Goal: Task Accomplishment & Management: Use online tool/utility

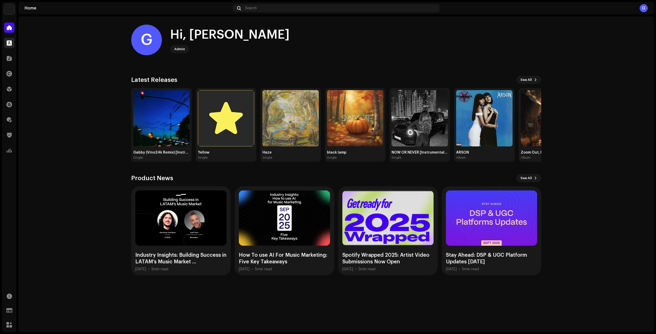
click at [8, 43] on span at bounding box center [9, 43] width 5 height 4
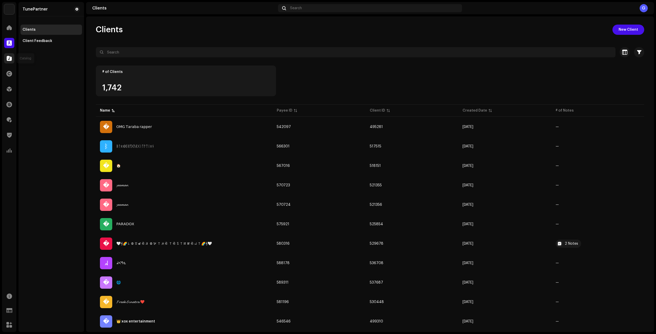
click at [12, 56] on div at bounding box center [9, 58] width 10 height 10
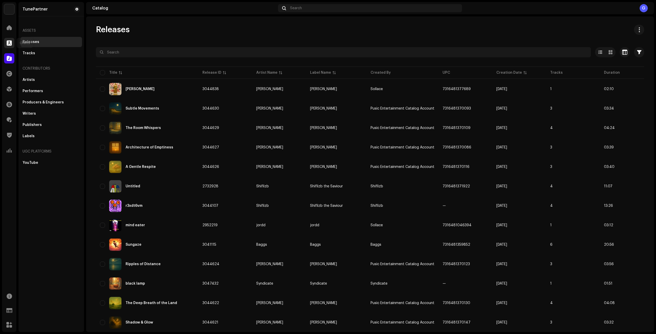
click at [7, 39] on div at bounding box center [9, 43] width 10 height 10
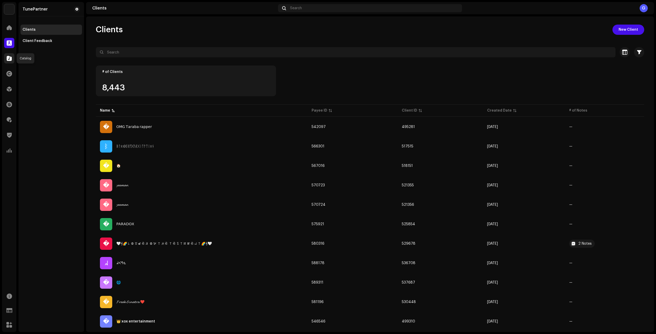
click at [9, 60] on span at bounding box center [9, 58] width 5 height 4
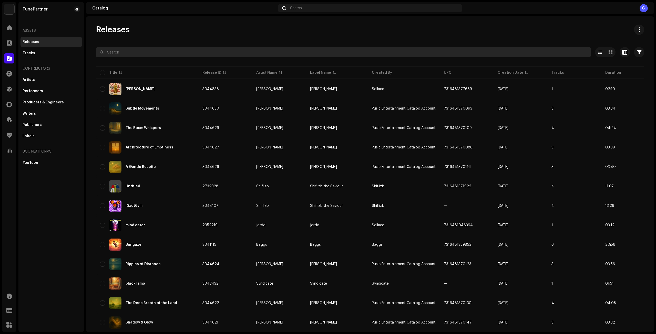
click at [130, 54] on input "text" at bounding box center [343, 52] width 495 height 10
paste input "BritishJuggernaut"
click at [106, 51] on input "BritishJuggernaut" at bounding box center [343, 52] width 495 height 10
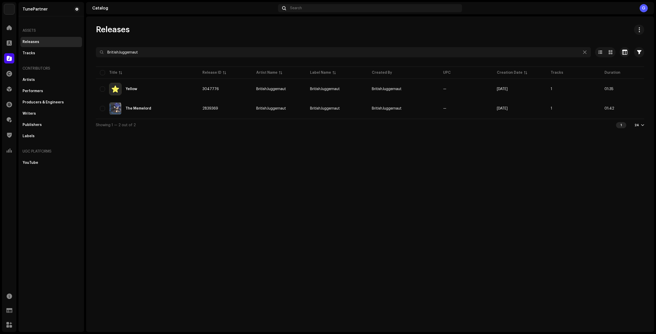
drag, startPoint x: 467, startPoint y: 278, endPoint x: 406, endPoint y: 268, distance: 62.0
click at [467, 277] on div "Releases BritishJuggernaut Selected 0 Options Filters Distribution status Never…" at bounding box center [370, 174] width 568 height 316
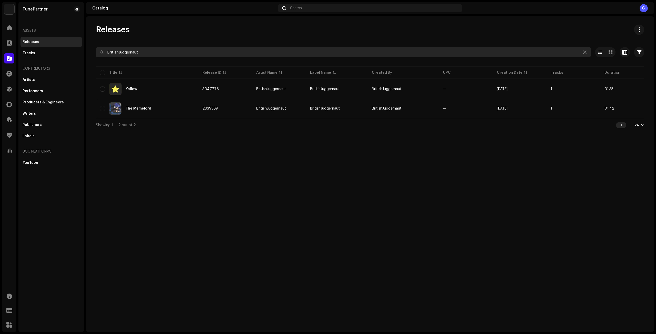
click at [139, 53] on input "BritishJuggernaut" at bounding box center [343, 52] width 495 height 10
paste input "FORAGEMON"
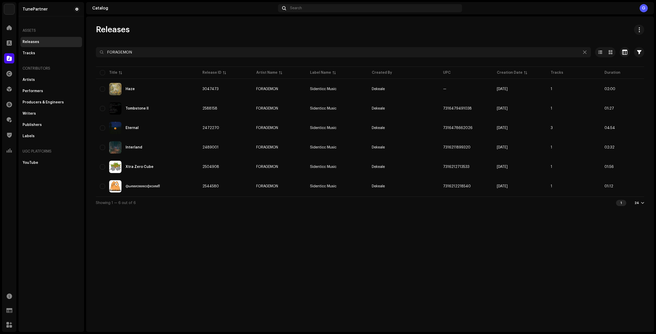
click at [132, 59] on div at bounding box center [370, 61] width 548 height 8
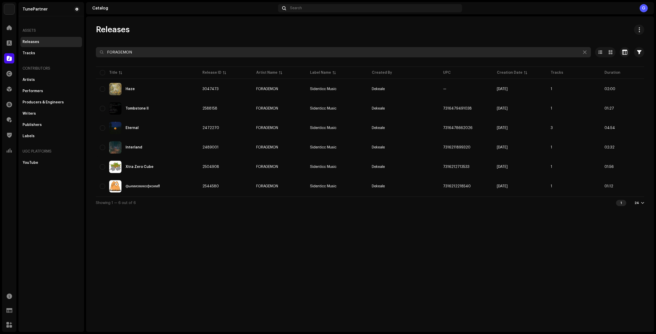
click at [134, 54] on input "FORAGEMON" at bounding box center [343, 52] width 495 height 10
paste input "toxicrain258"
type input "toxicrain258"
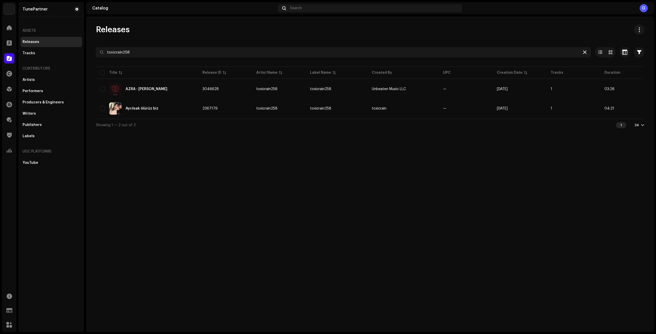
click at [583, 51] on icon at bounding box center [585, 52] width 4 height 4
click at [7, 43] on span at bounding box center [9, 43] width 5 height 4
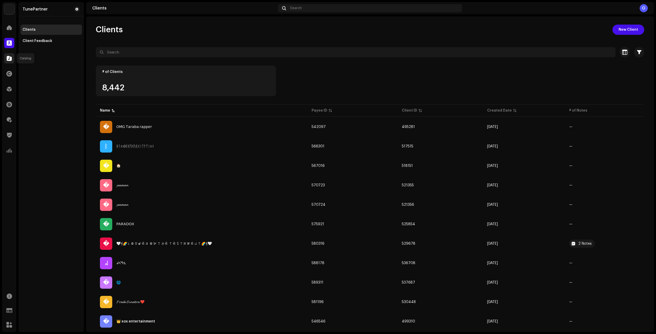
drag, startPoint x: 6, startPoint y: 56, endPoint x: 6, endPoint y: 50, distance: 6.1
click at [6, 56] on div at bounding box center [9, 58] width 10 height 10
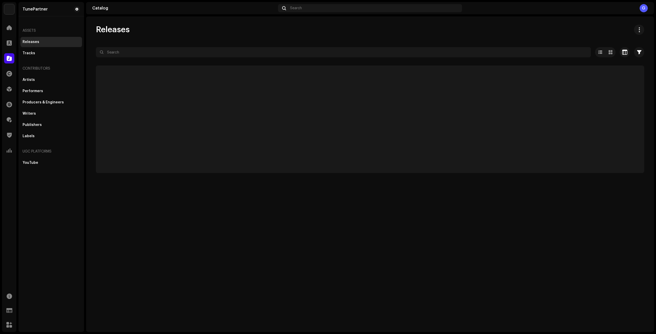
drag, startPoint x: 6, startPoint y: 47, endPoint x: 154, endPoint y: 16, distance: 151.2
click at [7, 47] on div at bounding box center [9, 43] width 10 height 10
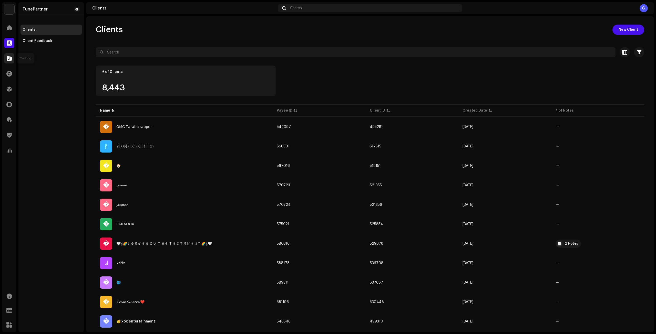
click at [12, 58] on div at bounding box center [9, 58] width 10 height 10
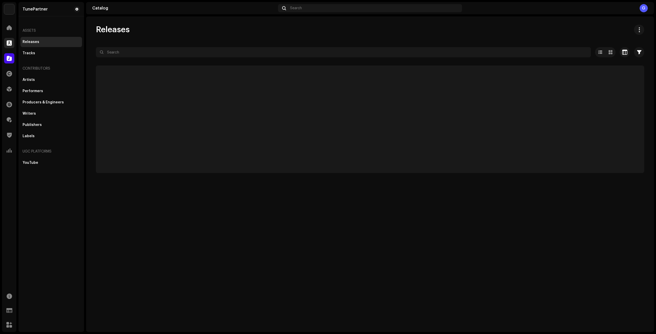
drag, startPoint x: 9, startPoint y: 47, endPoint x: 59, endPoint y: 23, distance: 55.2
click at [9, 47] on div at bounding box center [9, 43] width 10 height 10
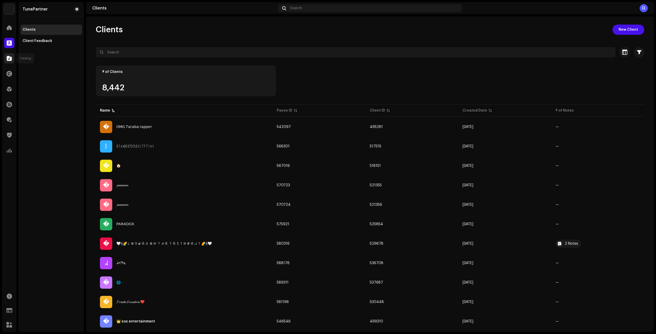
click at [7, 59] on span at bounding box center [9, 58] width 5 height 4
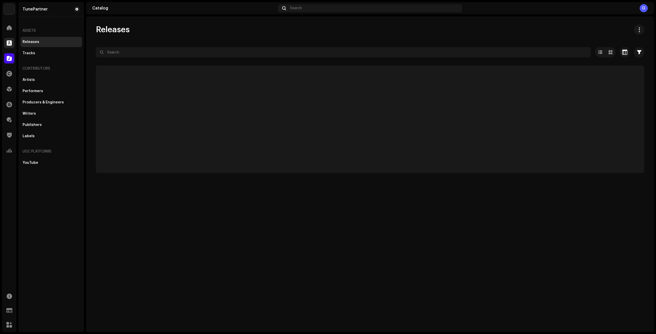
click at [9, 45] on span at bounding box center [9, 43] width 5 height 4
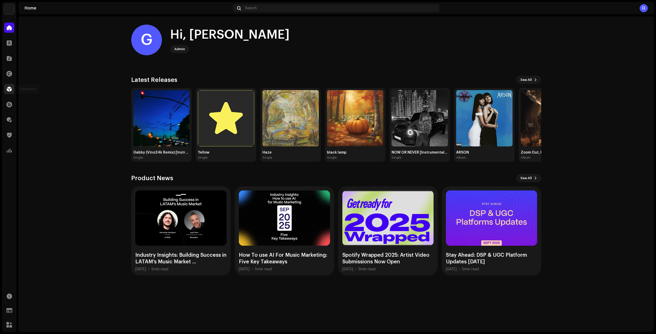
click at [9, 88] on span at bounding box center [9, 89] width 5 height 4
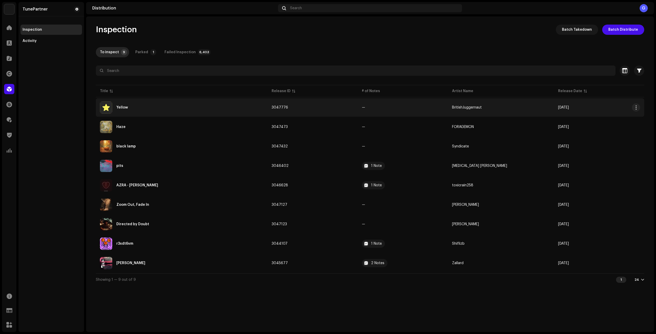
click at [339, 107] on td "3047776" at bounding box center [312, 107] width 90 height 18
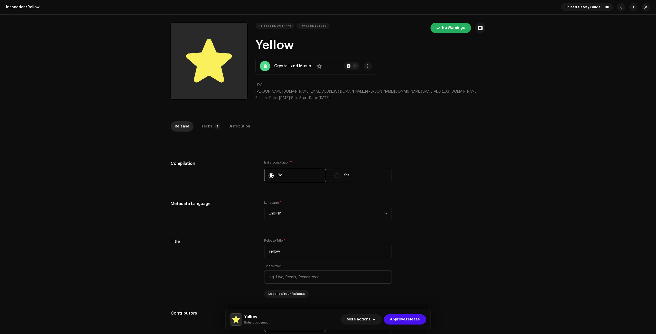
click at [287, 66] on strong "Crystallized Music" at bounding box center [292, 66] width 37 height 6
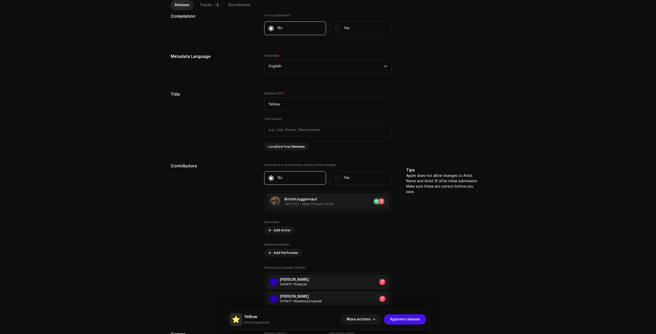
scroll to position [205, 0]
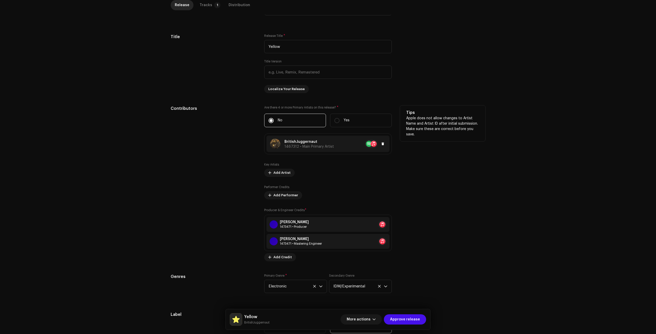
click at [330, 144] on div "BritishJuggernaut 1467312 • Main Primary Artist" at bounding box center [308, 143] width 49 height 9
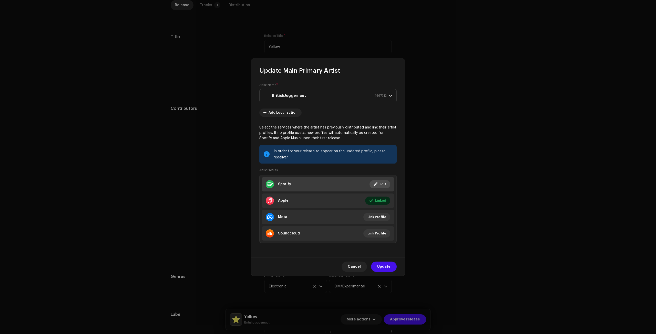
click at [345, 185] on li "Spotify Linked Edit" at bounding box center [327, 184] width 133 height 14
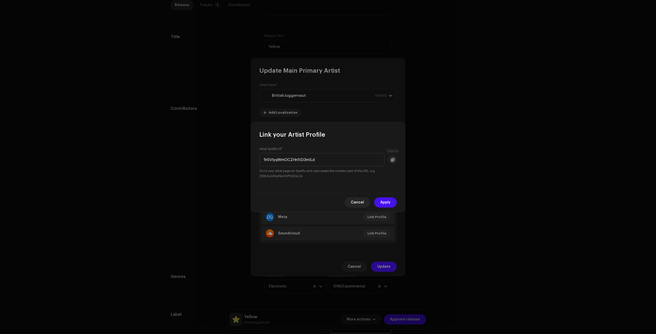
drag, startPoint x: 392, startPoint y: 161, endPoint x: 389, endPoint y: 166, distance: 6.5
click at [392, 160] on span at bounding box center [393, 160] width 4 height 4
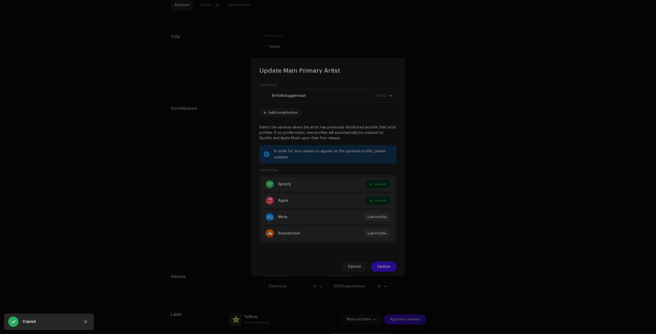
click at [500, 112] on div "Link your Artist Profile Artist Spotify Id * 1h5VlyqWmOCZHn1tD3mlLd Go to your …" at bounding box center [328, 167] width 656 height 334
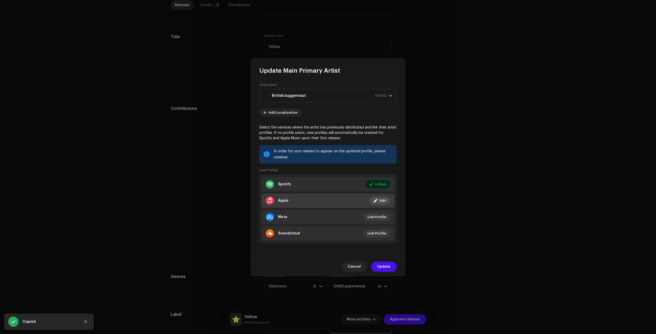
drag, startPoint x: 476, startPoint y: 165, endPoint x: 373, endPoint y: 198, distance: 108.6
click at [475, 165] on div "Link your Artist Profile Artist Spotify Id * 1h5VlyqWmOCZHn1tD3mlLd Go to your …" at bounding box center [328, 167] width 656 height 334
click at [344, 198] on li "Apple Linked Edit" at bounding box center [327, 201] width 133 height 14
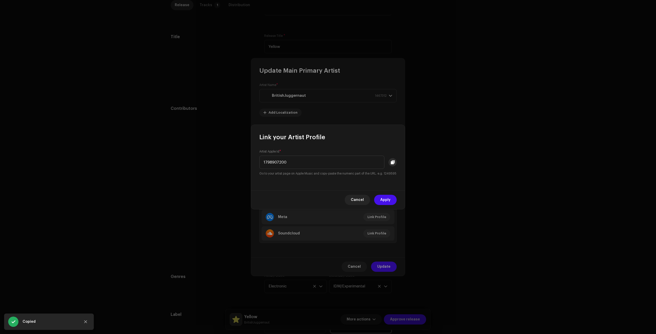
click at [393, 160] on span at bounding box center [393, 162] width 4 height 4
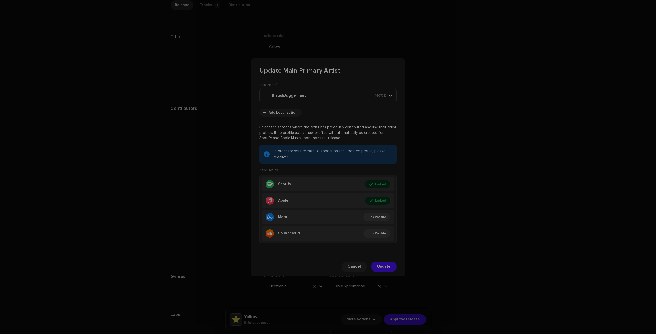
drag, startPoint x: 485, startPoint y: 152, endPoint x: 465, endPoint y: 153, distance: 20.0
click at [485, 152] on div "Link your Artist Profile Artist Apple Id * 1798907200 Go to your artist page on…" at bounding box center [328, 167] width 656 height 334
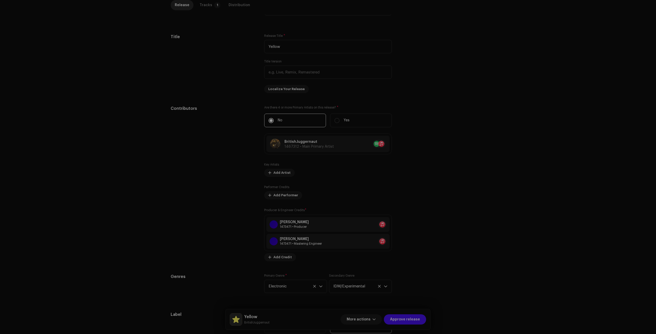
click at [460, 141] on div "Update Main Primary Artist Artist Name * BritishJuggernaut 1467312 Add Localiza…" at bounding box center [328, 167] width 656 height 334
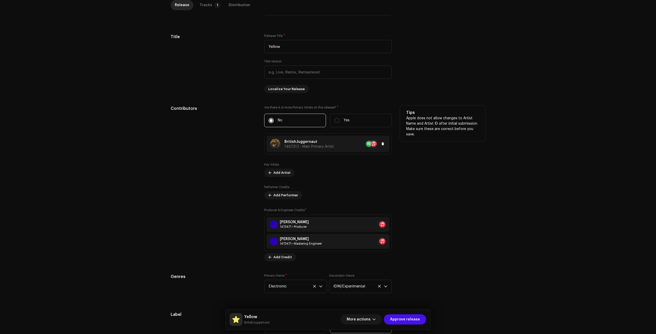
drag, startPoint x: 308, startPoint y: 141, endPoint x: 284, endPoint y: 141, distance: 23.6
click at [284, 141] on p "BritishJuggernaut" at bounding box center [308, 141] width 49 height 5
copy p "BritishJuggernaut"
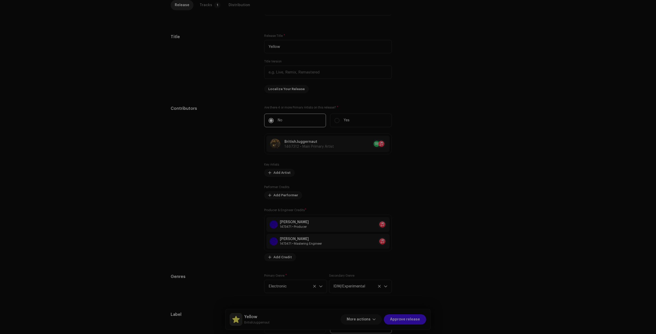
click at [203, 135] on div "Update Main Primary Artist Cancel Update" at bounding box center [328, 167] width 656 height 334
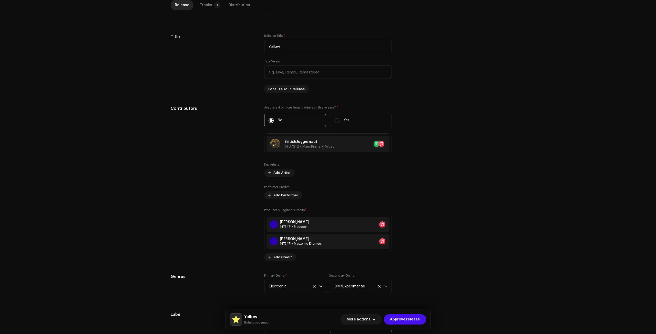
click at [461, 101] on div "Compilation Is it a compilation? * No Yes Metadata Language Language * English …" at bounding box center [328, 208] width 315 height 505
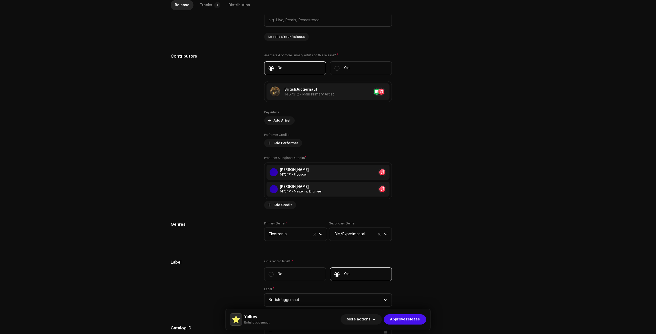
scroll to position [368, 0]
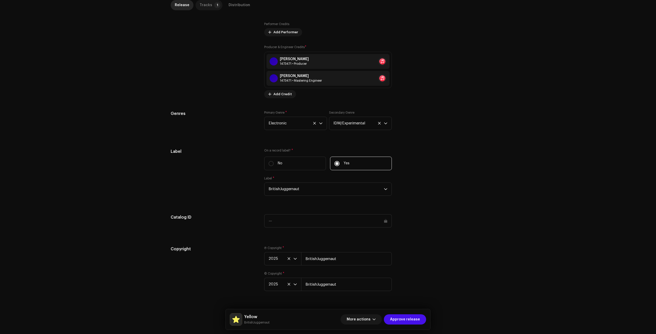
click at [209, 5] on p-tab "Tracks 1" at bounding box center [208, 5] width 27 height 10
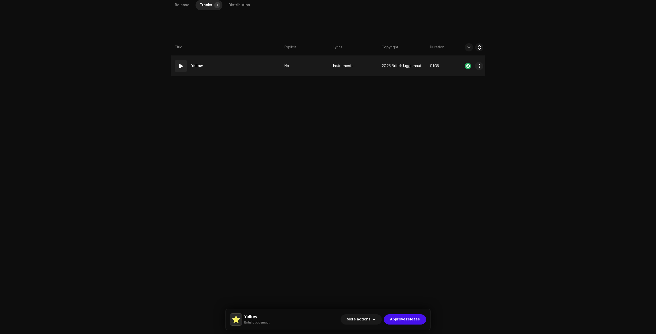
click at [235, 71] on td "01 Yellow" at bounding box center [227, 66] width 112 height 20
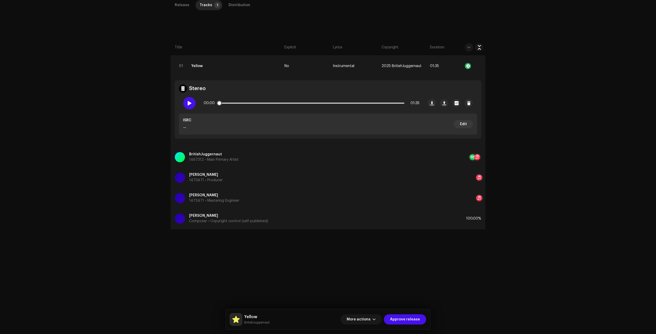
click at [188, 105] on span at bounding box center [189, 103] width 4 height 4
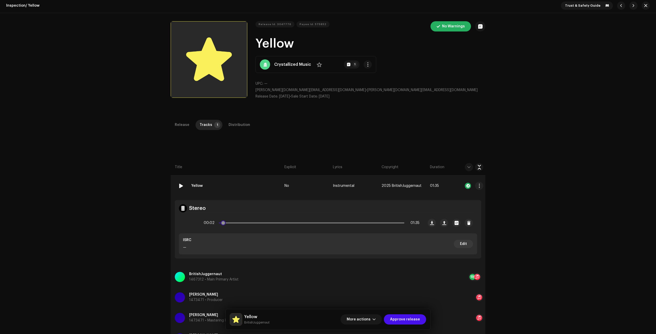
scroll to position [0, 0]
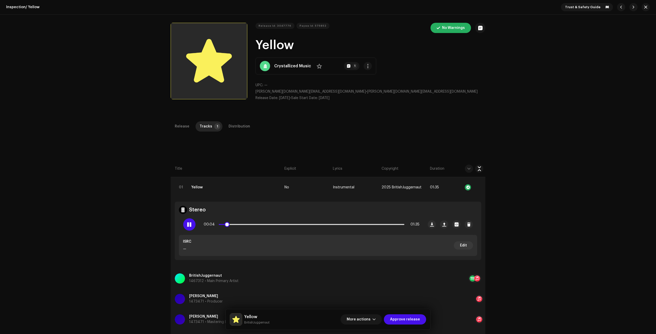
click at [234, 224] on p-slider at bounding box center [311, 224] width 185 height 1
click at [245, 225] on p-slider at bounding box center [311, 224] width 185 height 1
click at [528, 296] on div "Inspection / Yellow Trust & Safety Guide Release Id: 3047776 Payee Id: 575852 N…" at bounding box center [328, 167] width 656 height 334
click at [276, 224] on p-slider at bounding box center [311, 224] width 185 height 1
click at [190, 225] on span at bounding box center [189, 225] width 4 height 4
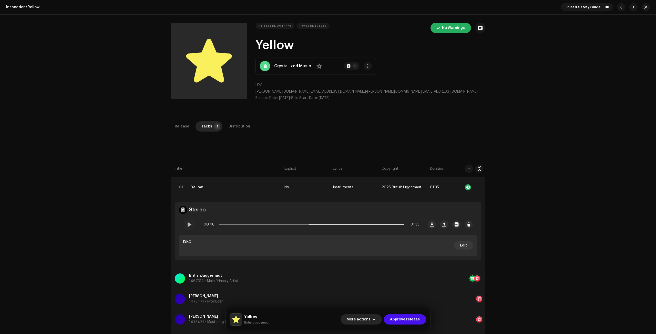
click at [367, 317] on span "More actions" at bounding box center [359, 320] width 24 height 10
click at [376, 286] on div "Fail & Return" at bounding box center [373, 287] width 48 height 4
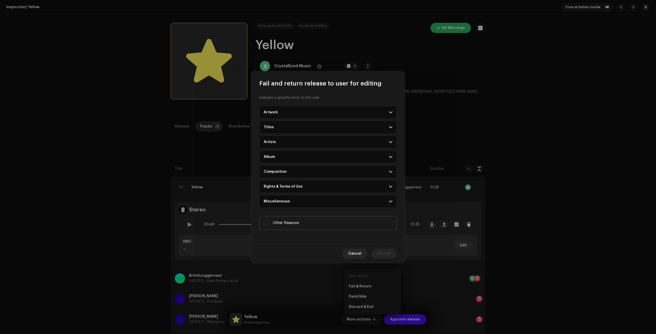
click at [283, 223] on span "Other Reasons" at bounding box center [286, 223] width 26 height 6
click at [269, 223] on input "Other Reasons" at bounding box center [266, 223] width 5 height 5
checkbox input "true"
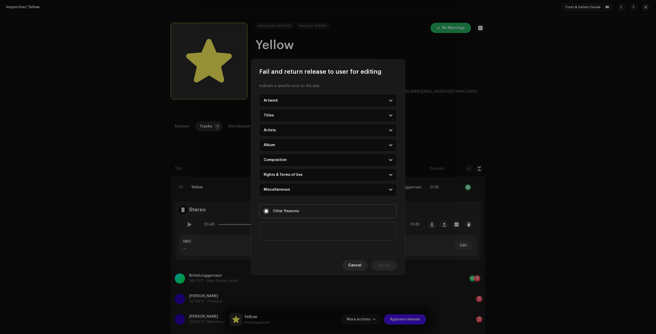
click at [286, 234] on textarea at bounding box center [327, 231] width 137 height 18
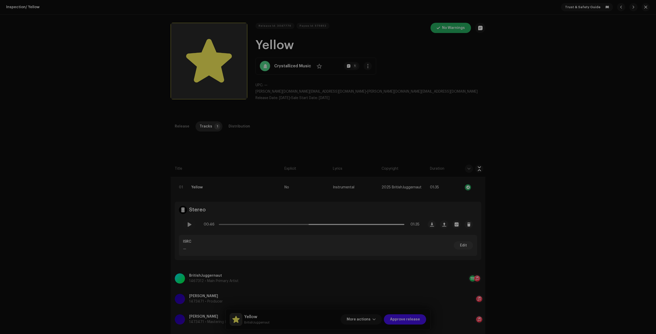
drag, startPoint x: 214, startPoint y: 210, endPoint x: 254, endPoint y: 136, distance: 84.0
click at [217, 207] on div "Fail and return release to user for editing Indicate a specific error to the us…" at bounding box center [328, 167] width 656 height 334
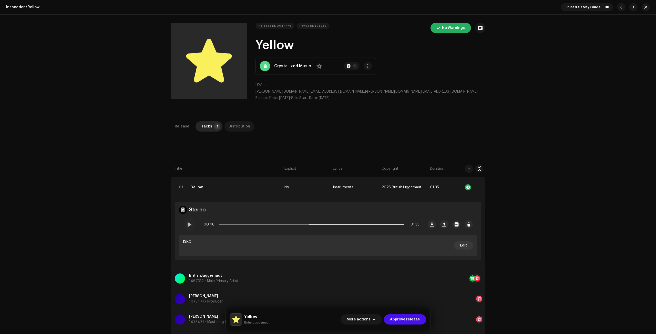
click at [244, 125] on div "Distribution" at bounding box center [239, 126] width 22 height 10
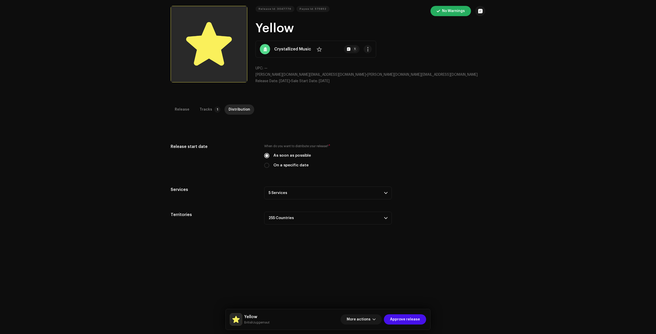
scroll to position [77, 0]
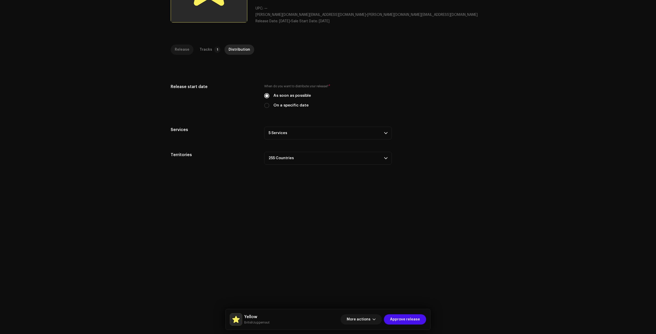
click at [178, 48] on div "Release" at bounding box center [182, 50] width 15 height 10
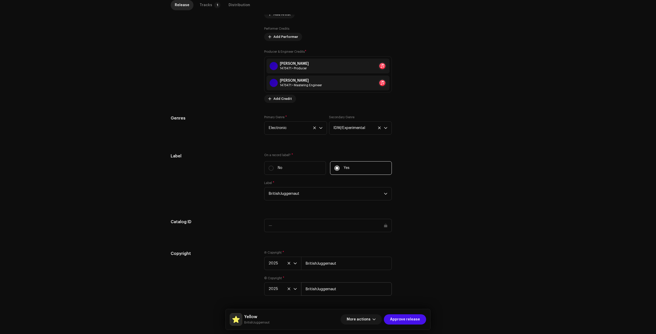
scroll to position [368, 0]
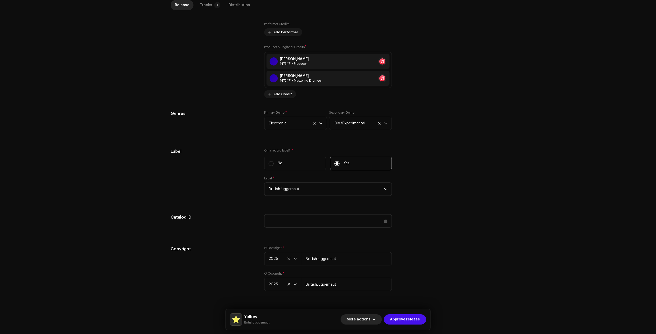
click at [367, 318] on span "More actions" at bounding box center [359, 320] width 24 height 10
click at [371, 287] on div "Fail & Return" at bounding box center [373, 287] width 48 height 4
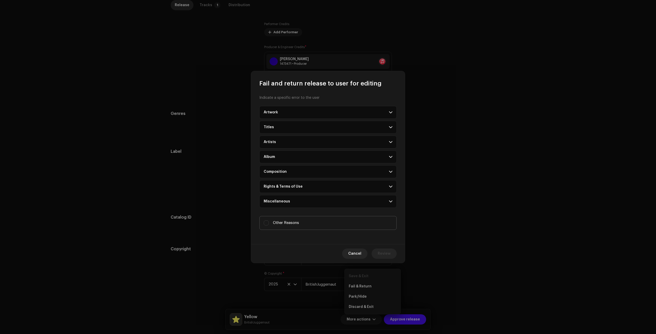
click at [284, 225] on label "Other Reasons" at bounding box center [327, 223] width 137 height 14
click at [269, 225] on input "Other Reasons" at bounding box center [266, 223] width 5 height 5
checkbox input "true"
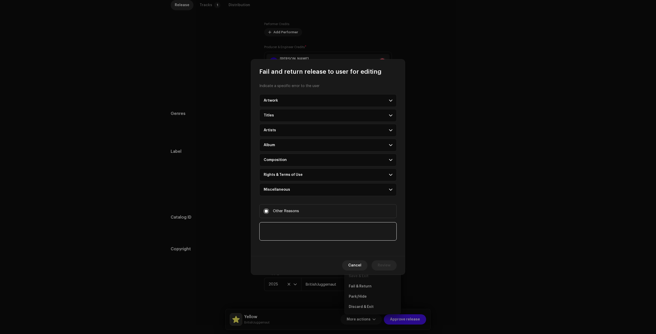
click at [291, 234] on textarea at bounding box center [327, 231] width 137 height 18
paste textarea "We would like to clarify distribution rights of your release. Please visit my.t…"
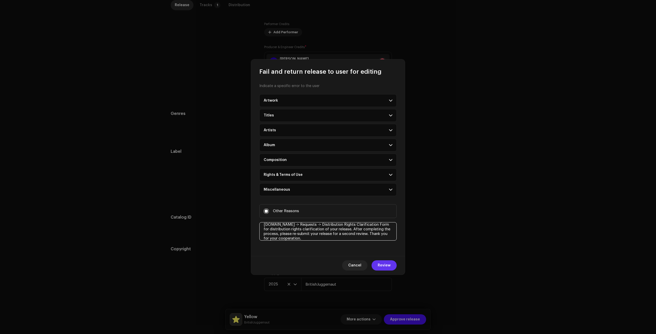
type textarea "We would like to clarify distribution rights of your release. Please visit my.t…"
click at [380, 266] on span "Review" at bounding box center [384, 265] width 13 height 10
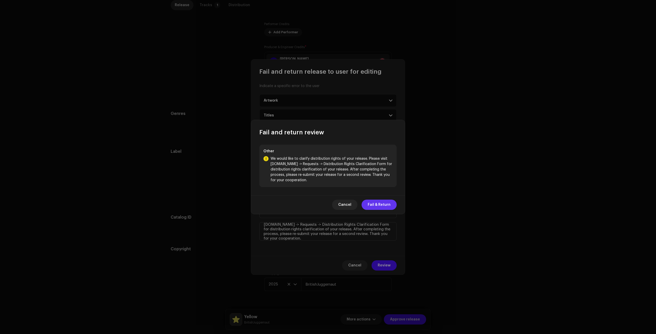
click at [377, 208] on span "Fail & Return" at bounding box center [379, 205] width 23 height 10
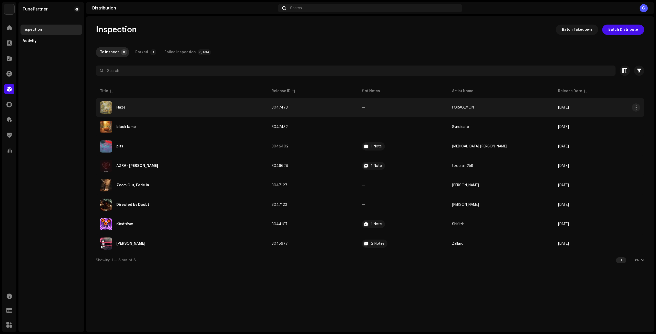
click at [356, 111] on td "3047473" at bounding box center [312, 107] width 90 height 18
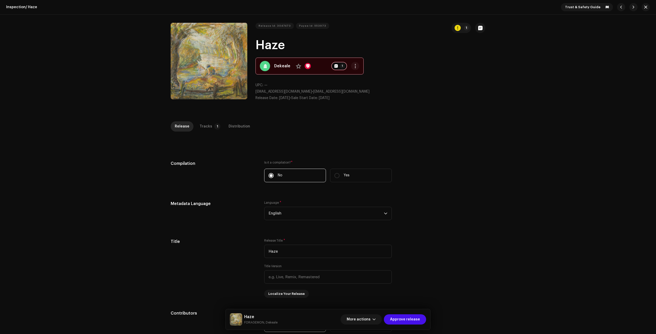
click at [280, 65] on strong "Dekeale" at bounding box center [282, 66] width 16 height 6
click at [442, 93] on p "benix627@gmail.com • benix627@gmail.com" at bounding box center [370, 91] width 230 height 5
drag, startPoint x: 269, startPoint y: 91, endPoint x: 290, endPoint y: 90, distance: 20.7
click at [290, 90] on div "Release Id: 3047473 Payee Id: 553973 1 Haze Dekeale No 1 UPC: — benix627@gmail.…" at bounding box center [328, 64] width 315 height 82
copy span "benix627@gmail.com"
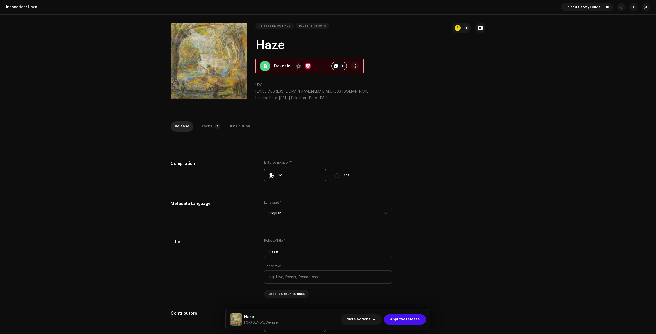
click at [282, 66] on strong "Dekeale" at bounding box center [282, 66] width 16 height 6
drag, startPoint x: 253, startPoint y: 92, endPoint x: 290, endPoint y: 93, distance: 37.4
click at [290, 93] on div "Release Id: 3047473 Payee Id: 553973 1 Haze Dekeale No 1 UPC: — benix627@gmail.…" at bounding box center [328, 64] width 315 height 82
copy span "benix627@gmail.com"
click at [400, 101] on div "Release Id: 3047473 Payee Id: 553973 1 Haze Dekeale No 1 UPC: — benix627@gmail.…" at bounding box center [370, 64] width 230 height 82
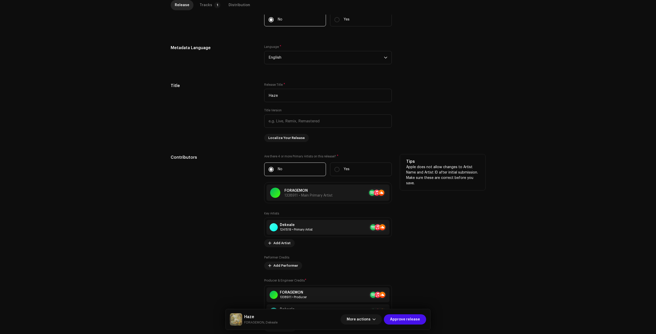
scroll to position [205, 0]
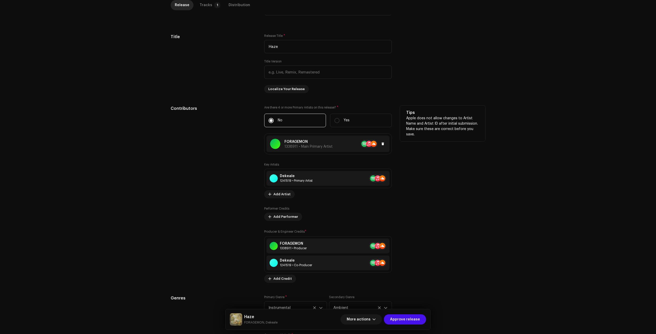
copy div "FORAGEMON"
drag, startPoint x: 291, startPoint y: 141, endPoint x: 279, endPoint y: 140, distance: 11.8
click at [279, 140] on div "FORAGEMON 1338911 • Main Primary Artist" at bounding box center [301, 144] width 62 height 10
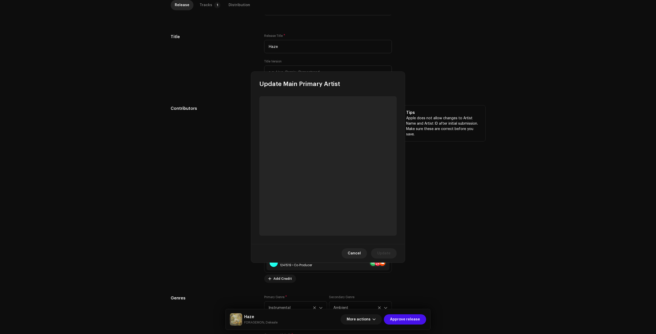
click at [217, 133] on div "Update Main Primary Artist Cancel Update" at bounding box center [328, 167] width 656 height 334
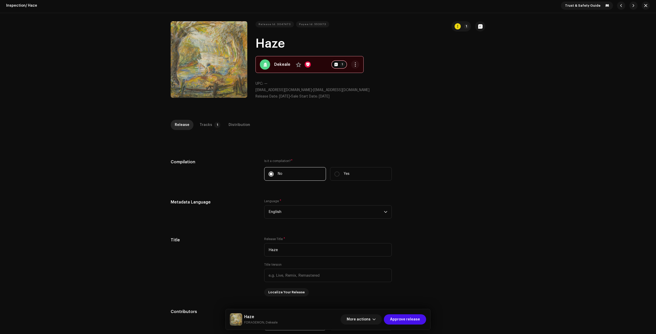
scroll to position [0, 0]
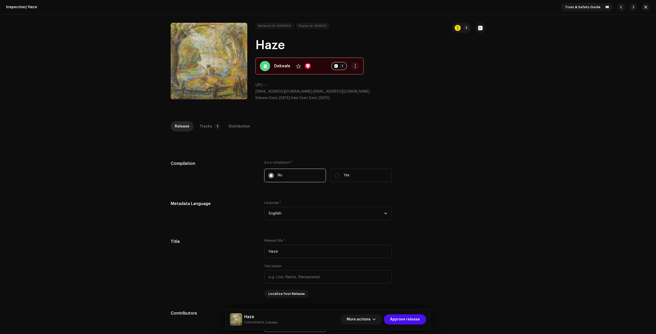
click at [277, 66] on strong "Dekeale" at bounding box center [282, 66] width 16 height 6
click at [493, 112] on div "Release Id: 3047473 Payee Id: 553973 1 Haze Dekeale No 1 UPC: — benix627@gmail.…" at bounding box center [328, 64] width 656 height 99
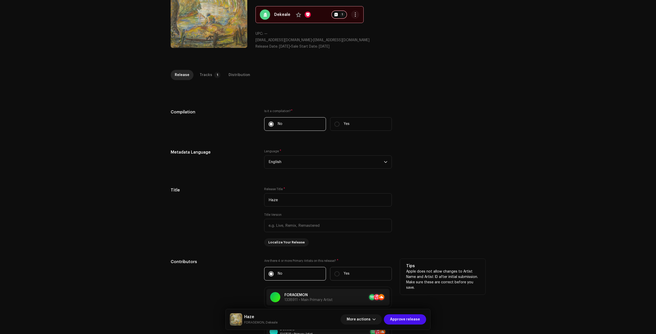
scroll to position [179, 0]
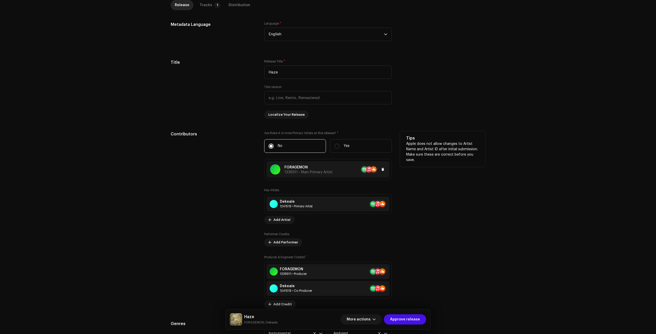
click at [334, 167] on div at bounding box center [358, 169] width 53 height 8
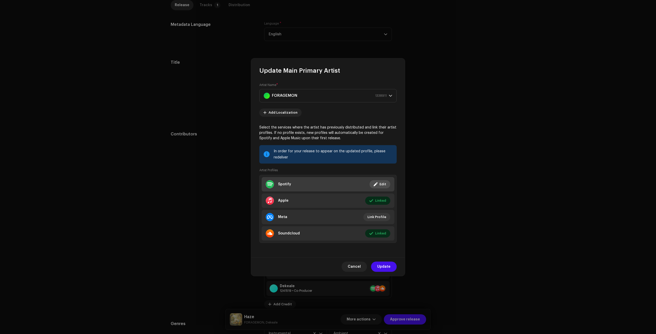
click at [332, 185] on li "Spotify Linked Edit" at bounding box center [327, 184] width 133 height 14
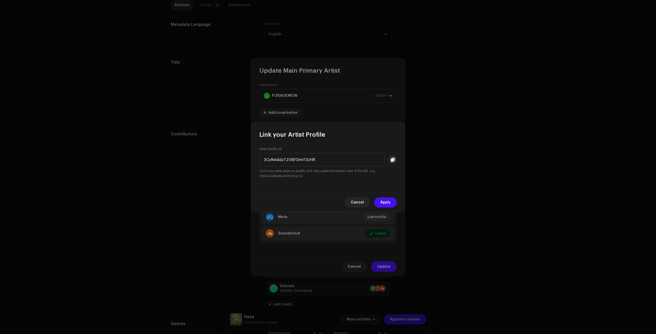
click at [390, 162] on button at bounding box center [392, 160] width 8 height 8
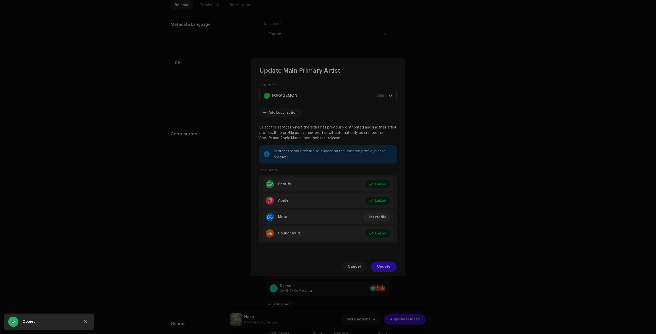
click at [455, 66] on div "Link your Artist Profile Artist Spotify Id * 3CyRel4dzTZ0BFDmlTJUHR Go to your …" at bounding box center [328, 167] width 656 height 334
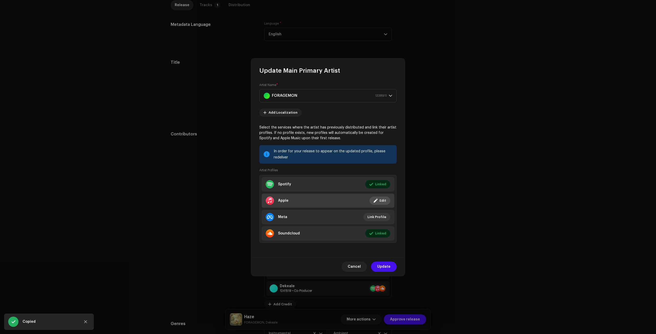
click at [338, 198] on li "Apple Linked Edit" at bounding box center [327, 201] width 133 height 14
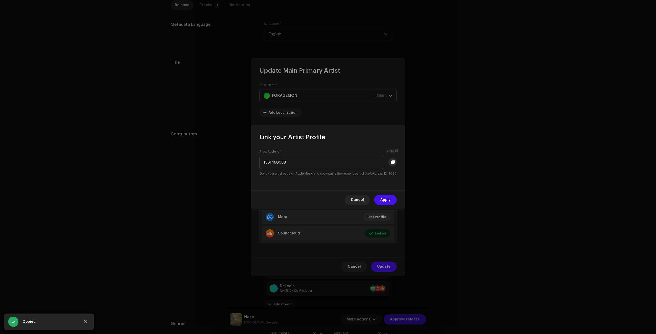
click at [396, 161] on button at bounding box center [392, 162] width 8 height 8
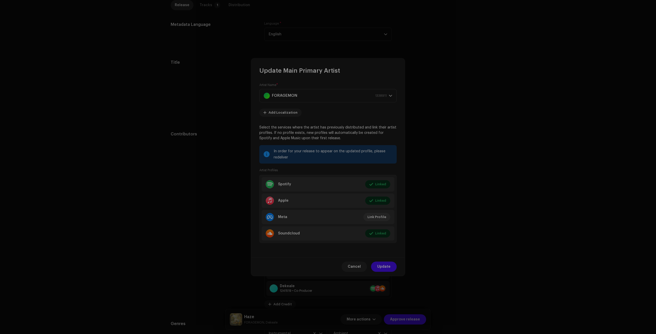
drag, startPoint x: 479, startPoint y: 76, endPoint x: 476, endPoint y: 76, distance: 3.1
click at [479, 76] on div "Link your Artist Profile Artist Apple Id * 1561460083 Go to your artist page on…" at bounding box center [328, 167] width 656 height 334
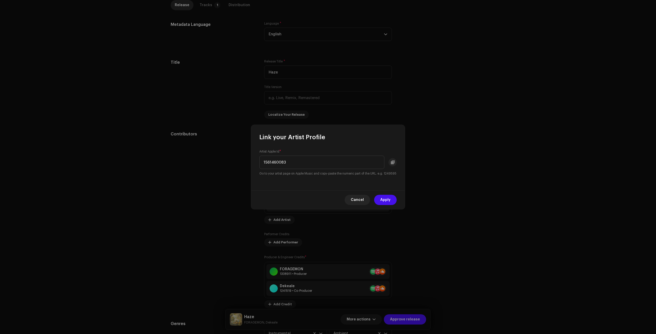
click at [476, 77] on div "Update Main Primary Artist Artist Name * FORAGEMON 1338911 Add Localization Sel…" at bounding box center [328, 167] width 656 height 334
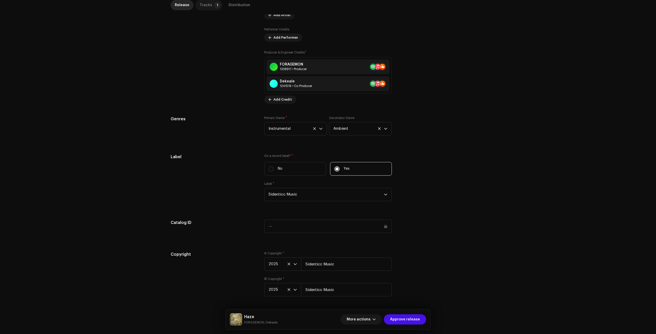
click at [207, 10] on div "Tracks" at bounding box center [206, 5] width 13 height 10
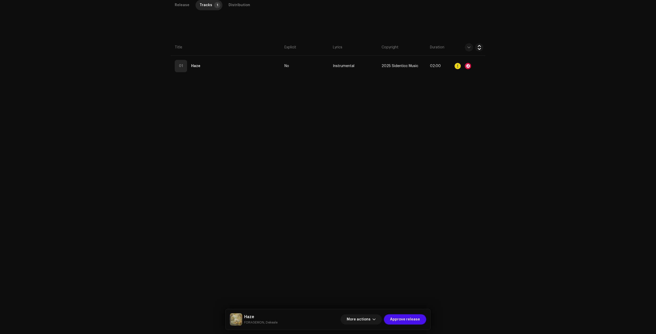
click at [238, 80] on div "Release Tracks 1 Distribution Compilation Is it a compilation? * No Yes Metadat…" at bounding box center [327, 155] width 331 height 310
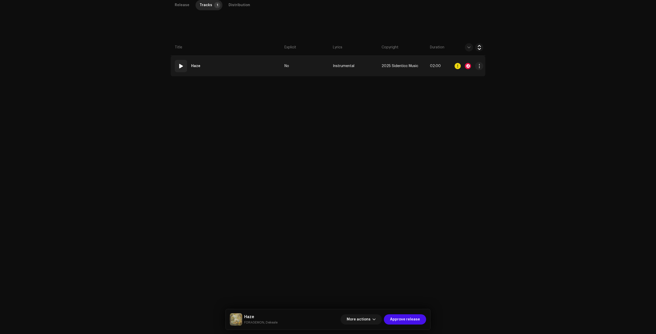
click at [241, 72] on td "01 Haze" at bounding box center [227, 66] width 112 height 20
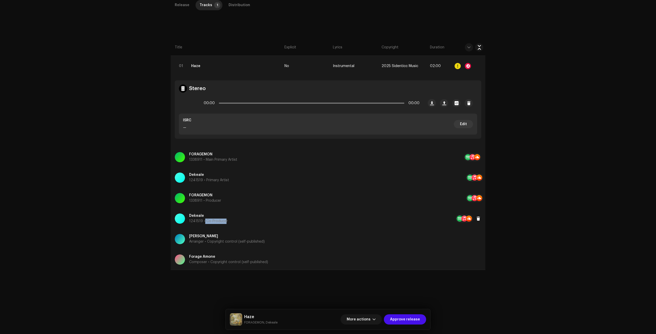
drag, startPoint x: 212, startPoint y: 221, endPoint x: 202, endPoint y: 221, distance: 10.0
click at [202, 221] on p "1241519 • Co-Producer" at bounding box center [208, 221] width 39 height 5
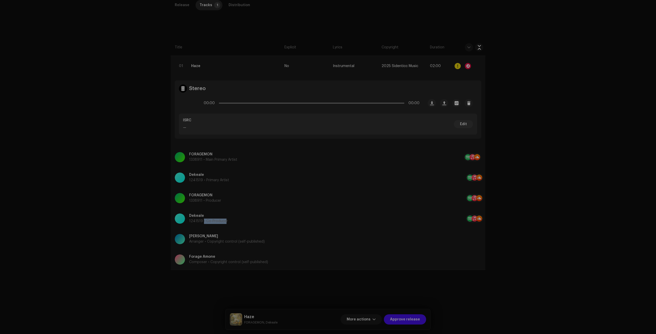
click at [102, 194] on div "Update Producer & Engineer Credits Role * Select role Cancel Update" at bounding box center [328, 167] width 656 height 334
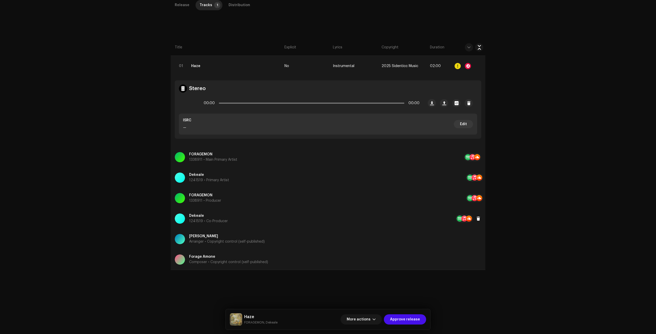
click at [234, 216] on div "Dekeale 1241519 • Co-Producer" at bounding box center [315, 219] width 281 height 18
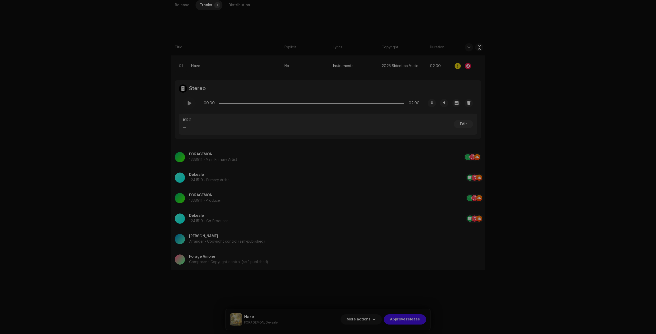
click at [114, 194] on div "Update Producer & Engineer Credits Role * Select role Cancel Update" at bounding box center [328, 167] width 656 height 334
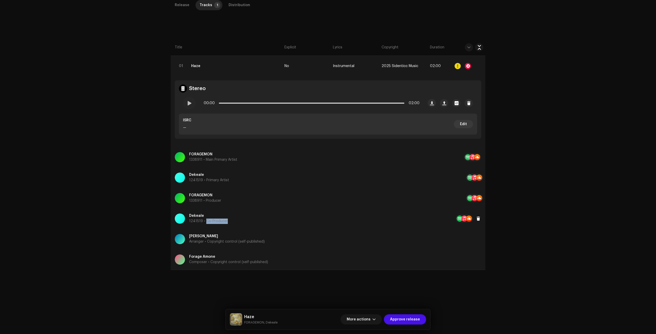
copy p "Co-Producer"
drag, startPoint x: 226, startPoint y: 222, endPoint x: 202, endPoint y: 222, distance: 23.3
click at [202, 222] on div "Dekeale 1241519 • Co-Producer" at bounding box center [315, 219] width 281 height 18
click at [109, 188] on div "Update Producer & Engineer Credits Role * Select role Cancel Update" at bounding box center [328, 167] width 656 height 334
click at [374, 324] on button "More actions" at bounding box center [360, 320] width 41 height 10
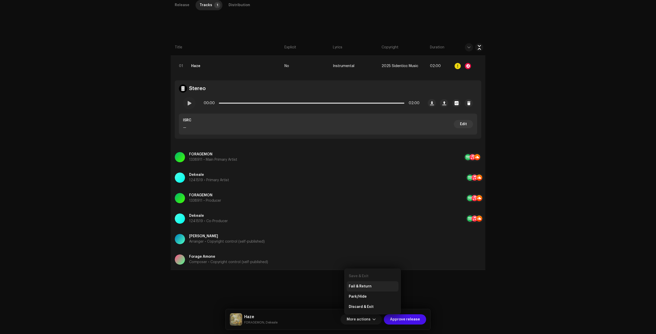
click at [378, 288] on div "Fail & Return" at bounding box center [373, 287] width 48 height 4
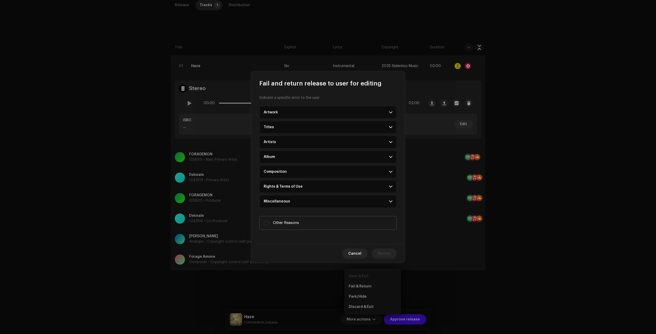
click at [281, 225] on span "Other Reasons" at bounding box center [286, 223] width 26 height 6
click at [288, 233] on div "Indicate a specific error to the user Artwork Upscaled art / bad quality Logo /…" at bounding box center [328, 166] width 154 height 157
click at [304, 223] on label "Other Reasons" at bounding box center [327, 223] width 137 height 14
click at [269, 223] on input "Other Reasons" at bounding box center [266, 223] width 5 height 5
checkbox input "true"
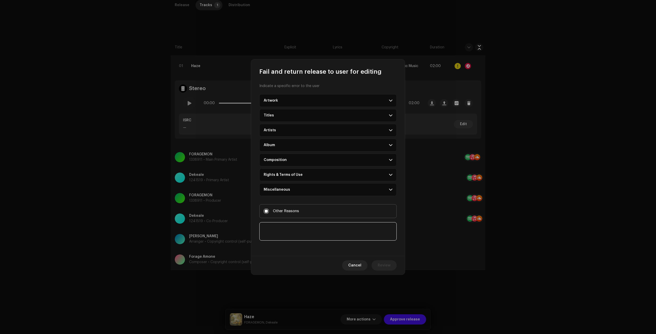
drag, startPoint x: 304, startPoint y: 223, endPoint x: 372, endPoint y: 251, distance: 73.5
click at [299, 233] on textarea at bounding box center [327, 231] width 137 height 18
paste textarea "We kindly ask you to update the ‘Producer’ and 'Co-Producer' name in both your …"
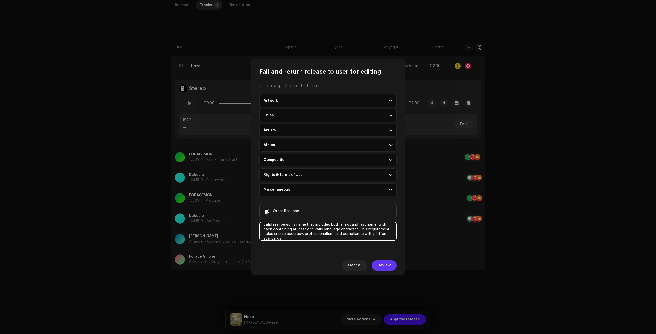
type textarea "We kindly ask you to update the ‘Producer’ and 'Co-Producer' name in both your …"
click at [383, 265] on span "Review" at bounding box center [384, 265] width 13 height 10
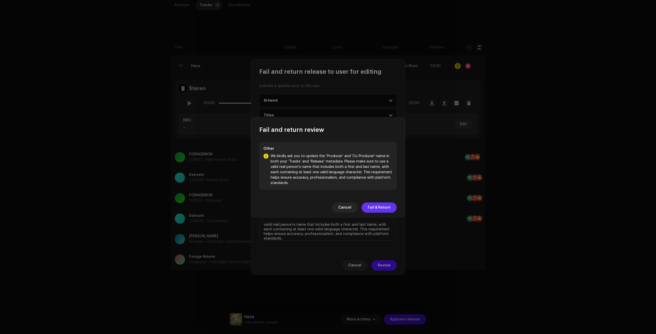
click at [381, 210] on span "Fail & Return" at bounding box center [379, 208] width 23 height 10
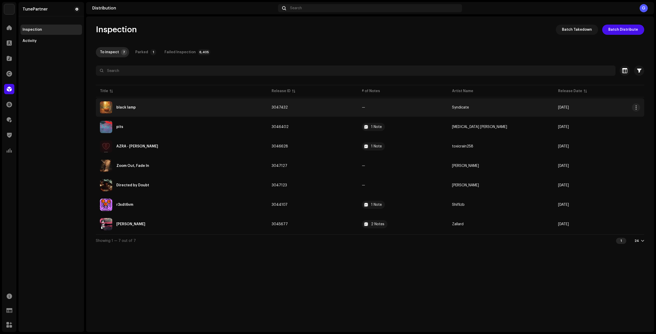
click at [356, 110] on td "3047432" at bounding box center [312, 107] width 90 height 18
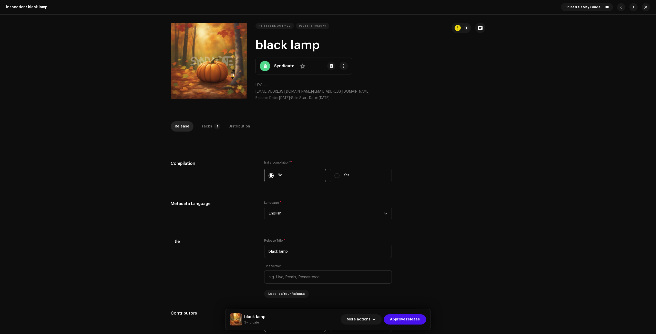
click at [291, 68] on strong "Syndicate" at bounding box center [284, 66] width 20 height 6
drag, startPoint x: 254, startPoint y: 91, endPoint x: 313, endPoint y: 93, distance: 59.2
click at [312, 93] on span "bercelbabcaalternative@gmail.com" at bounding box center [283, 92] width 56 height 4
copy span "bercelbabcaalternative@gmail.com"
click at [436, 94] on p "bercelbabcaalternative@gmail.com • bercelbabcaalternative@gmail.com" at bounding box center [370, 91] width 230 height 5
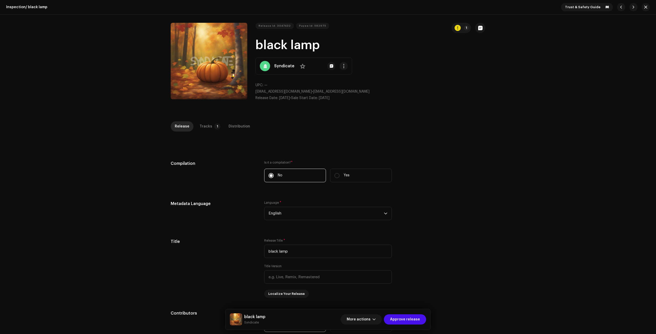
click at [283, 70] on div "Syndicate No" at bounding box center [303, 66] width 97 height 17
click at [288, 67] on strong "Syndicate" at bounding box center [284, 66] width 20 height 6
click at [456, 118] on div "Inspection / black lamp Trust & Safety Guide Release Id: 3047432 Payee Id: 5829…" at bounding box center [328, 167] width 656 height 334
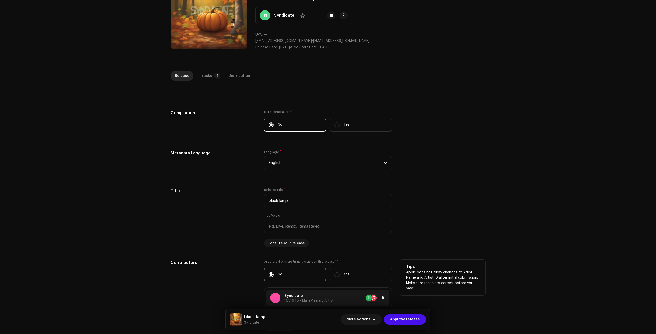
scroll to position [205, 0]
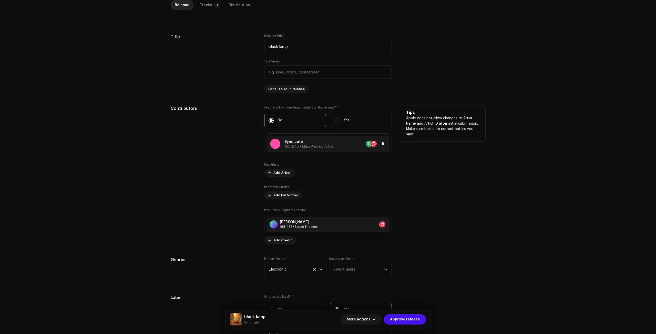
click at [331, 144] on p "Syndicate" at bounding box center [308, 141] width 49 height 5
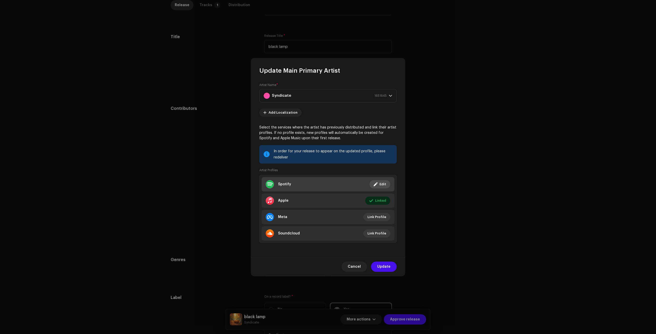
click at [344, 183] on li "Spotify Linked Edit" at bounding box center [327, 184] width 133 height 14
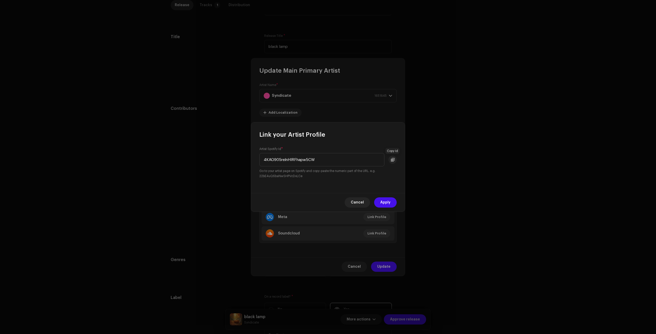
drag, startPoint x: 393, startPoint y: 158, endPoint x: 391, endPoint y: 165, distance: 8.1
click at [393, 157] on button at bounding box center [392, 160] width 8 height 8
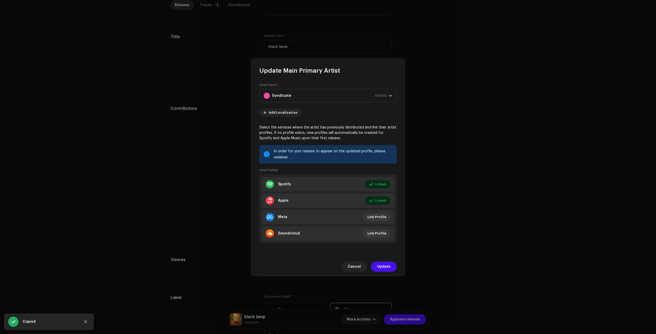
click at [445, 107] on div "Link your Artist Profile Artist Spotify Id * 4KAO905relnHIRFhapw5CW Go to your …" at bounding box center [328, 167] width 656 height 334
click at [339, 200] on li "Apple Linked Edit" at bounding box center [327, 201] width 133 height 14
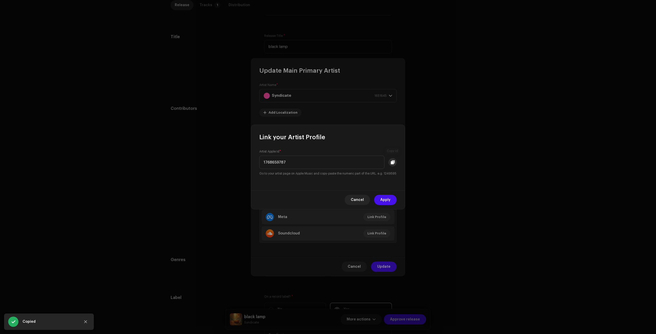
click at [395, 159] on button at bounding box center [392, 162] width 8 height 8
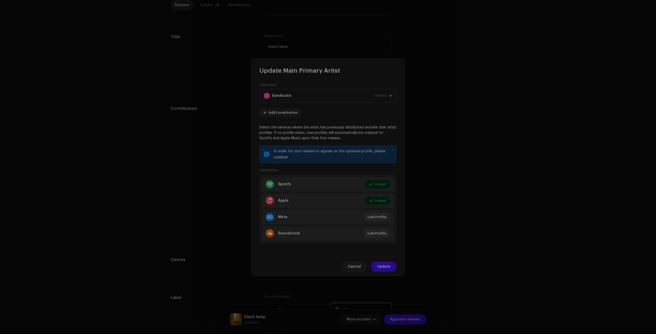
click at [473, 119] on div "Link your Artist Profile Artist Apple Id * 1768659787 Go to your artist page on…" at bounding box center [328, 167] width 656 height 334
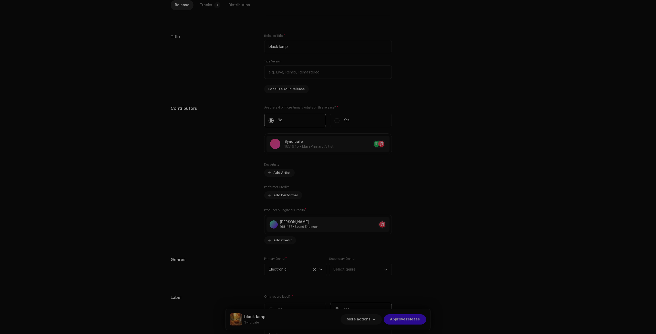
click at [461, 120] on div "Update Main Primary Artist Artist Name * Syndicate 1651645 Add Localization Sel…" at bounding box center [328, 167] width 656 height 334
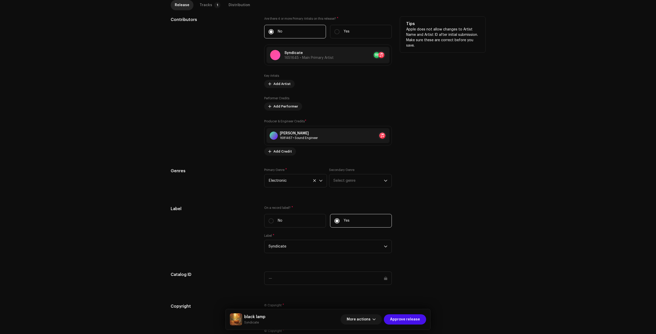
scroll to position [351, 0]
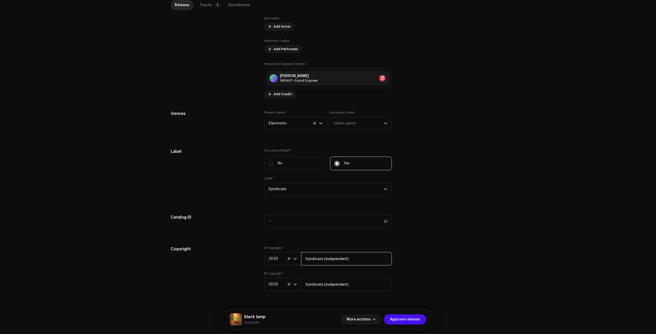
drag, startPoint x: 358, startPoint y: 259, endPoint x: 323, endPoint y: 258, distance: 34.1
click at [323, 258] on input "Syndicate (independent)" at bounding box center [346, 258] width 91 height 13
type input "Syndicate"
click at [321, 284] on input "Syndicate (independent)" at bounding box center [346, 284] width 91 height 13
paste input "text"
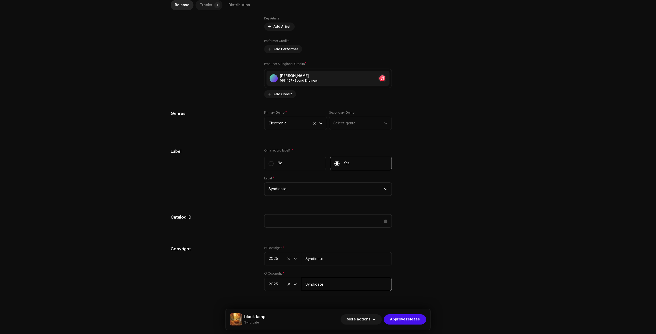
type input "Syndicate"
click at [206, 7] on div "Tracks" at bounding box center [206, 5] width 13 height 10
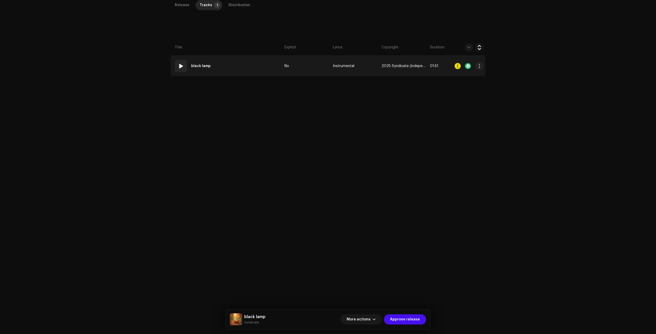
click at [236, 68] on td "01 black lamp" at bounding box center [227, 66] width 112 height 20
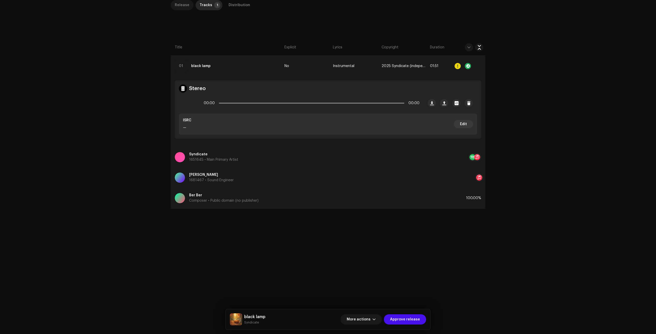
click at [189, 8] on p-tab "Release" at bounding box center [182, 5] width 23 height 10
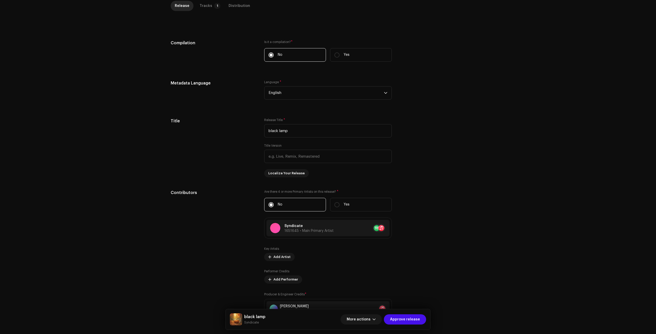
scroll to position [0, 0]
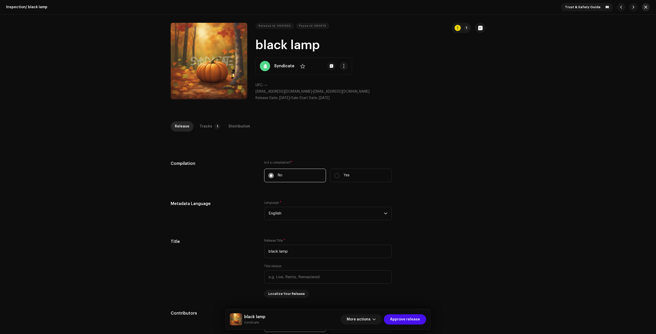
click at [647, 5] on button "button" at bounding box center [645, 7] width 8 height 8
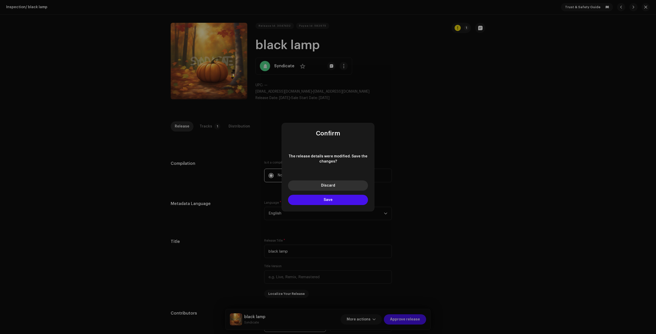
click at [358, 181] on button "Discard" at bounding box center [328, 186] width 80 height 10
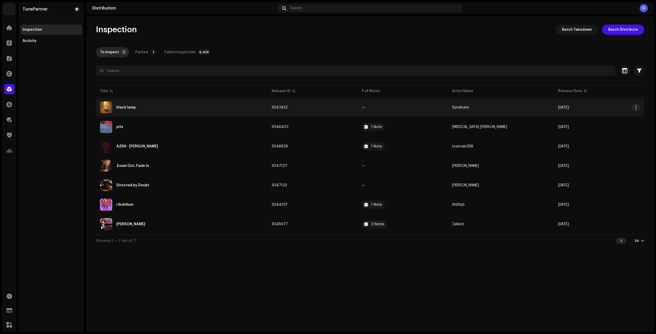
click at [349, 115] on td "3047432" at bounding box center [312, 107] width 90 height 18
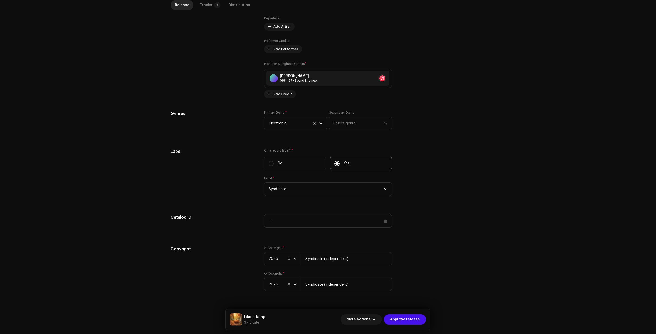
drag, startPoint x: 204, startPoint y: 3, endPoint x: 223, endPoint y: 39, distance: 40.9
click at [205, 3] on div "Tracks" at bounding box center [206, 5] width 13 height 10
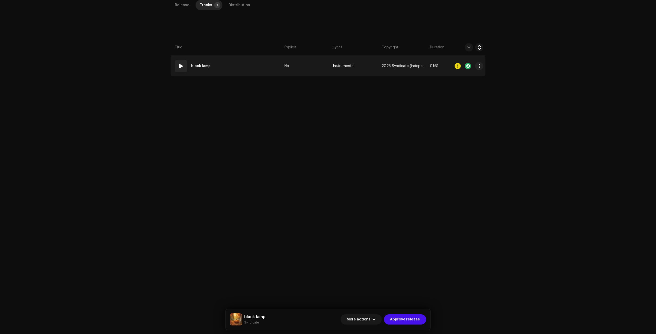
drag, startPoint x: 245, startPoint y: 71, endPoint x: 248, endPoint y: 76, distance: 5.4
click at [245, 71] on td "01 black lamp" at bounding box center [227, 66] width 112 height 20
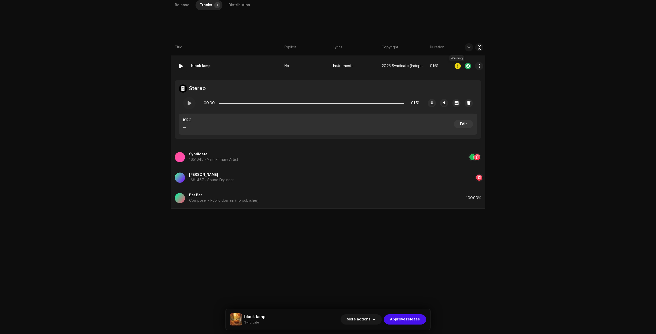
click at [454, 64] on div at bounding box center [457, 66] width 6 height 6
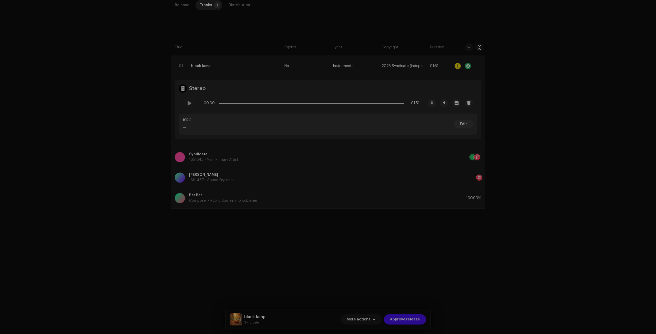
click at [446, 139] on div "Errors & Warnings Error Warnings 1 Please review these warnings to see if you n…" at bounding box center [328, 167] width 656 height 334
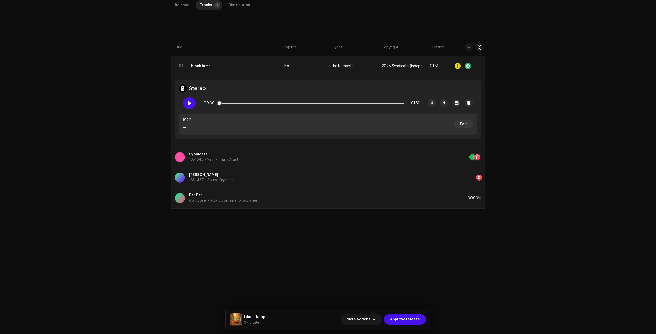
click at [187, 104] on span at bounding box center [189, 103] width 4 height 4
drag, startPoint x: 442, startPoint y: 273, endPoint x: 324, endPoint y: 227, distance: 126.4
click at [442, 272] on div "Release Tracks 1 Distribution Compilation Is it a compilation? * No Yes Metadat…" at bounding box center [327, 155] width 331 height 310
drag, startPoint x: 239, startPoint y: 104, endPoint x: 244, endPoint y: 102, distance: 4.7
click at [239, 104] on div "00:08 01:51" at bounding box center [312, 103] width 216 height 10
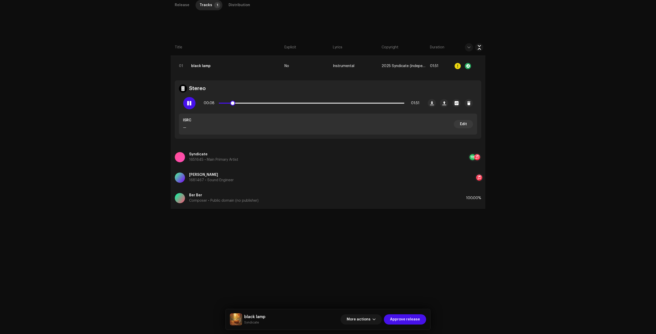
click at [244, 102] on div "00:08 01:51" at bounding box center [312, 103] width 216 height 10
click at [247, 103] on p-slider at bounding box center [311, 103] width 185 height 1
click at [265, 103] on p-slider at bounding box center [311, 103] width 185 height 1
click at [286, 103] on p-slider at bounding box center [311, 103] width 185 height 1
click at [311, 103] on p-slider at bounding box center [311, 103] width 185 height 1
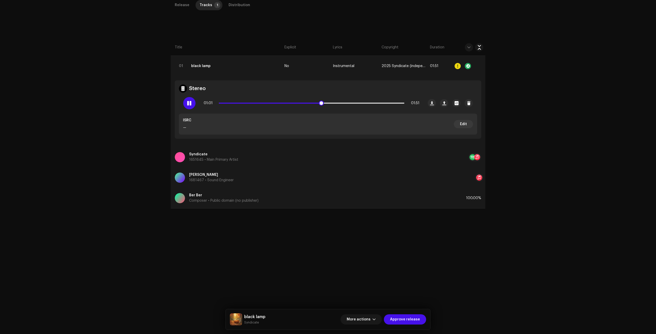
click at [190, 100] on div at bounding box center [189, 103] width 12 height 12
drag, startPoint x: 339, startPoint y: 234, endPoint x: 239, endPoint y: 139, distance: 137.8
click at [338, 234] on div "Release Tracks 1 Distribution Compilation Is it a compilation? * No Yes Metadat…" at bounding box center [327, 155] width 331 height 310
click at [188, 99] on div at bounding box center [189, 103] width 12 height 12
drag, startPoint x: 471, startPoint y: 286, endPoint x: 445, endPoint y: 296, distance: 27.8
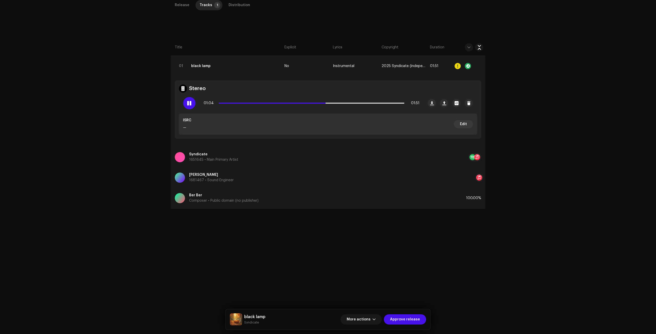
click at [471, 286] on div "Release Tracks 1 Distribution Compilation Is it a compilation? * No Yes Metadat…" at bounding box center [327, 155] width 331 height 310
click at [352, 103] on p-slider at bounding box center [311, 103] width 185 height 1
click at [371, 103] on p-slider at bounding box center [311, 103] width 185 height 1
click at [389, 103] on p-slider at bounding box center [311, 103] width 185 height 1
click at [222, 103] on span at bounding box center [311, 103] width 184 height 1
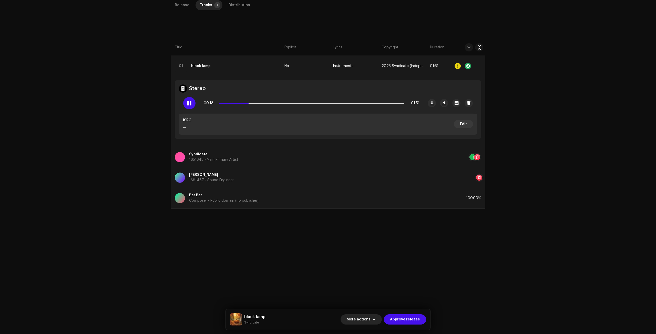
click at [368, 322] on span "More actions" at bounding box center [359, 320] width 24 height 10
drag, startPoint x: 375, startPoint y: 289, endPoint x: 372, endPoint y: 288, distance: 3.8
click at [372, 288] on div "Fail & Return" at bounding box center [373, 286] width 52 height 10
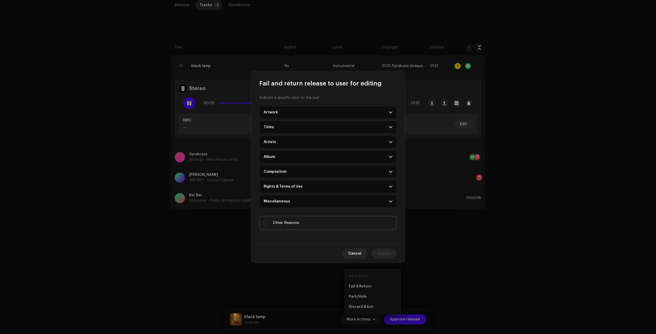
click at [278, 224] on span "Other Reasons" at bounding box center [286, 223] width 26 height 6
click at [269, 224] on input "Other Reasons" at bounding box center [266, 223] width 5 height 5
checkbox input "true"
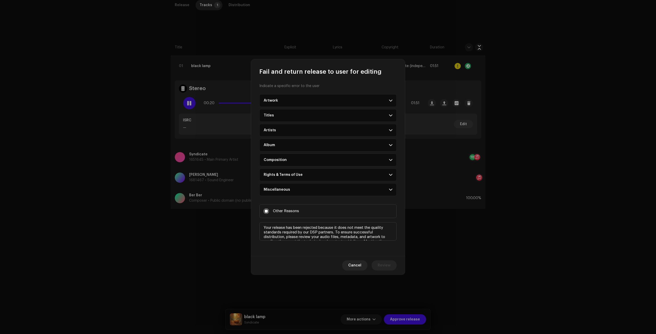
scroll to position [12, 0]
type textarea "Your release has been rejected because it does not meet the quality standards r…"
click at [394, 263] on button "Review" at bounding box center [383, 265] width 25 height 10
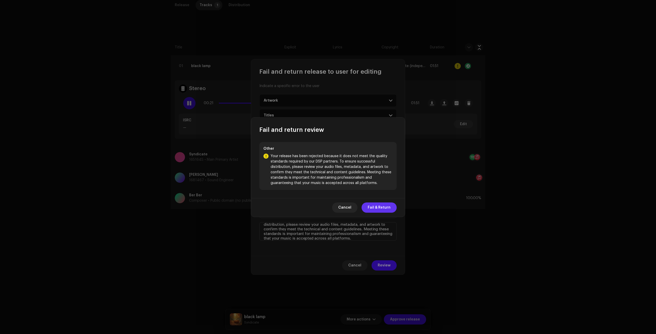
click at [373, 208] on span "Fail & Return" at bounding box center [379, 208] width 23 height 10
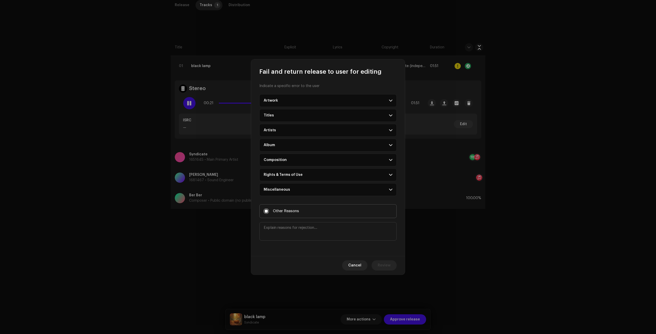
scroll to position [0, 0]
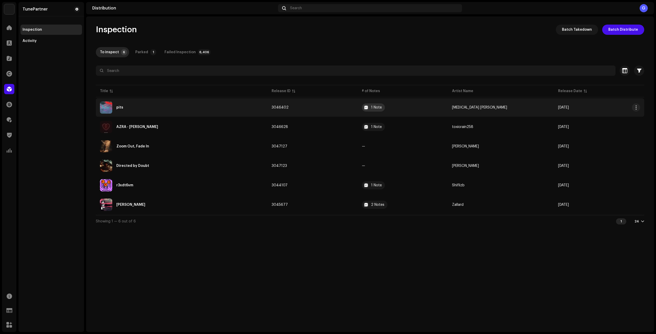
click at [382, 106] on div "1 Note" at bounding box center [376, 108] width 11 height 4
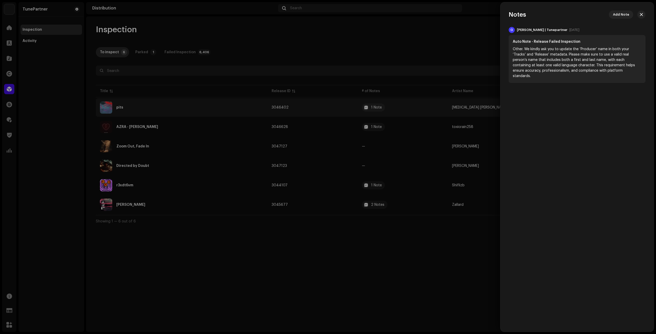
drag, startPoint x: 367, startPoint y: 119, endPoint x: 367, endPoint y: 116, distance: 2.6
click at [368, 119] on div at bounding box center [328, 167] width 656 height 334
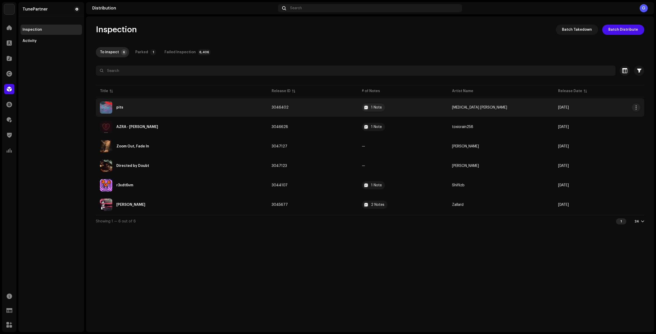
click at [347, 99] on td "3046402" at bounding box center [312, 107] width 90 height 18
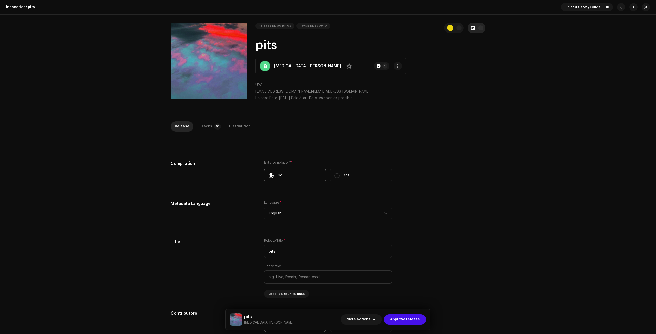
click at [479, 26] on p-badge "1" at bounding box center [480, 27] width 5 height 5
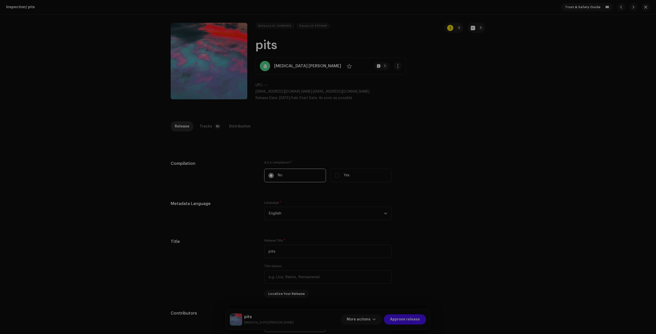
click at [212, 211] on div "Release notes Galang | TunePartner Oct 8, 2025 AUTO NOTE - RELEASE FAILED INSPE…" at bounding box center [328, 167] width 656 height 334
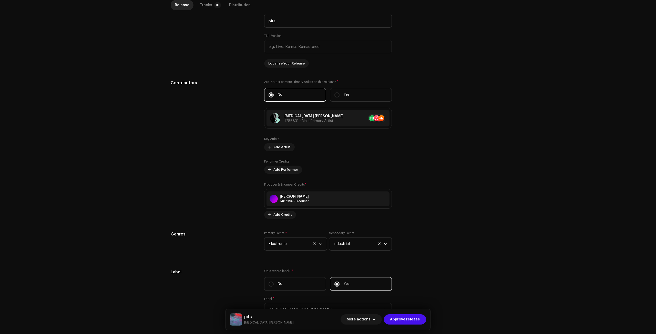
scroll to position [351, 0]
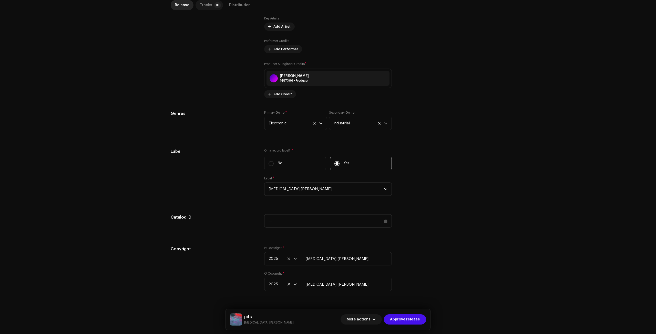
click at [204, 9] on div "Tracks" at bounding box center [206, 5] width 13 height 10
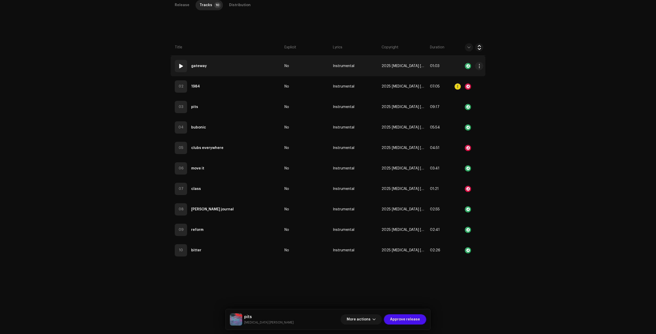
click at [240, 71] on td "01 gateway" at bounding box center [227, 66] width 112 height 20
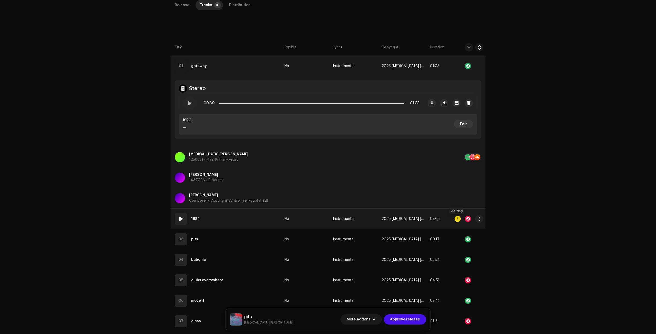
click at [456, 218] on div at bounding box center [457, 219] width 6 height 6
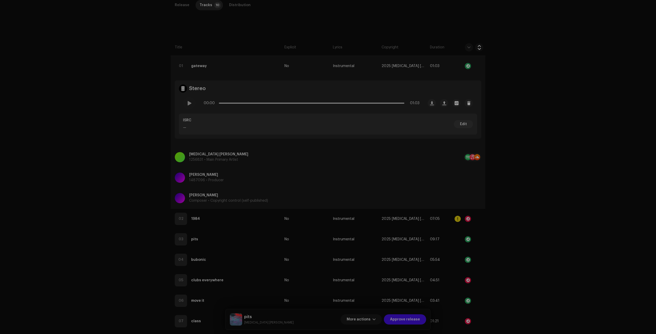
drag, startPoint x: 455, startPoint y: 218, endPoint x: 437, endPoint y: 219, distance: 17.9
click at [455, 219] on div "Errors & Warnings Error Warnings 1 Please review these warnings to see if you n…" at bounding box center [328, 167] width 656 height 334
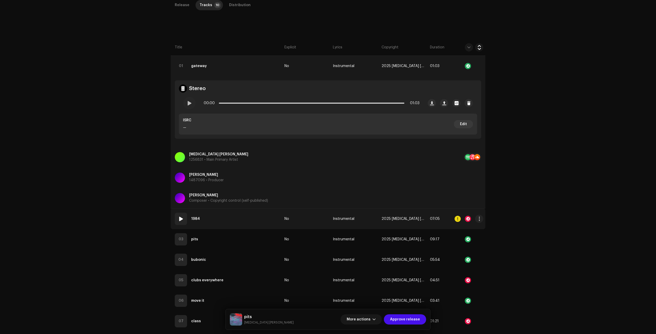
click at [250, 216] on td "02 1984" at bounding box center [227, 219] width 112 height 20
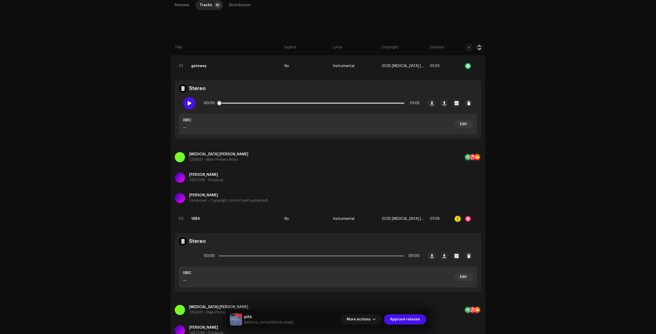
click at [187, 102] on span at bounding box center [189, 103] width 4 height 4
click at [477, 67] on span "button" at bounding box center [479, 66] width 4 height 4
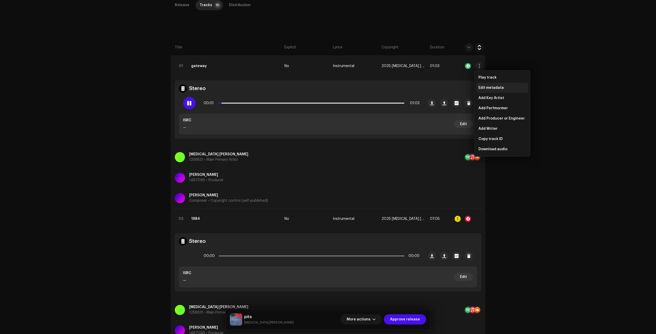
drag, startPoint x: 481, startPoint y: 72, endPoint x: 489, endPoint y: 88, distance: 17.2
click at [489, 88] on span "Edit metadata" at bounding box center [490, 88] width 25 height 4
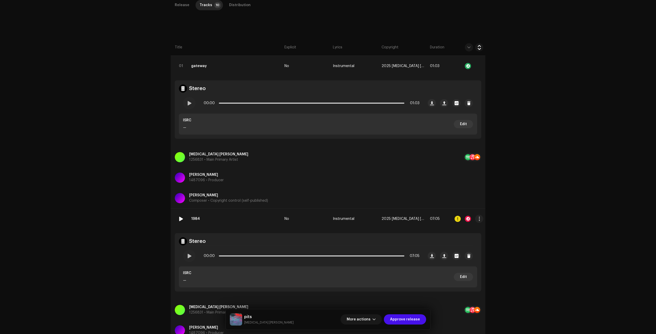
drag, startPoint x: 470, startPoint y: 216, endPoint x: 398, endPoint y: 223, distance: 72.8
click at [470, 216] on div "Edit Track Metadata Track Title * gateway Track Version Localize Your Track Pri…" at bounding box center [328, 167] width 656 height 334
click at [190, 258] on span at bounding box center [189, 256] width 4 height 4
click at [466, 219] on div at bounding box center [468, 219] width 6 height 6
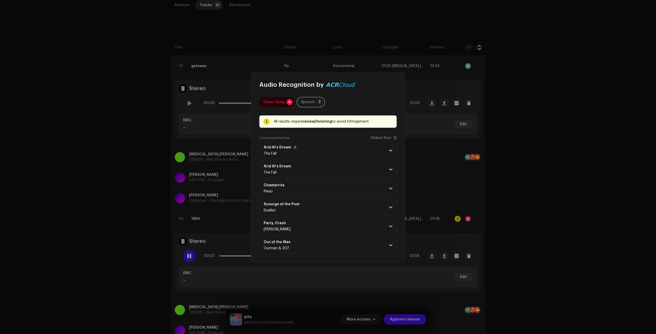
click at [350, 153] on p-accordion-header "Arid Al's Dream The Fall" at bounding box center [327, 150] width 137 height 17
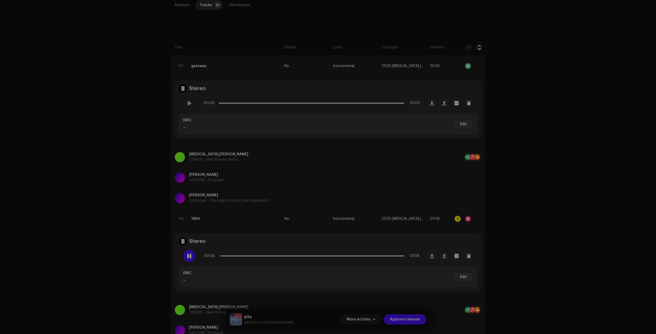
click at [459, 200] on div "Audio Recognition by Cover Song 6 Speech ! All results require review/listening…" at bounding box center [328, 167] width 656 height 334
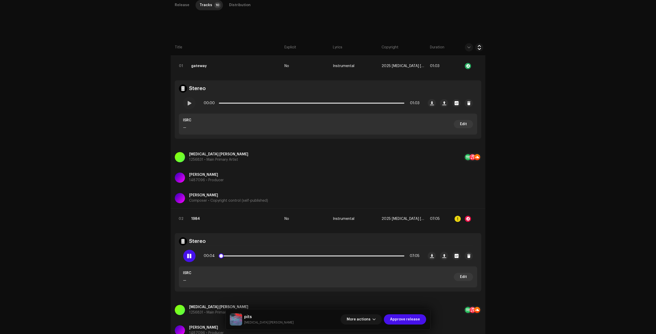
drag, startPoint x: 191, startPoint y: 258, endPoint x: 248, endPoint y: 249, distance: 58.3
click at [191, 257] on div at bounding box center [189, 256] width 12 height 12
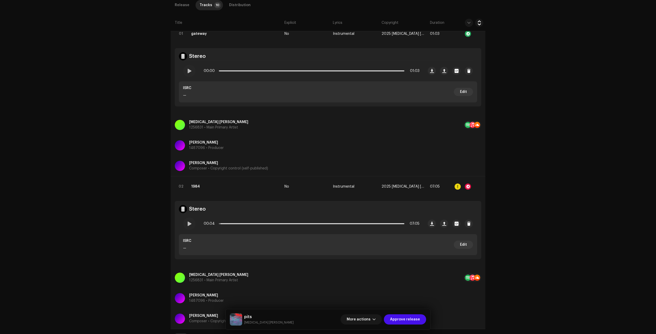
scroll to position [275, 0]
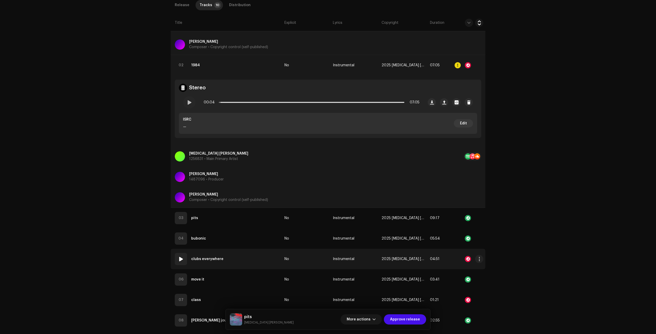
click at [466, 258] on div at bounding box center [468, 259] width 6 height 6
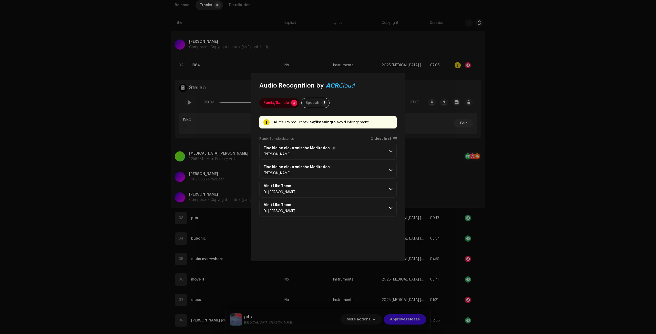
click at [368, 153] on p-accordion-header "Eine kleine elektronische Meditation Marco Lucchi" at bounding box center [327, 151] width 137 height 17
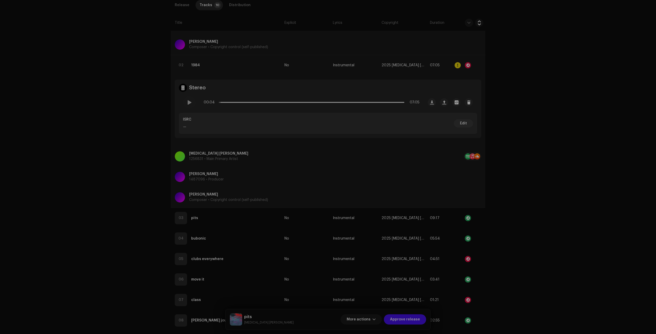
click at [439, 205] on div "Audio Recognition by Remix/Sample 4 Speech ! All results require review/listeni…" at bounding box center [328, 167] width 656 height 334
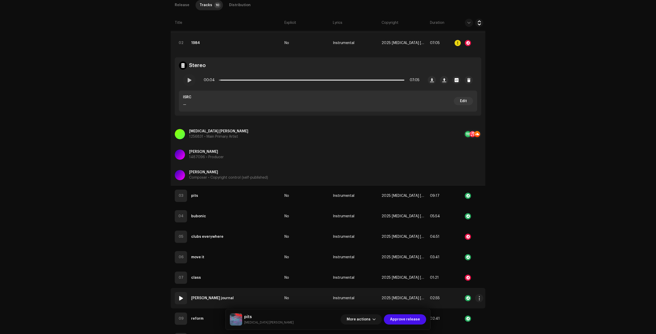
scroll to position [350, 0]
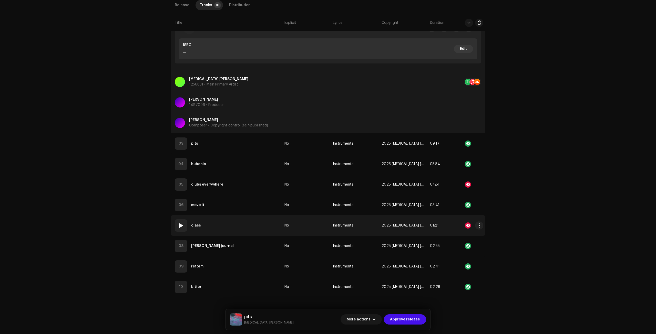
click at [467, 227] on div at bounding box center [468, 226] width 6 height 6
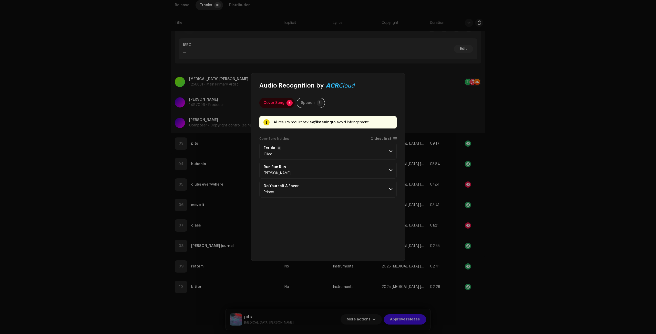
click at [348, 153] on p-accordion-header "Ferula Glice" at bounding box center [327, 151] width 137 height 17
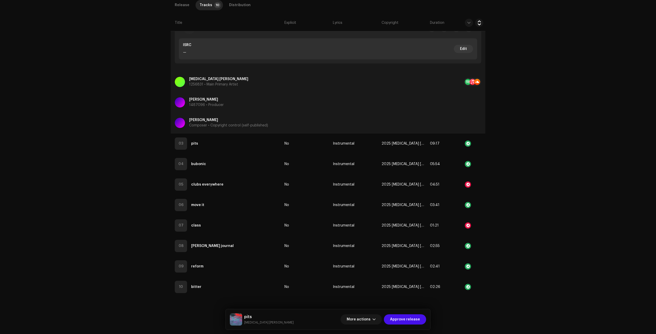
click at [226, 219] on div "Audio Recognition by Cover Song 3 Speech ! All results require review/listening…" at bounding box center [328, 167] width 656 height 334
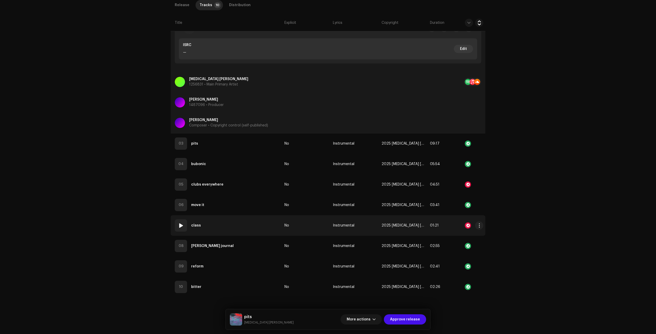
click at [219, 226] on td "07 class" at bounding box center [227, 225] width 112 height 20
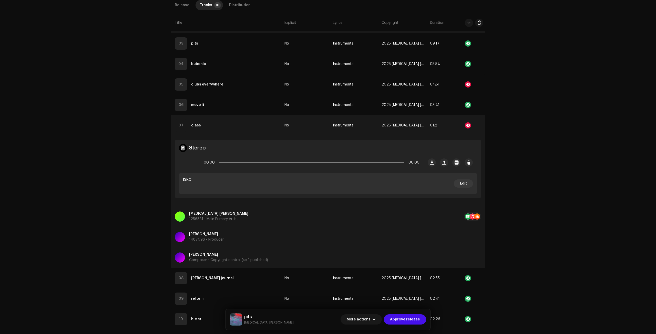
scroll to position [478, 0]
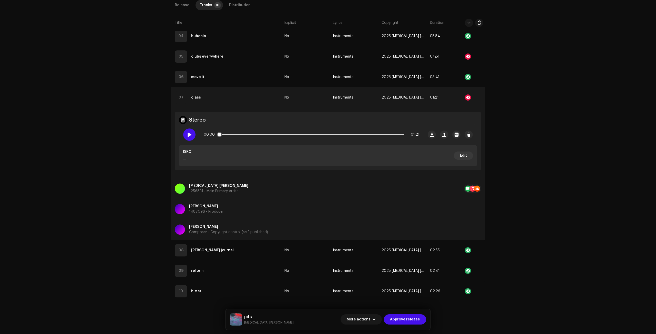
click at [190, 138] on div at bounding box center [189, 135] width 12 height 12
click at [233, 134] on p-slider at bounding box center [311, 134] width 185 height 1
click at [251, 135] on p-slider at bounding box center [311, 134] width 185 height 1
click at [364, 320] on span "More actions" at bounding box center [359, 320] width 24 height 10
click at [368, 284] on div "Fail & Return" at bounding box center [373, 286] width 52 height 10
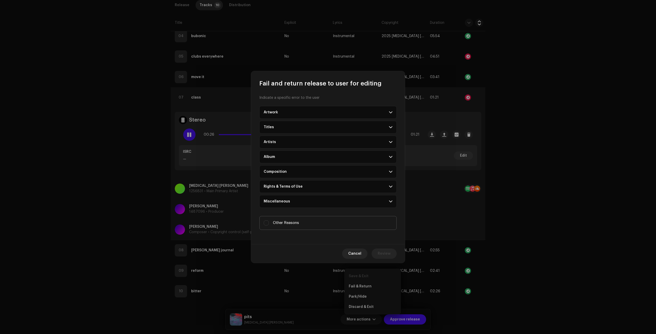
click at [282, 225] on span "Other Reasons" at bounding box center [286, 223] width 26 height 6
click at [269, 225] on input "Other Reasons" at bounding box center [266, 223] width 5 height 5
checkbox input "true"
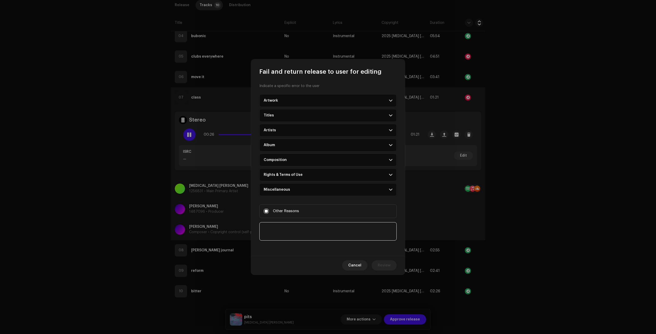
click at [290, 231] on textarea at bounding box center [327, 231] width 137 height 18
paste textarea "We would like to clarify distribution rights of your release. Please visit my.t…"
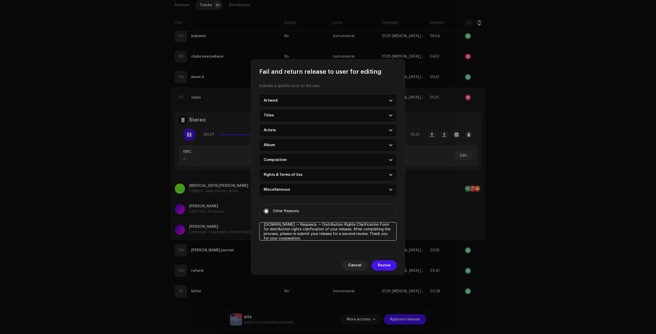
type textarea "We would like to clarify distribution rights of your release. Please visit my.t…"
click at [400, 269] on div "Cancel Review" at bounding box center [328, 265] width 154 height 19
click at [379, 264] on span "Review" at bounding box center [384, 265] width 13 height 10
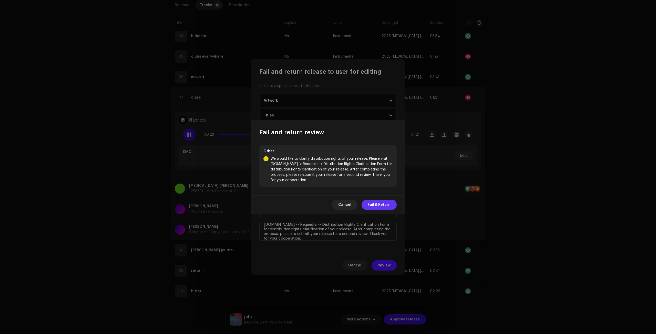
click at [377, 206] on span "Fail & Return" at bounding box center [379, 205] width 23 height 10
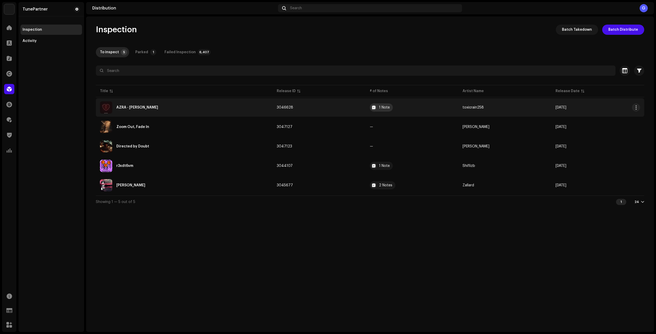
click at [382, 107] on div "1 Note" at bounding box center [384, 108] width 11 height 4
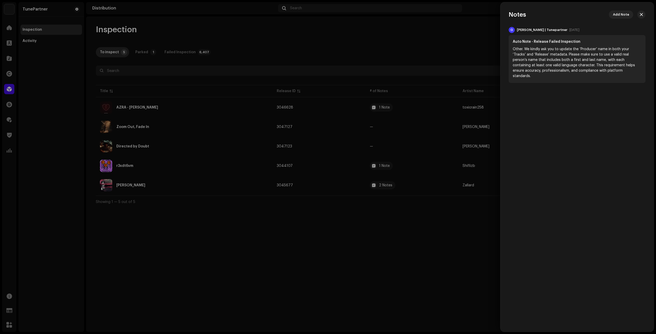
click at [366, 127] on div at bounding box center [328, 167] width 656 height 334
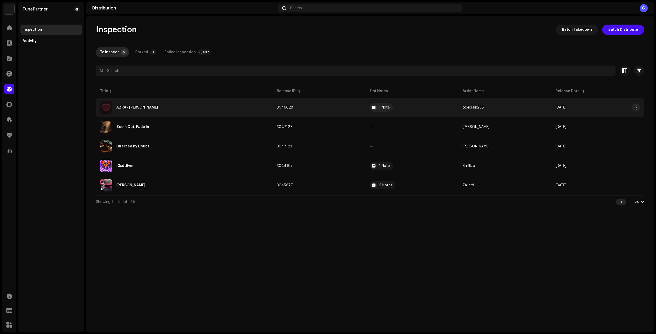
click at [336, 109] on td "3046628" at bounding box center [319, 107] width 93 height 18
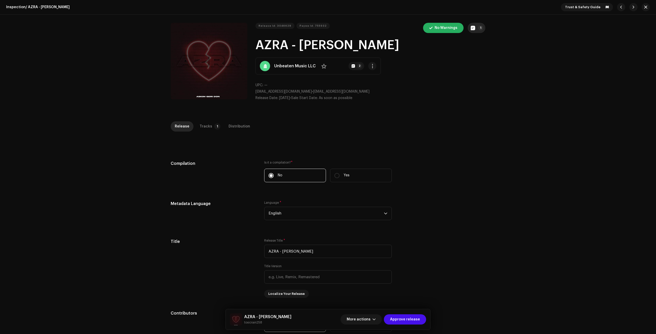
click at [479, 29] on p-badge "1" at bounding box center [480, 27] width 5 height 5
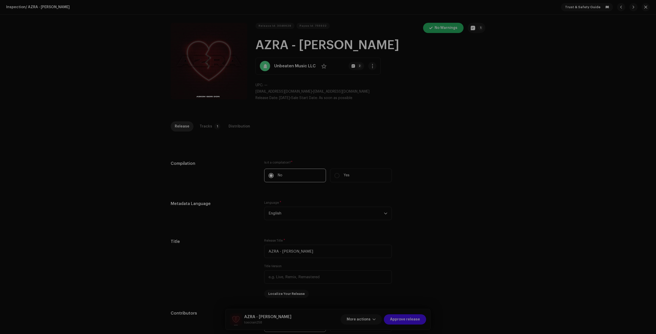
drag, startPoint x: 441, startPoint y: 153, endPoint x: 387, endPoint y: 166, distance: 55.2
click at [442, 153] on div "Release notes Galang | TunePartner Oct 8, 2025 AUTO NOTE - RELEASE FAILED INSPE…" at bounding box center [328, 167] width 656 height 334
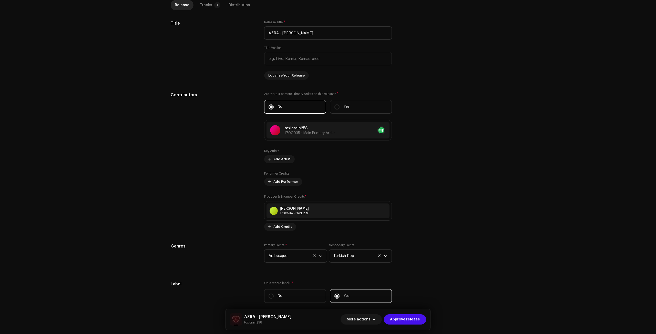
scroll to position [351, 0]
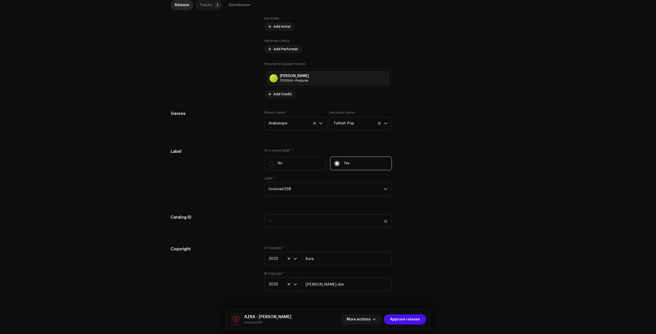
click at [204, 6] on div "Tracks" at bounding box center [206, 5] width 13 height 10
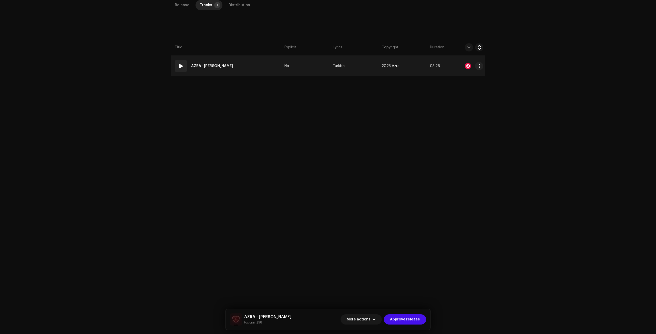
click at [255, 67] on td "01 AZRA - ASKIM GERI DON" at bounding box center [227, 66] width 112 height 20
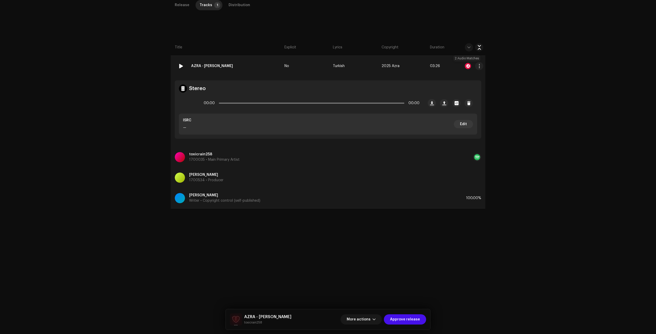
click at [465, 65] on div at bounding box center [468, 66] width 6 height 6
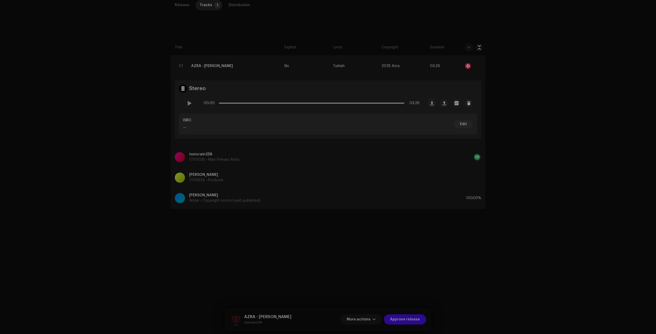
drag, startPoint x: 539, startPoint y: 127, endPoint x: 535, endPoint y: 126, distance: 4.6
click at [538, 127] on div "Audio Recognition by Remix/Sample 2 All results require review/listening to avo…" at bounding box center [328, 167] width 656 height 334
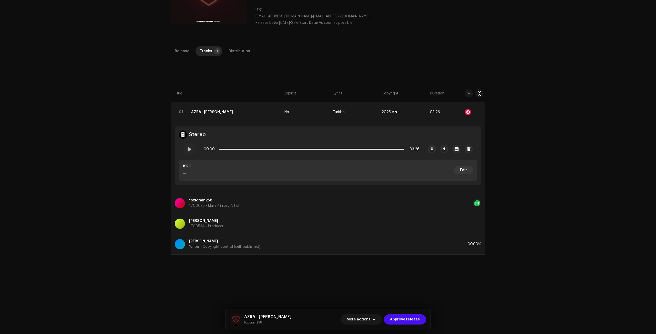
scroll to position [0, 0]
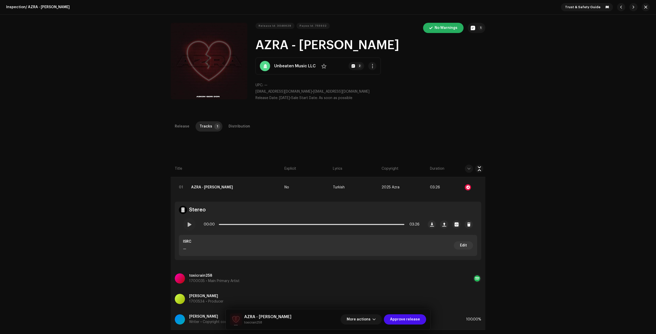
click at [295, 70] on div "Unbeaten Music LLC No 2" at bounding box center [317, 66] width 125 height 17
click at [294, 68] on strong "Unbeaten Music LLC" at bounding box center [294, 66] width 41 height 6
drag, startPoint x: 255, startPoint y: 43, endPoint x: 427, endPoint y: 48, distance: 172.5
click at [427, 48] on h1 "AZRA - ASKIM GERI DON" at bounding box center [370, 45] width 230 height 16
copy h1 "AZRA - ASKIM GERI DON"
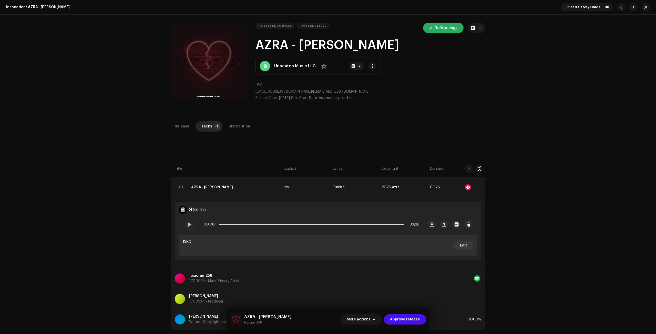
copy h1 "AZRA - ASKIM GERI DON"
click at [178, 126] on div "Release" at bounding box center [182, 126] width 15 height 10
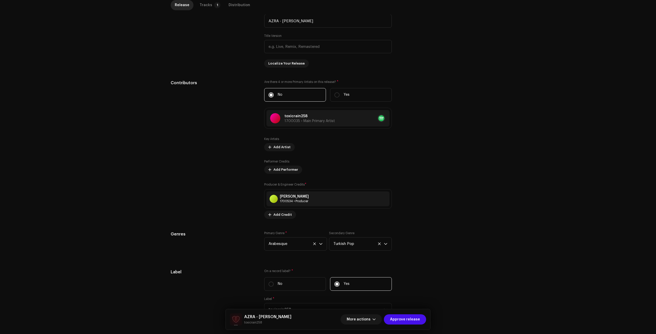
scroll to position [351, 0]
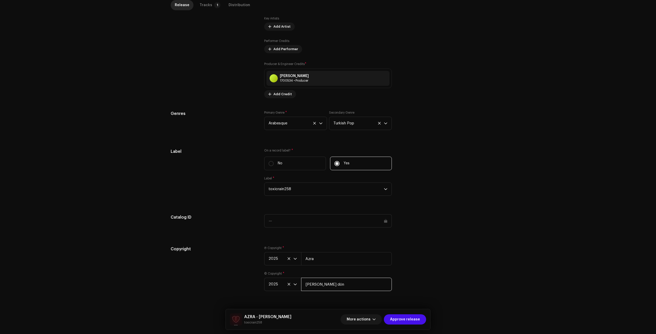
click at [342, 289] on input "Geri dön" at bounding box center [346, 284] width 91 height 13
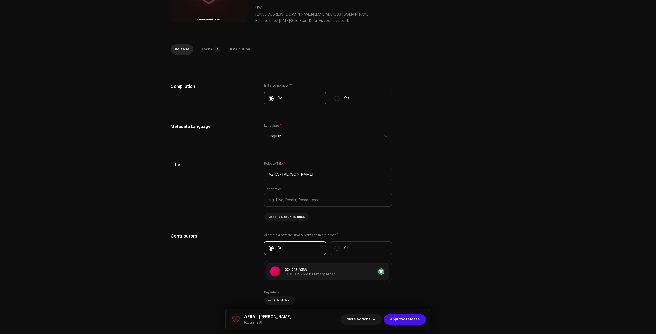
scroll to position [0, 0]
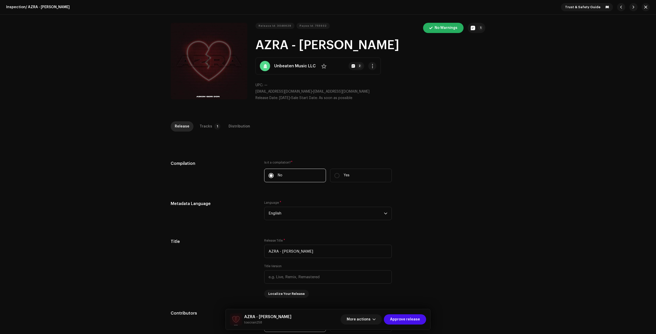
drag, startPoint x: 299, startPoint y: 45, endPoint x: 414, endPoint y: 48, distance: 115.0
click at [414, 48] on h1 "AZRA - ASKIM GERI DON" at bounding box center [370, 45] width 230 height 16
copy h1 "ASKIM GERI DON"
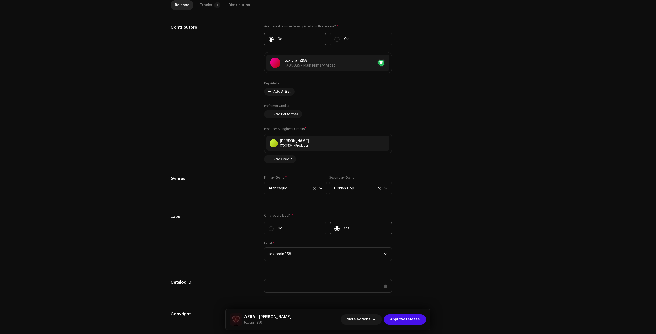
scroll to position [351, 0]
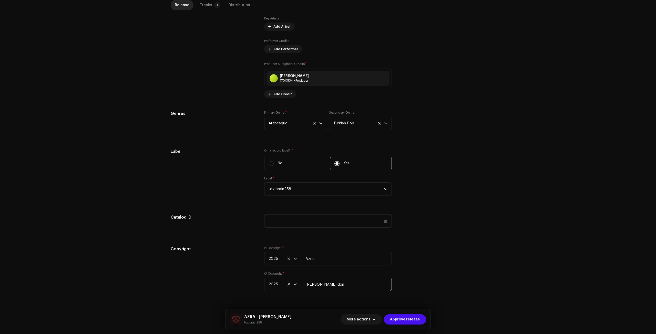
click at [335, 283] on input "Geri dön" at bounding box center [346, 284] width 91 height 13
click at [207, 7] on div "Tracks" at bounding box center [206, 5] width 13 height 10
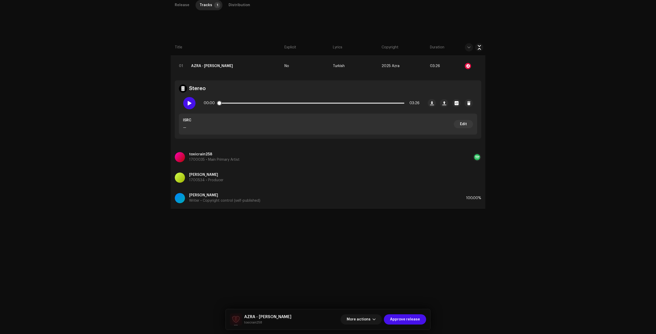
click at [188, 102] on span at bounding box center [189, 103] width 4 height 4
click at [230, 103] on p-slider at bounding box center [311, 103] width 185 height 1
click at [227, 103] on span at bounding box center [225, 103] width 13 height 1
click at [189, 103] on span at bounding box center [189, 103] width 4 height 4
click at [187, 104] on span at bounding box center [189, 103] width 4 height 4
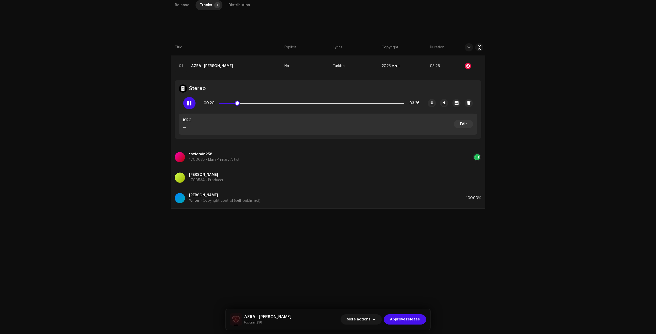
click at [187, 104] on span at bounding box center [189, 103] width 4 height 4
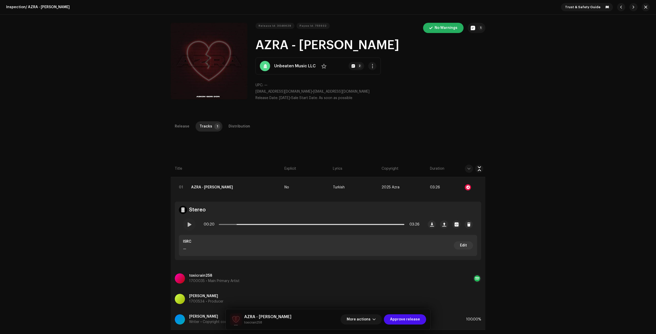
click at [287, 67] on strong "Unbeaten Music LLC" at bounding box center [294, 66] width 41 height 6
click at [211, 53] on button "Zoom Image" at bounding box center [209, 61] width 77 height 77
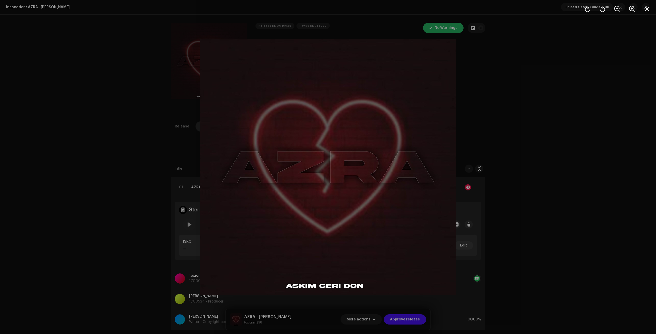
drag, startPoint x: 124, startPoint y: 52, endPoint x: 192, endPoint y: 49, distance: 68.7
click at [126, 51] on div at bounding box center [328, 167] width 656 height 334
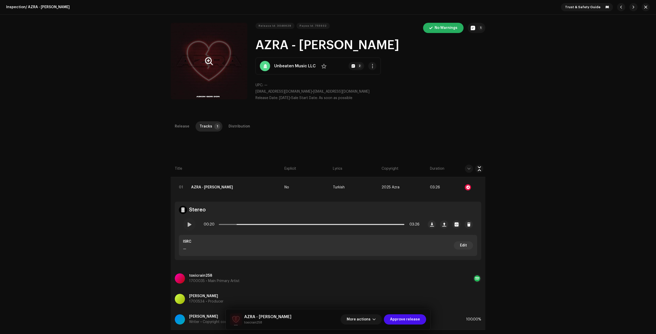
drag, startPoint x: 348, startPoint y: 46, endPoint x: 451, endPoint y: 50, distance: 103.0
click at [451, 50] on h1 "AZRA - ASKIM GERI DON" at bounding box center [370, 45] width 230 height 16
copy h1 "ASKIM GERI DON"
click at [468, 93] on p "unbeatenllc@gmail.com • unbeatenllc@gmail.com" at bounding box center [370, 91] width 230 height 5
click at [183, 127] on div "Release" at bounding box center [182, 126] width 15 height 10
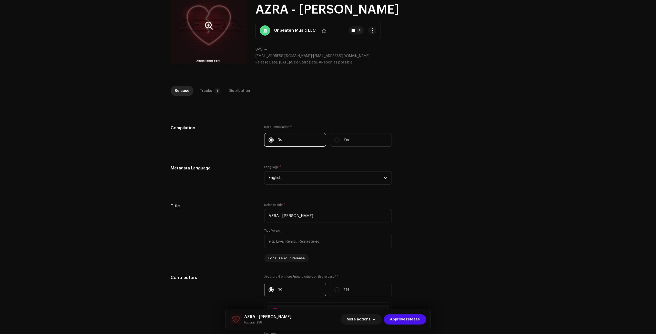
scroll to position [154, 0]
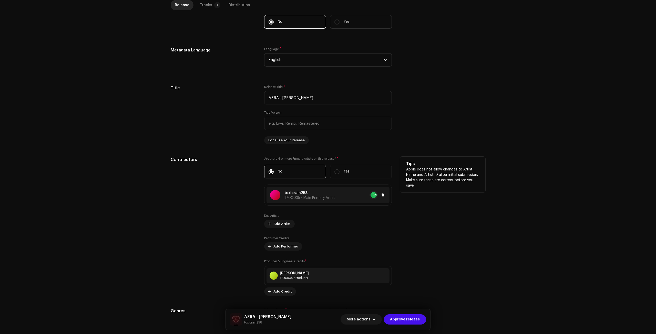
click at [339, 198] on div at bounding box center [360, 195] width 51 height 8
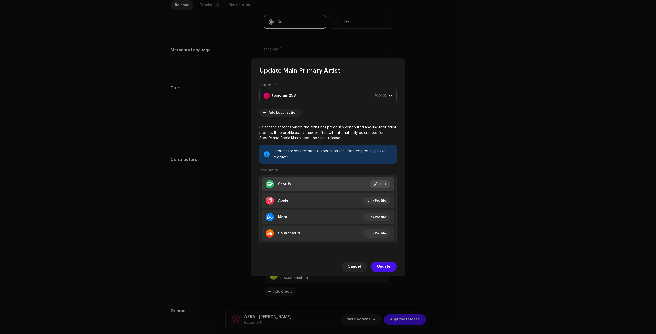
click at [331, 187] on li "Spotify Linked Edit" at bounding box center [327, 184] width 133 height 14
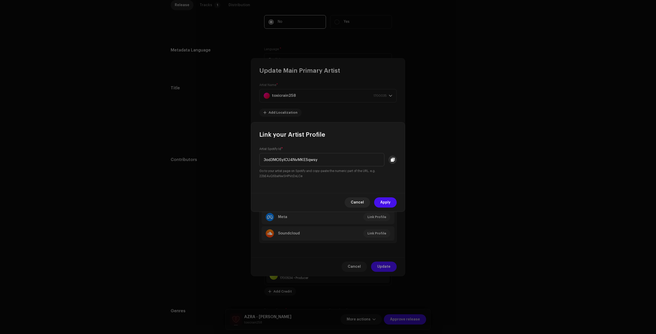
click at [392, 161] on span at bounding box center [393, 160] width 4 height 4
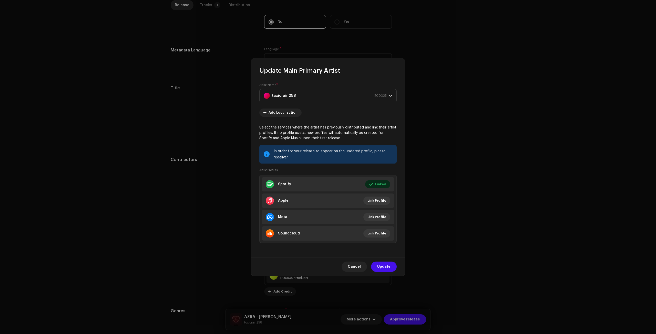
drag, startPoint x: 481, startPoint y: 147, endPoint x: 422, endPoint y: 156, distance: 59.3
click at [479, 146] on div "Link your Artist Profile Artist Spotify Id * 3od3MOSyICU4NvMKESqwsy Go to your …" at bounding box center [328, 167] width 656 height 334
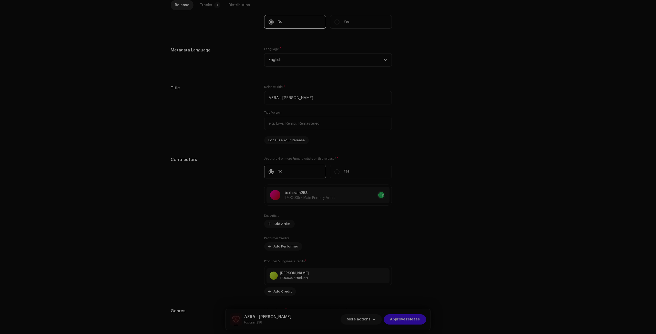
click at [247, 132] on div "Update Main Primary Artist Artist Name * toxicrain258 1700035 Add Localization …" at bounding box center [328, 167] width 656 height 334
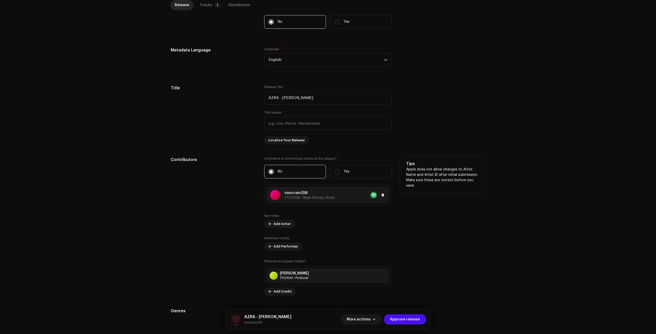
drag, startPoint x: 308, startPoint y: 192, endPoint x: 281, endPoint y: 193, distance: 26.2
click at [281, 193] on div "toxicrain258 1700035 • Main Primary Artist" at bounding box center [302, 195] width 65 height 10
click at [221, 178] on div "Update Main Primary Artist Cancel Update" at bounding box center [328, 167] width 656 height 334
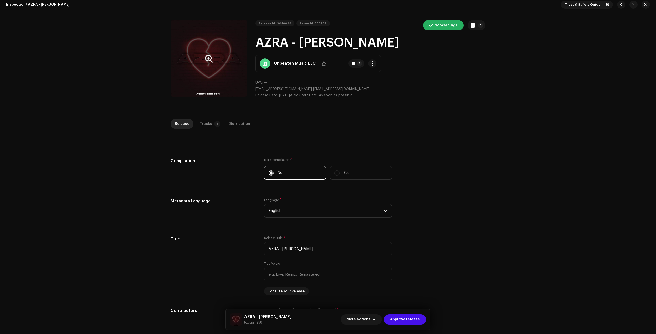
scroll to position [0, 0]
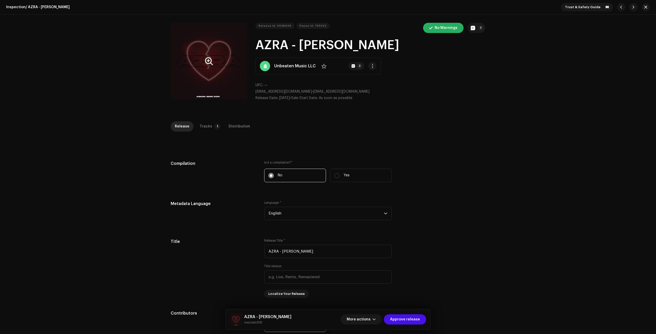
click at [204, 126] on div "Tracks" at bounding box center [206, 126] width 13 height 10
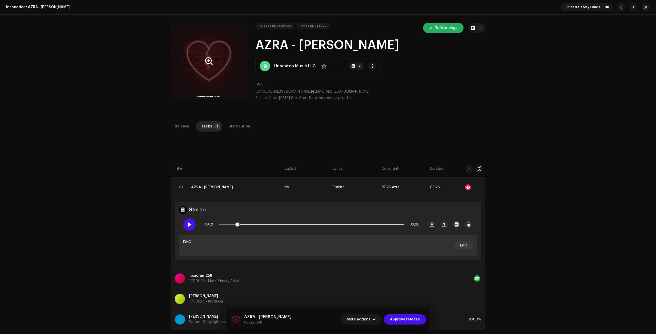
click at [189, 221] on div at bounding box center [189, 224] width 12 height 12
click at [373, 130] on div "Release Tracks 1 Distribution" at bounding box center [328, 126] width 315 height 10
drag, startPoint x: 183, startPoint y: 127, endPoint x: 185, endPoint y: 126, distance: 2.6
click at [183, 126] on div "Release" at bounding box center [182, 126] width 15 height 10
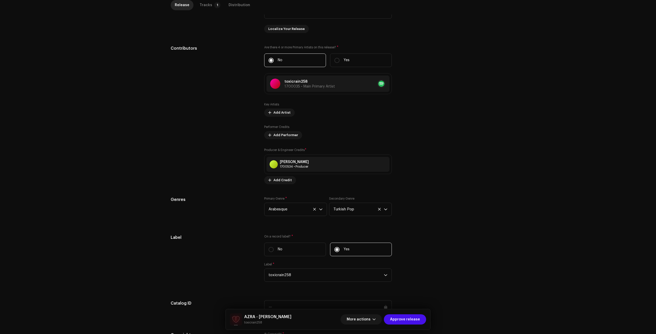
scroll to position [351, 0]
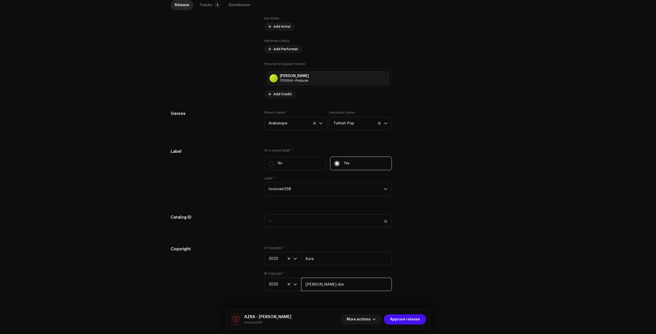
click at [340, 280] on input "Geri dön" at bounding box center [346, 284] width 91 height 13
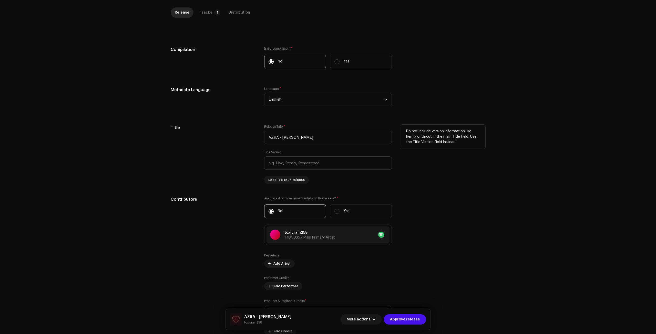
scroll to position [95, 0]
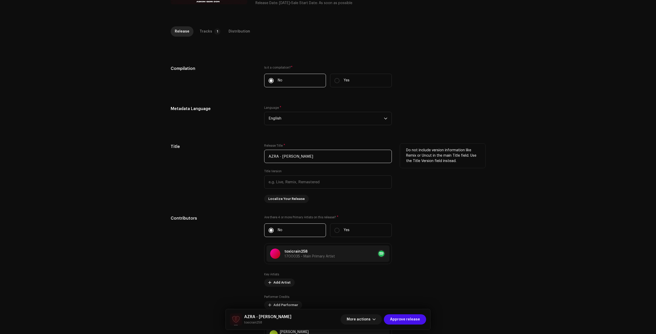
drag, startPoint x: 272, startPoint y: 156, endPoint x: 241, endPoint y: 155, distance: 31.0
click at [241, 155] on div "Title Release Title * AZRA - ASKIM GERI DON Title Version Localize Your Release…" at bounding box center [328, 173] width 315 height 59
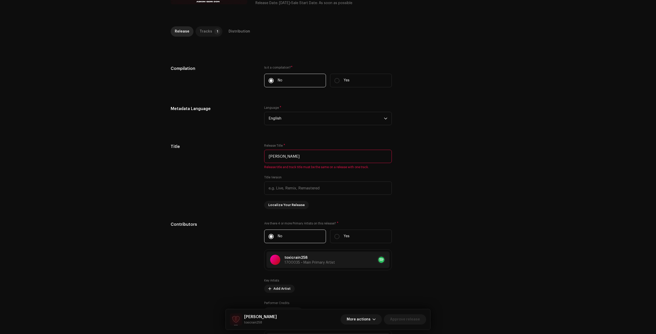
type input "ASKIM GERI DON"
click at [207, 30] on div "Tracks" at bounding box center [206, 31] width 13 height 10
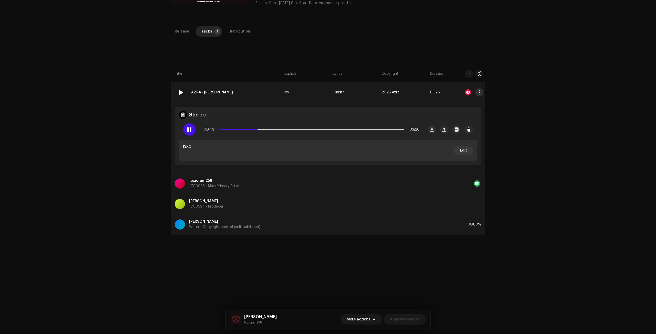
click at [478, 91] on span "button" at bounding box center [479, 92] width 4 height 4
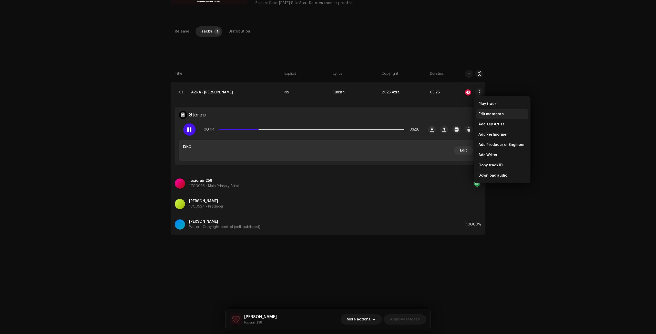
click at [494, 116] on span "Edit metadata" at bounding box center [490, 114] width 25 height 4
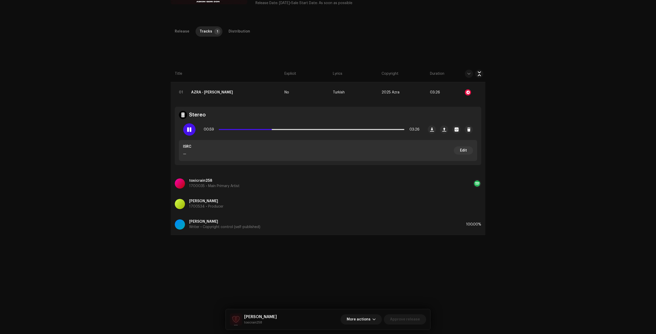
click at [555, 80] on div "Edit Track Metadata Track Title * AZRA - ASKIM GERI DON Track Version Localize …" at bounding box center [328, 167] width 656 height 334
click at [184, 128] on div at bounding box center [189, 129] width 12 height 12
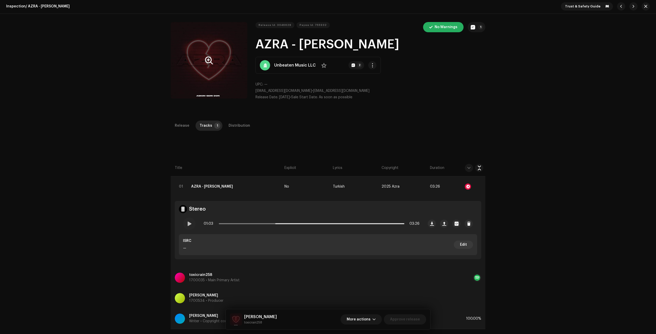
scroll to position [0, 0]
click at [643, 9] on button "button" at bounding box center [645, 7] width 8 height 8
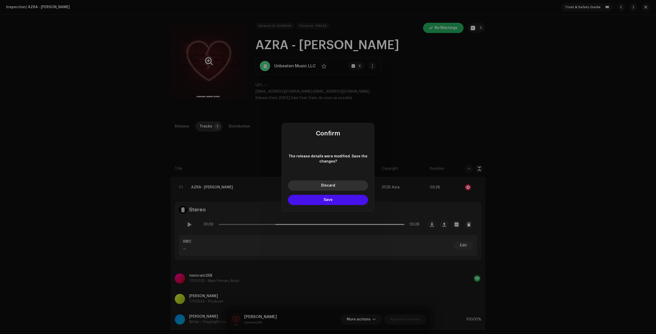
click at [339, 182] on button "Discard" at bounding box center [328, 186] width 80 height 10
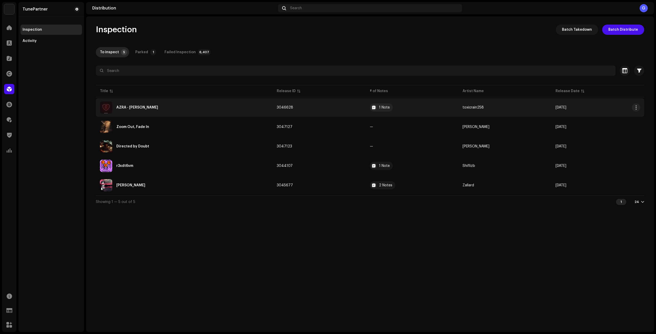
click at [228, 111] on div "AZRA - ASKIM GERI DON" at bounding box center [184, 107] width 169 height 12
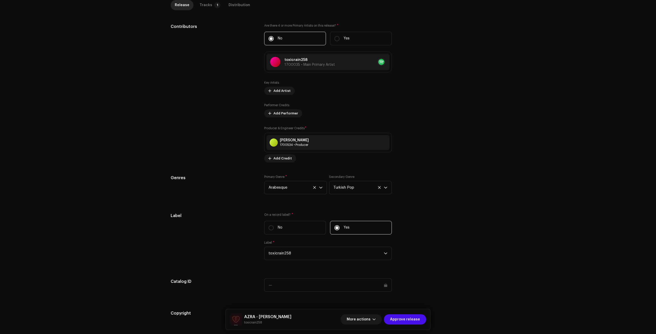
scroll to position [351, 0]
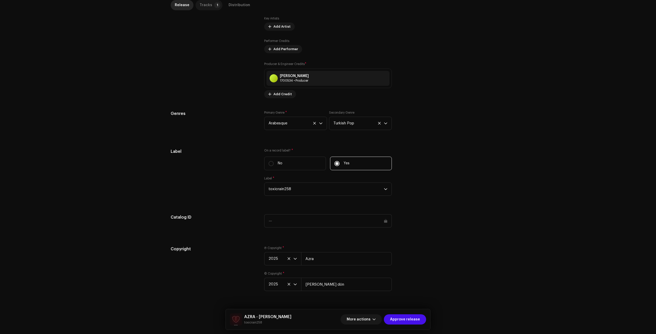
click at [207, 8] on div "Tracks" at bounding box center [206, 5] width 13 height 10
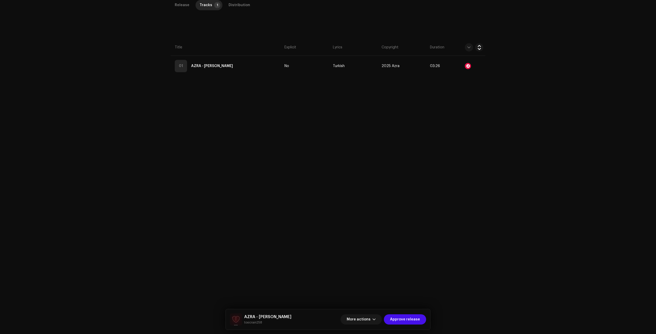
scroll to position [121, 0]
click at [370, 320] on span "More actions" at bounding box center [359, 320] width 24 height 10
click at [379, 290] on div "Fail & Return" at bounding box center [373, 286] width 52 height 10
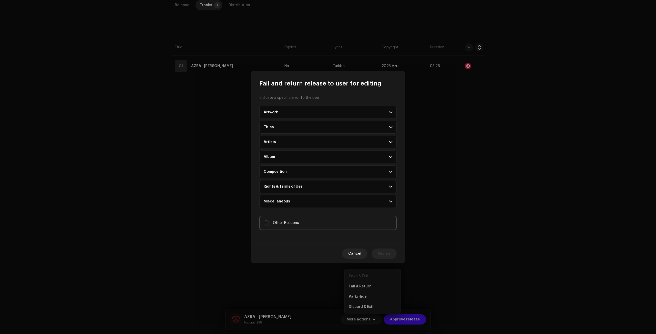
click at [293, 224] on span "Other Reasons" at bounding box center [286, 223] width 26 height 6
click at [269, 224] on input "Other Reasons" at bounding box center [266, 223] width 5 height 5
checkbox input "true"
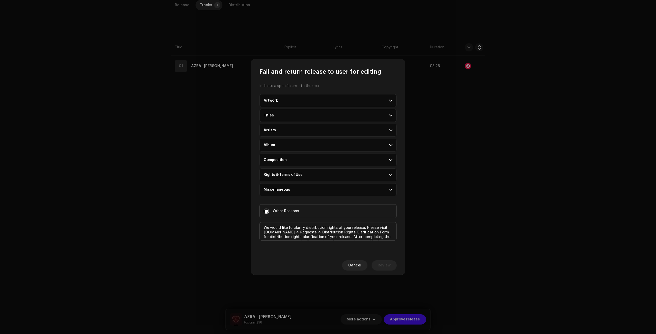
scroll to position [8, 0]
type textarea "We would like to clarify distribution rights of your release. Please visit my.t…"
click at [386, 263] on span "Review" at bounding box center [384, 265] width 13 height 10
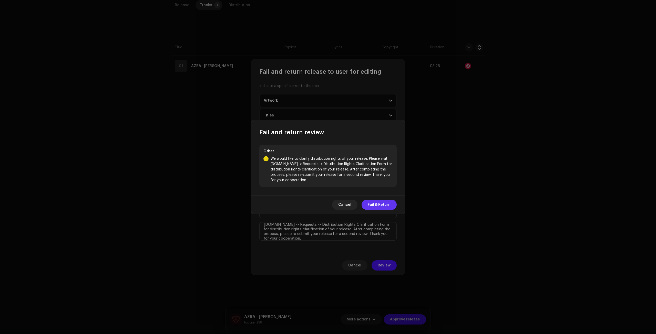
click at [384, 205] on span "Fail & Return" at bounding box center [379, 205] width 23 height 10
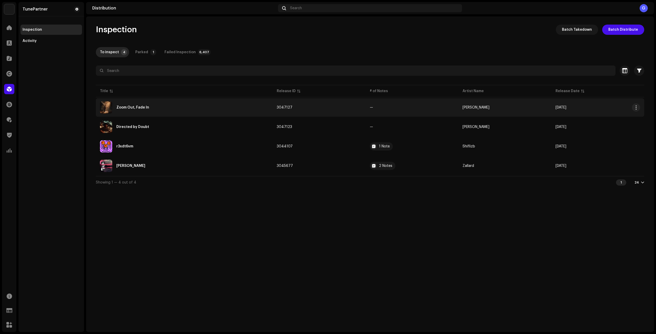
click at [340, 111] on td "3047127" at bounding box center [319, 107] width 93 height 18
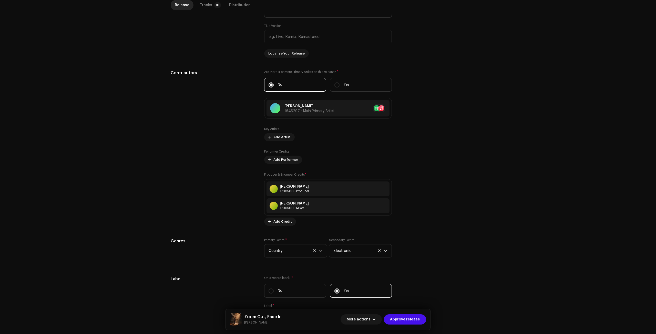
scroll to position [368, 0]
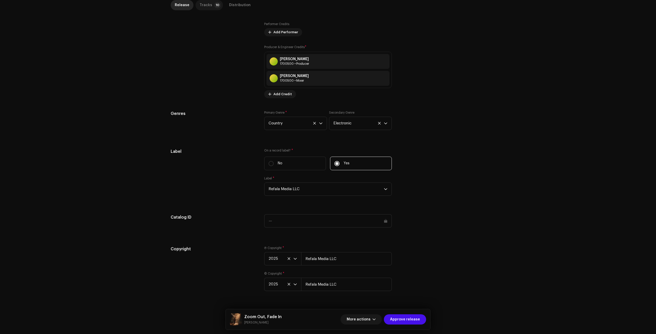
click at [216, 6] on p-badge "10" at bounding box center [217, 5] width 7 height 6
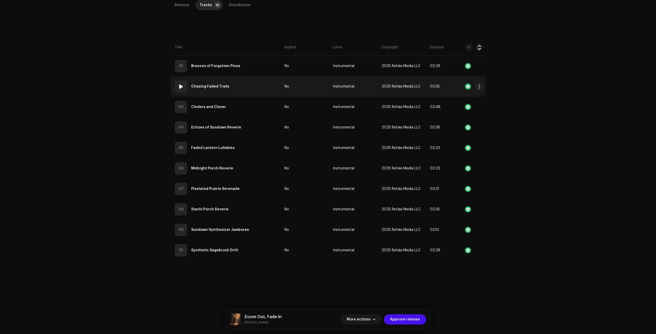
scroll to position [121, 0]
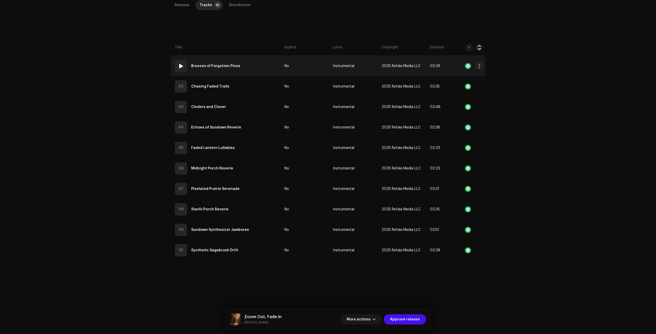
click at [260, 71] on td "01 Breezes of Forgotten Pines" at bounding box center [227, 66] width 112 height 20
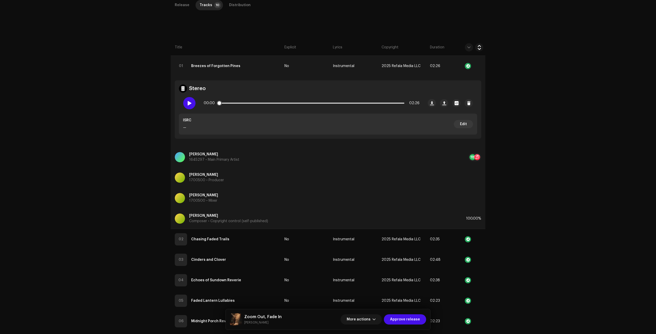
click at [188, 103] on span at bounding box center [189, 103] width 4 height 4
click at [191, 101] on span at bounding box center [189, 103] width 4 height 4
click at [370, 317] on span "More actions" at bounding box center [359, 320] width 24 height 10
click at [375, 289] on div "Fail & Return" at bounding box center [373, 286] width 52 height 10
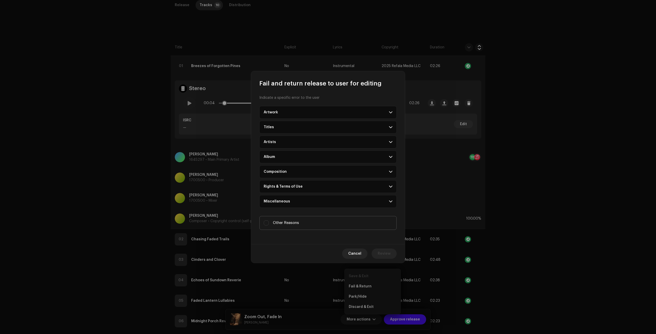
click at [288, 227] on label "Other Reasons" at bounding box center [327, 223] width 137 height 14
click at [269, 226] on input "Other Reasons" at bounding box center [266, 223] width 5 height 5
checkbox input "true"
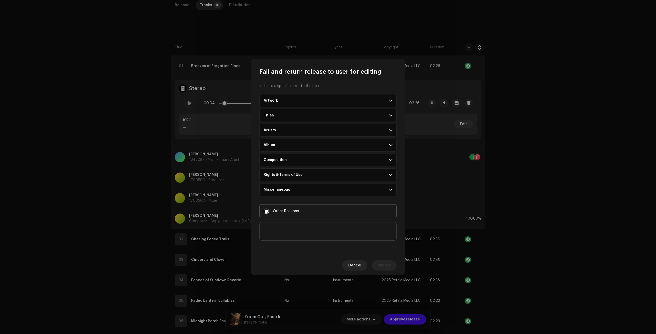
click at [294, 232] on textarea at bounding box center [327, 231] width 137 height 18
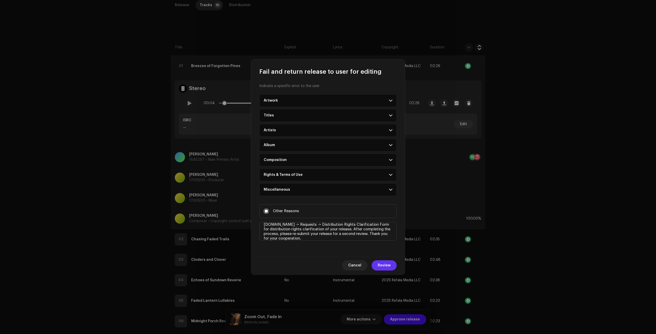
type textarea "We would like to clarify distribution rights of your release. Please visit my.t…"
click at [392, 269] on button "Review" at bounding box center [383, 265] width 25 height 10
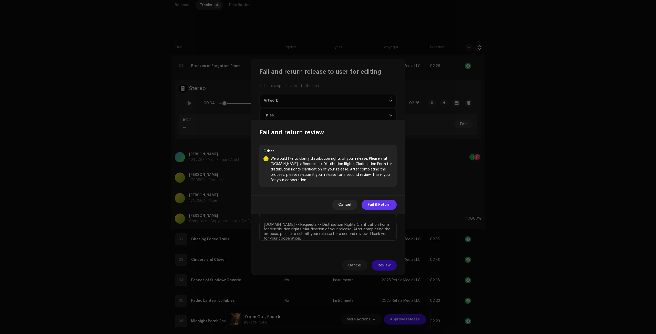
click at [386, 204] on span "Fail & Return" at bounding box center [379, 205] width 23 height 10
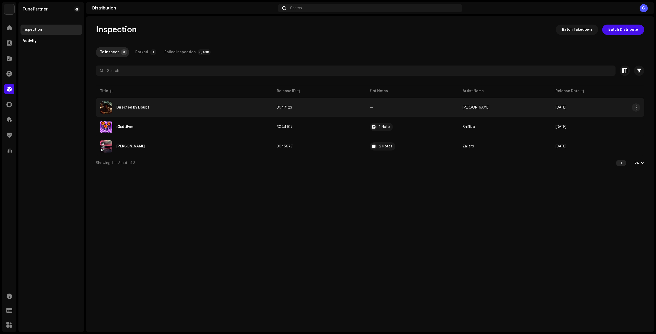
click at [392, 111] on td "—" at bounding box center [411, 107] width 93 height 18
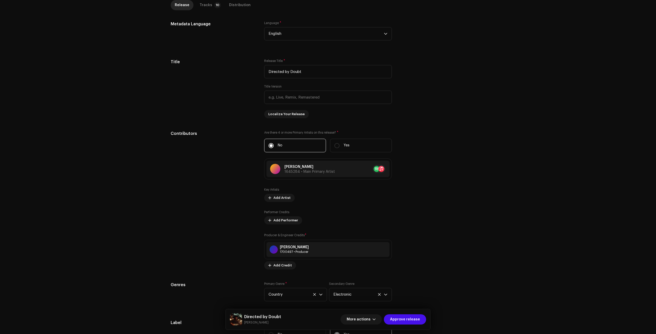
scroll to position [205, 0]
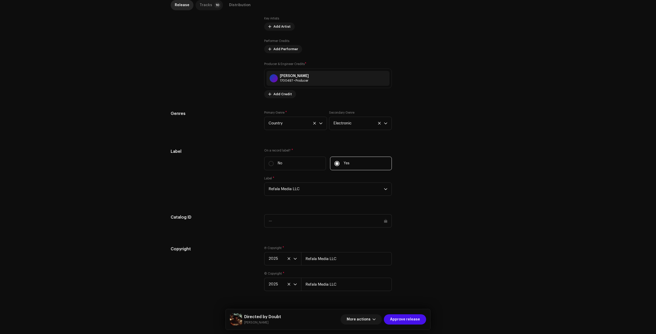
click at [208, 2] on p-tab "Tracks 10" at bounding box center [208, 5] width 27 height 10
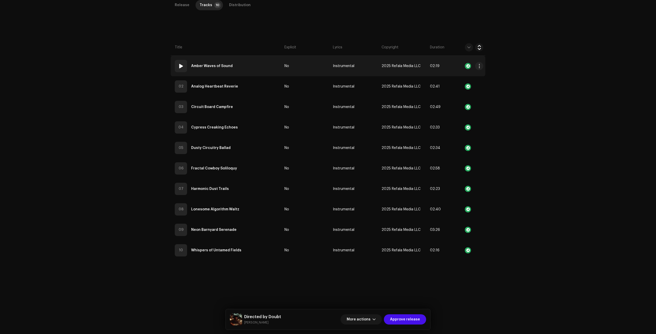
click at [249, 70] on td "01 Amber Waves of Sound" at bounding box center [227, 66] width 112 height 20
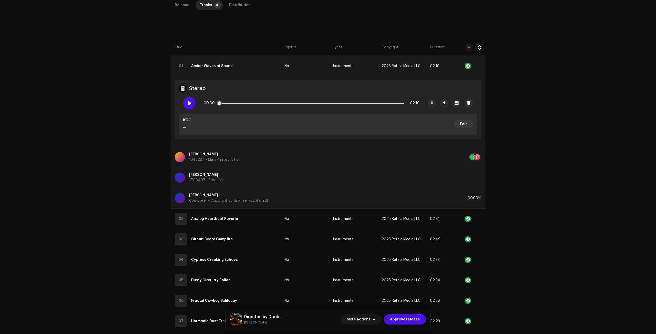
click at [191, 105] on div at bounding box center [189, 103] width 12 height 12
drag, startPoint x: 188, startPoint y: 103, endPoint x: 286, endPoint y: 4, distance: 139.1
click at [188, 103] on span at bounding box center [189, 103] width 4 height 4
click at [369, 320] on span "More actions" at bounding box center [359, 320] width 24 height 10
click at [379, 287] on div "Fail & Return" at bounding box center [373, 287] width 48 height 4
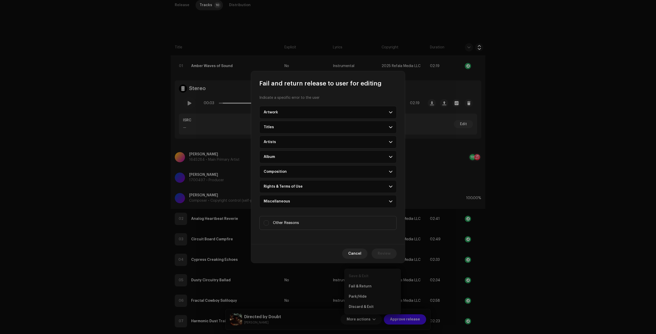
click at [287, 224] on span "Other Reasons" at bounding box center [286, 223] width 26 height 6
click at [269, 224] on input "Other Reasons" at bounding box center [266, 223] width 5 height 5
checkbox input "true"
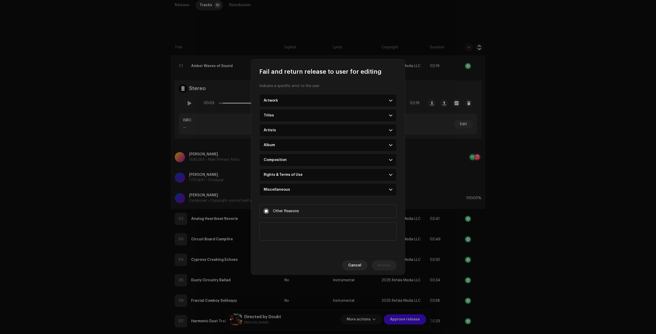
click at [292, 232] on textarea at bounding box center [327, 231] width 137 height 18
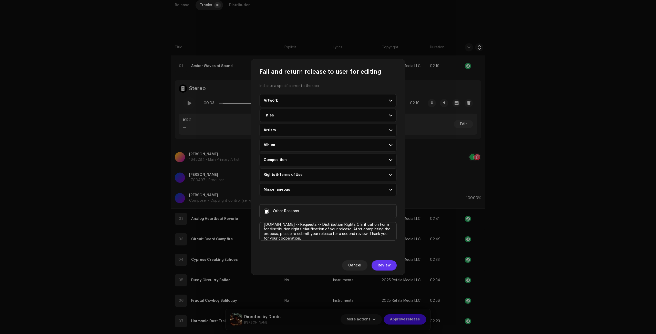
type textarea "We would like to clarify distribution rights of your release. Please visit my.t…"
click at [393, 266] on button "Review" at bounding box center [383, 265] width 25 height 10
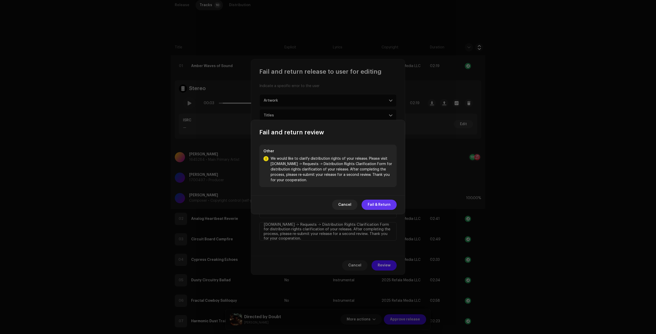
click at [382, 203] on span "Fail & Return" at bounding box center [379, 205] width 23 height 10
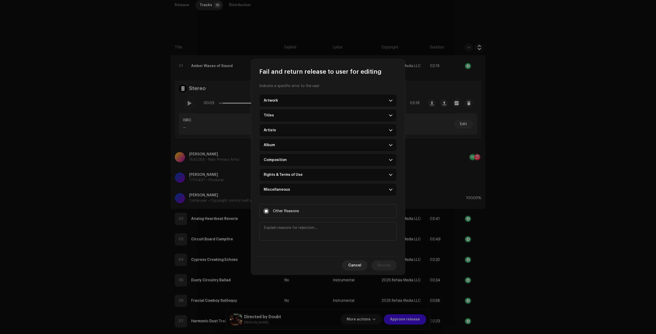
scroll to position [0, 0]
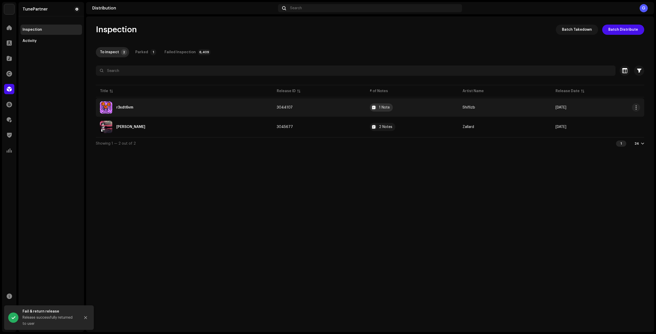
click at [381, 106] on div "1 Note" at bounding box center [384, 108] width 11 height 4
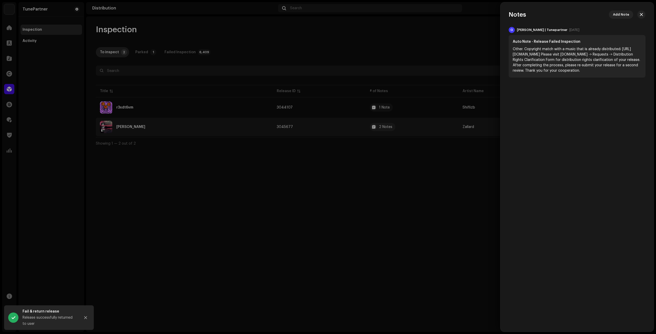
drag, startPoint x: 373, startPoint y: 150, endPoint x: 387, endPoint y: 134, distance: 20.7
click at [374, 150] on div at bounding box center [328, 167] width 656 height 334
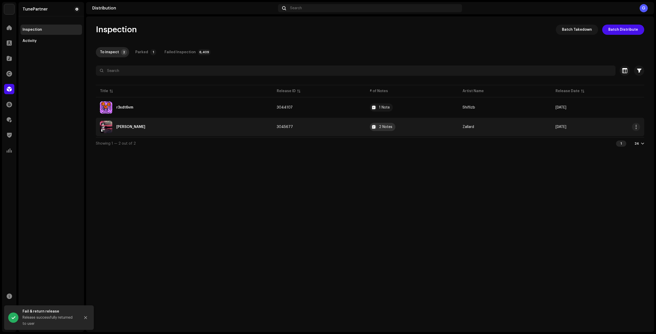
click at [386, 127] on div "2 Notes" at bounding box center [385, 127] width 13 height 4
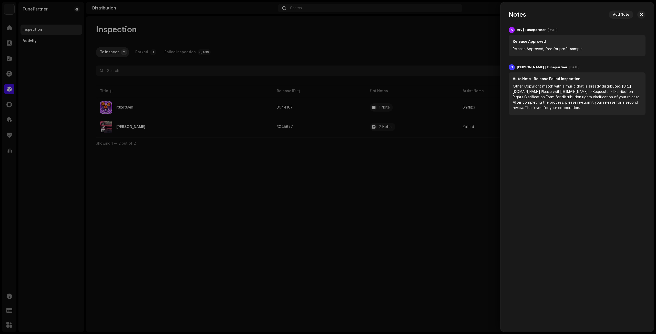
drag, startPoint x: 374, startPoint y: 152, endPoint x: 356, endPoint y: 145, distance: 19.7
click at [374, 152] on div at bounding box center [328, 167] width 656 height 334
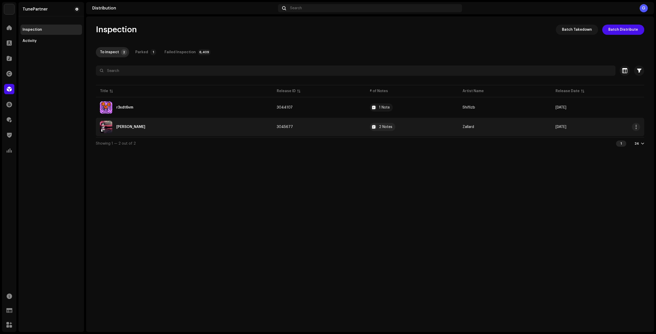
click at [337, 128] on td "3045677" at bounding box center [319, 127] width 93 height 18
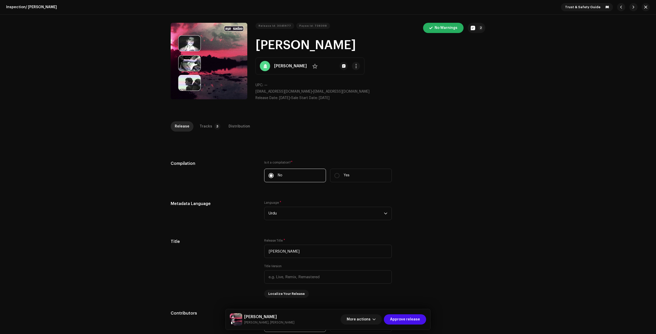
click at [357, 86] on p "UPC: —" at bounding box center [370, 85] width 230 height 5
drag, startPoint x: 253, startPoint y: 90, endPoint x: 303, endPoint y: 92, distance: 50.0
click at [303, 92] on div "Release Id: 3045677 Payee Id: 738398 No Warnings 2 jiye sadaa Usman Rizwan No U…" at bounding box center [328, 64] width 315 height 82
drag, startPoint x: 254, startPoint y: 42, endPoint x: 318, endPoint y: 43, distance: 63.5
click at [318, 43] on div "Release Id: 3045677 Payee Id: 738398 No Warnings 2 jiye sadaa Usman Rizwan No U…" at bounding box center [328, 64] width 315 height 82
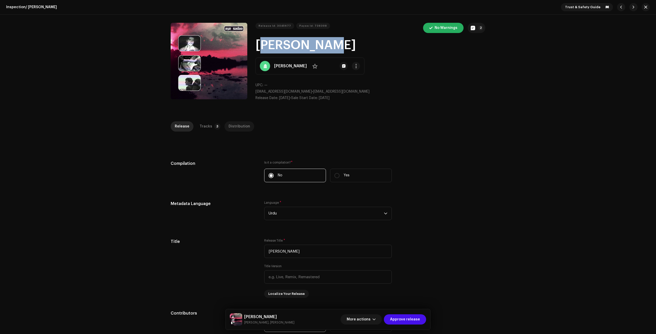
click at [237, 130] on div "Distribution" at bounding box center [239, 126] width 22 height 10
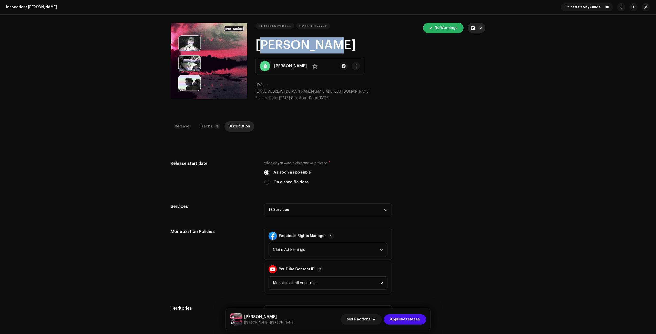
click at [475, 28] on button "2" at bounding box center [476, 28] width 18 height 10
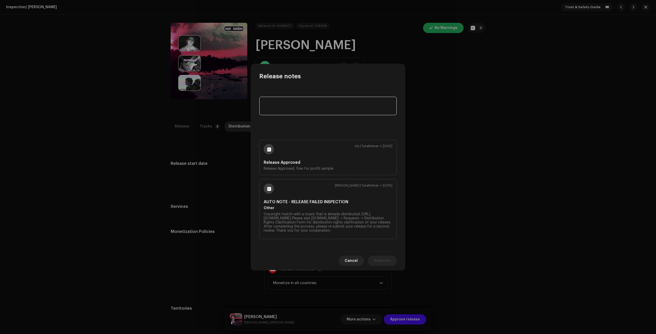
paste textarea "Free for profit beats are not allowed to be distributed into YouTube, Facebook,…"
type textarea "Free for profit beats are not allowed to be distributed into YouTube, Facebook,…"
click at [386, 262] on span "Add note" at bounding box center [382, 261] width 16 height 10
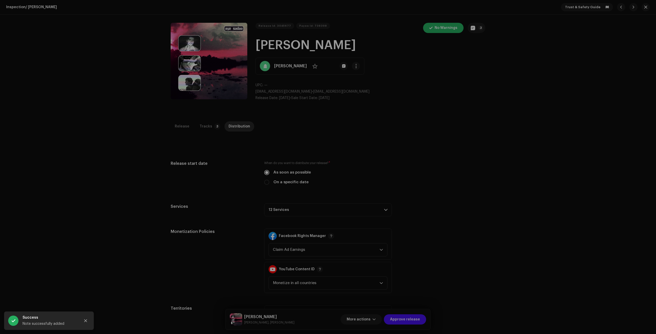
drag, startPoint x: 229, startPoint y: 198, endPoint x: 290, endPoint y: 199, distance: 61.2
click at [230, 198] on div "Release notes Galang | TunePartner Oct 9, 2025 Free for profit beats are not al…" at bounding box center [328, 167] width 656 height 334
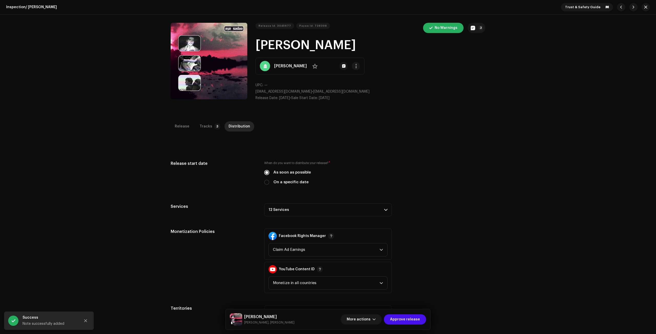
drag, startPoint x: 334, startPoint y: 208, endPoint x: 337, endPoint y: 210, distance: 3.5
click at [334, 208] on p-accordion-header "12 Services" at bounding box center [328, 210] width 128 height 13
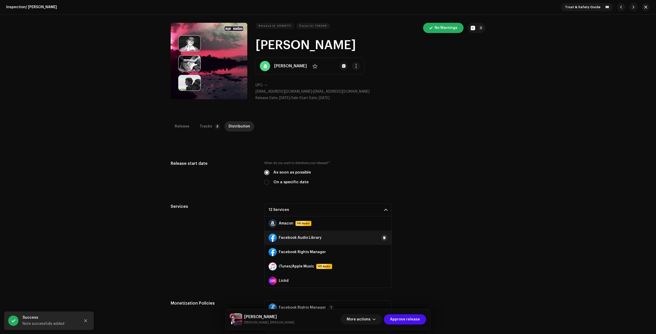
click at [383, 237] on span at bounding box center [384, 238] width 3 height 4
click at [382, 250] on button at bounding box center [384, 252] width 6 height 6
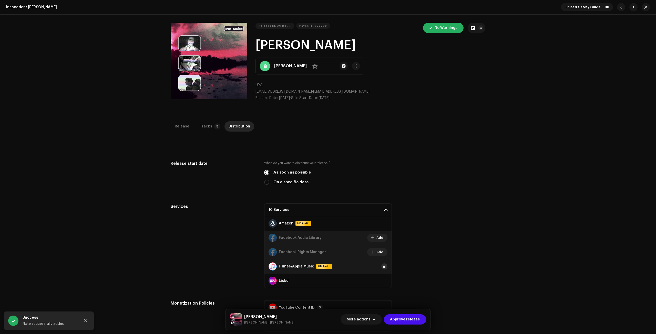
click at [383, 266] on span at bounding box center [384, 267] width 3 height 4
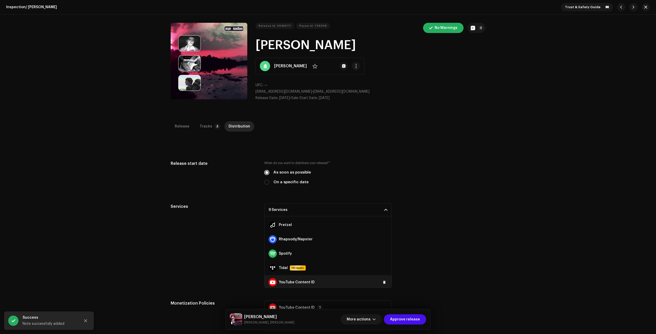
scroll to position [101, 0]
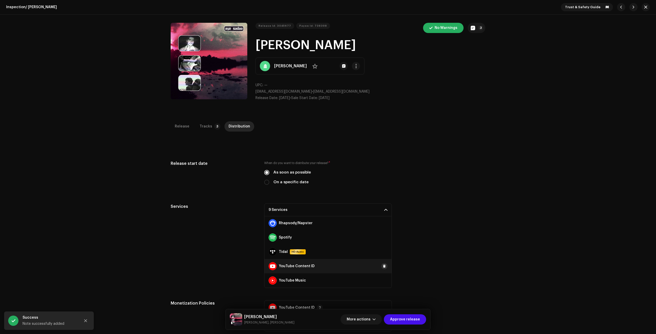
click at [383, 266] on span at bounding box center [384, 266] width 3 height 4
drag, startPoint x: 381, startPoint y: 280, endPoint x: 358, endPoint y: 273, distance: 23.7
click at [0, 0] on span at bounding box center [0, 0] width 0 height 0
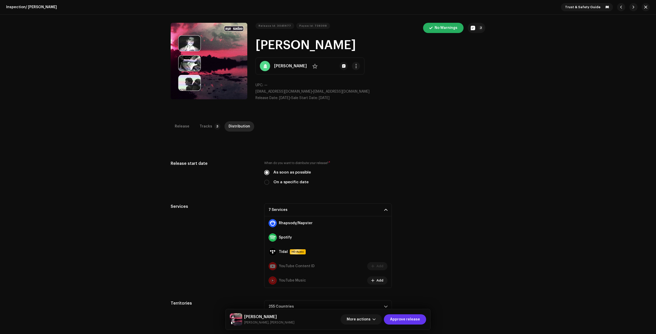
click at [416, 318] on span "Approve release" at bounding box center [405, 320] width 30 height 10
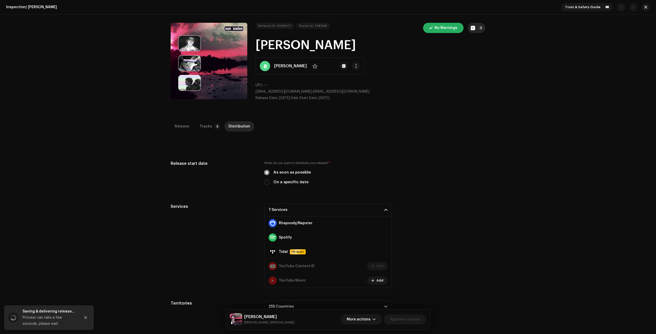
click at [479, 25] on button "3" at bounding box center [476, 28] width 18 height 10
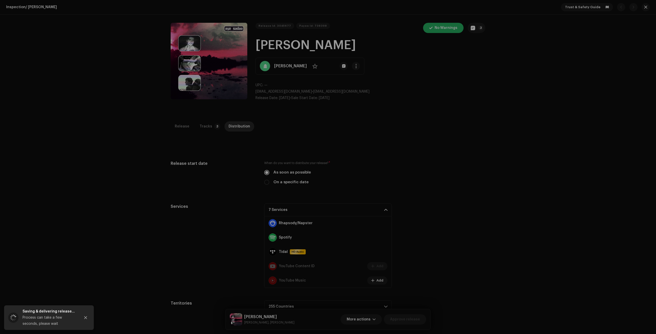
drag, startPoint x: 495, startPoint y: 96, endPoint x: 446, endPoint y: 109, distance: 51.0
click at [494, 96] on div "Release notes Galang | TunePartner Oct 9, 2025 Free for profit beats are not al…" at bounding box center [328, 167] width 656 height 334
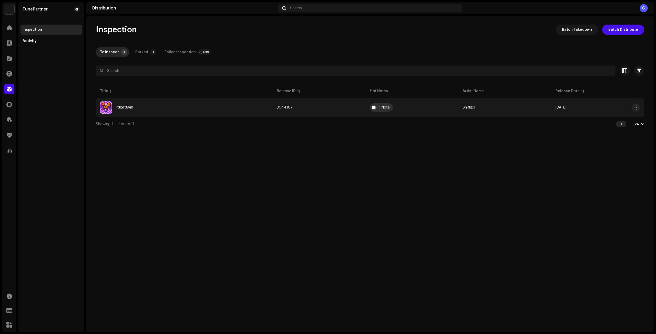
click at [385, 111] on div "1 Note" at bounding box center [381, 107] width 23 height 8
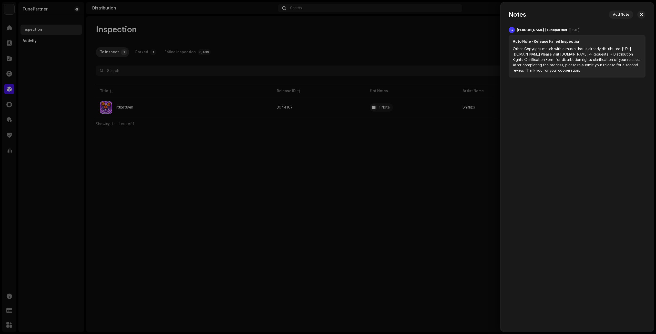
drag, startPoint x: 340, startPoint y: 154, endPoint x: 312, endPoint y: 136, distance: 33.6
click at [340, 153] on div at bounding box center [328, 167] width 656 height 334
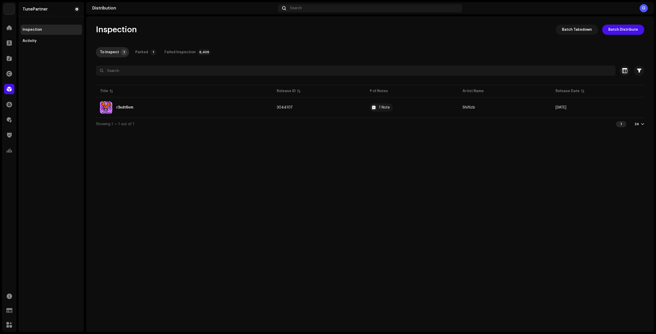
drag, startPoint x: 326, startPoint y: 117, endPoint x: 333, endPoint y: 126, distance: 11.7
click at [327, 116] on table "Title Release ID # of Notes Artist Name Release Date r3xdt6vm 3044107 1 Note Sh…" at bounding box center [370, 101] width 548 height 34
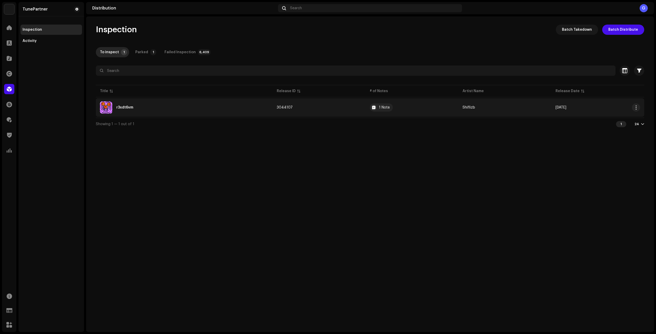
click at [232, 100] on td "r3xdt6vm" at bounding box center [184, 107] width 177 height 18
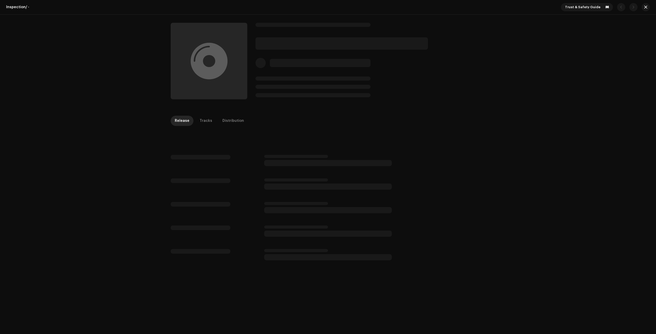
drag, startPoint x: 386, startPoint y: 101, endPoint x: 357, endPoint y: 103, distance: 29.3
click at [388, 101] on div at bounding box center [327, 61] width 331 height 93
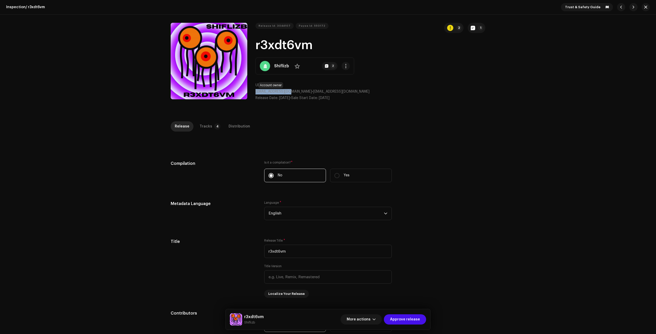
drag, startPoint x: 254, startPoint y: 91, endPoint x: 287, endPoint y: 91, distance: 32.8
click at [287, 91] on div "Release Id: 3044107 Payee Id: 550172 2 1 r3xdt6vm Shiflizb No 2 UPC: — shiflizb…" at bounding box center [328, 64] width 315 height 82
drag, startPoint x: 255, startPoint y: 42, endPoint x: 317, endPoint y: 37, distance: 62.7
click at [349, 50] on div "Release Id: 3044107 Payee Id: 550172 2 1 r3xdt6vm Shiflizb No 2 UPC: — shiflizb…" at bounding box center [328, 64] width 315 height 82
click at [641, 6] on button "button" at bounding box center [645, 7] width 8 height 8
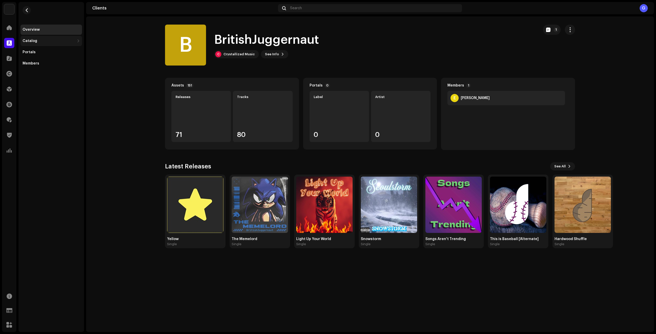
click at [64, 42] on div "Catalog" at bounding box center [49, 41] width 52 height 4
click at [61, 52] on div "Releases" at bounding box center [52, 52] width 55 height 4
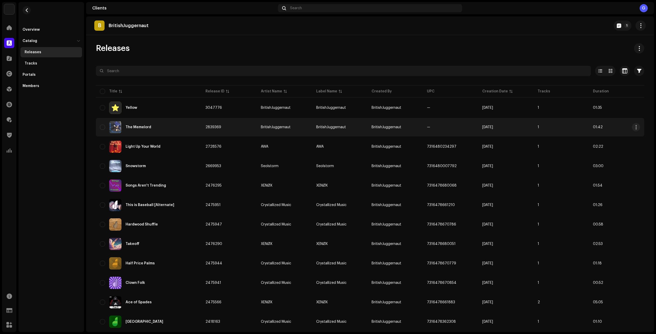
click at [424, 128] on td "—" at bounding box center [450, 127] width 55 height 18
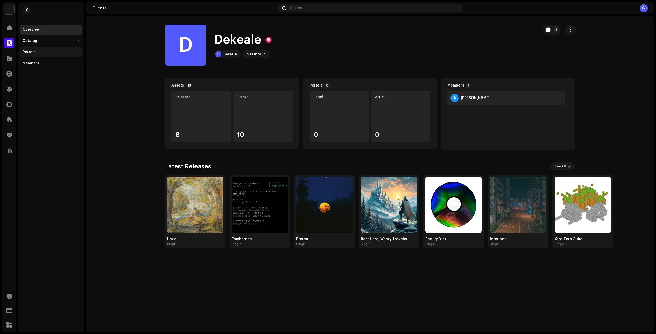
drag, startPoint x: 56, startPoint y: 39, endPoint x: 55, endPoint y: 48, distance: 8.5
click at [55, 40] on div "Catalog" at bounding box center [49, 41] width 52 height 4
click at [55, 51] on div "Releases" at bounding box center [52, 52] width 55 height 4
click at [67, 44] on div "Catalog" at bounding box center [50, 41] width 61 height 10
click at [65, 50] on div "Releases" at bounding box center [50, 52] width 61 height 10
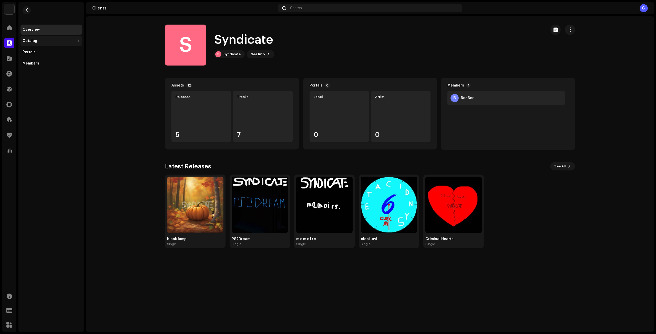
click at [76, 44] on div "Catalog" at bounding box center [50, 41] width 61 height 10
click at [66, 52] on div "Releases" at bounding box center [52, 52] width 55 height 4
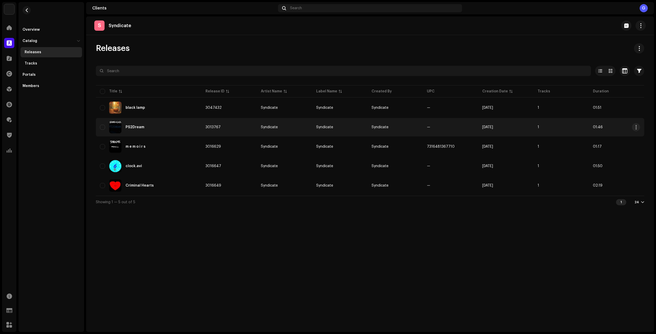
click at [248, 128] on td "3013767" at bounding box center [228, 127] width 55 height 18
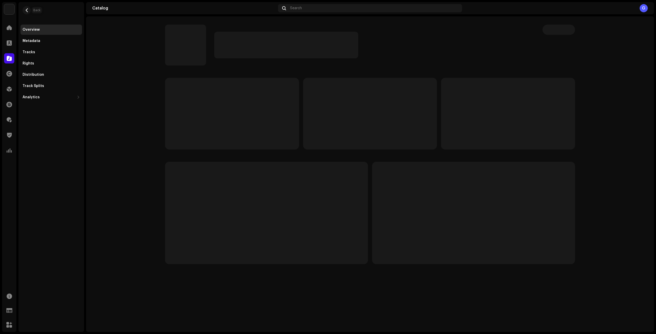
drag, startPoint x: 27, startPoint y: 9, endPoint x: 129, endPoint y: 0, distance: 101.8
click at [29, 9] on button "button" at bounding box center [27, 10] width 8 height 8
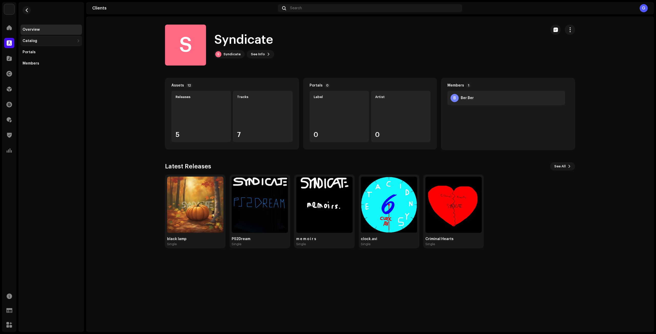
click at [70, 43] on div "Catalog" at bounding box center [49, 41] width 52 height 4
click at [65, 49] on div "Releases" at bounding box center [50, 52] width 61 height 10
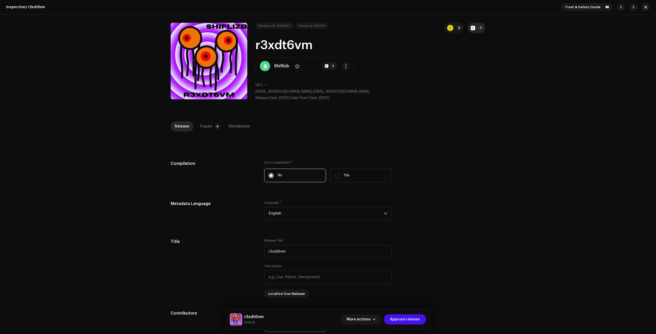
click at [478, 26] on p-badge "1" at bounding box center [480, 27] width 5 height 5
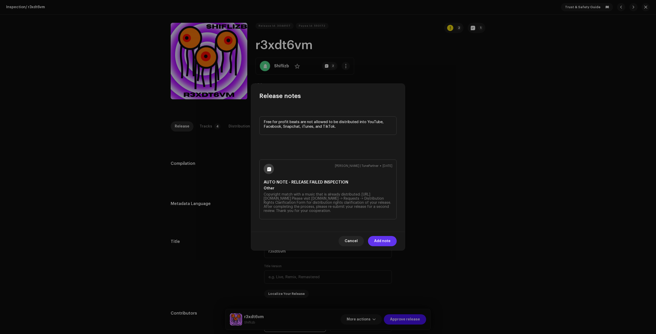
type textarea "Free for profit beats are not allowed to be distributed into YouTube, Facebook,…"
click at [388, 242] on span "Add note" at bounding box center [382, 241] width 16 height 10
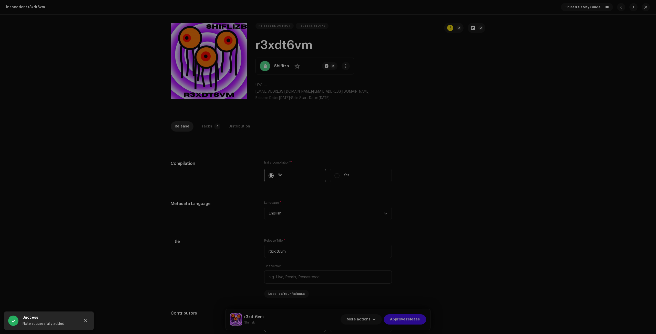
drag, startPoint x: 228, startPoint y: 137, endPoint x: 235, endPoint y: 125, distance: 13.3
click at [228, 137] on div "Release notes Galang | TunePartner Oct 9, 2025 Free for profit beats are not al…" at bounding box center [328, 167] width 656 height 334
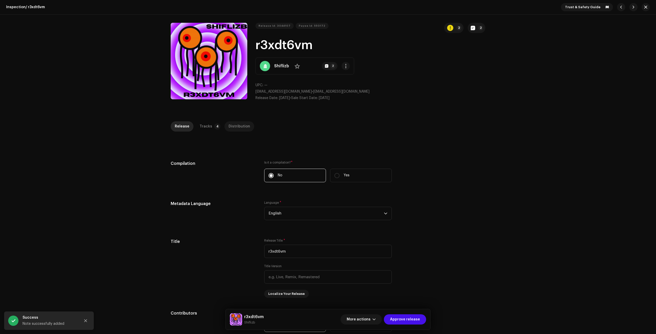
click at [235, 125] on div "Distribution" at bounding box center [239, 126] width 22 height 10
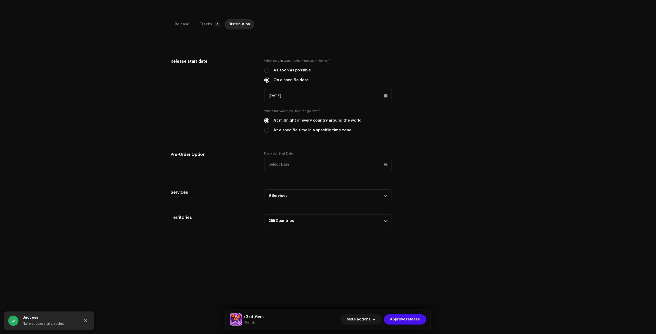
scroll to position [102, 0]
drag, startPoint x: 315, startPoint y: 202, endPoint x: 317, endPoint y: 200, distance: 3.3
click at [315, 202] on div "Release start date When do you want to distribute your release? * As soon as po…" at bounding box center [328, 142] width 315 height 169
click at [331, 197] on p-accordion-header "9 Services" at bounding box center [328, 195] width 128 height 13
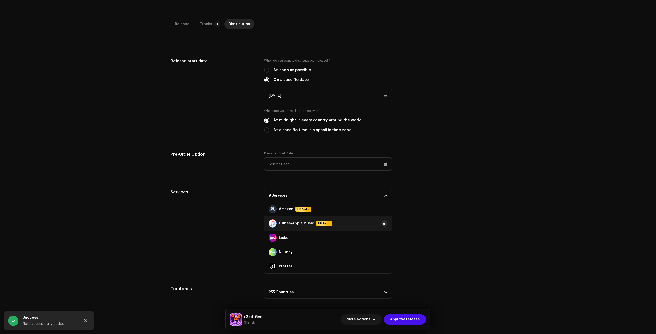
drag, startPoint x: 381, startPoint y: 221, endPoint x: 353, endPoint y: 216, distance: 28.6
click at [381, 221] on button at bounding box center [384, 224] width 6 height 6
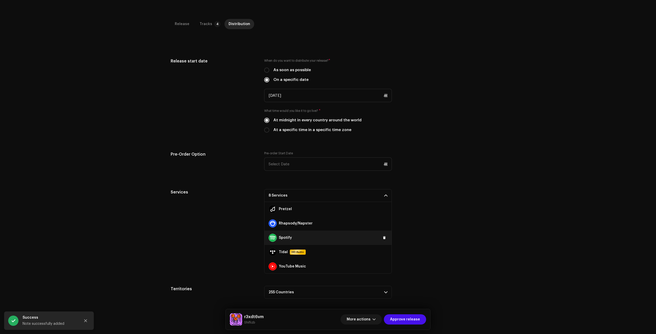
scroll to position [58, 0]
click at [383, 266] on span at bounding box center [384, 266] width 3 height 4
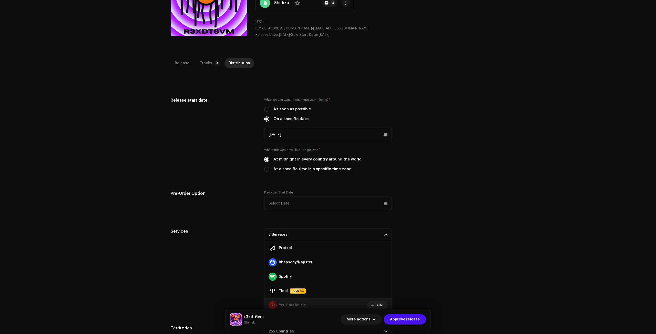
scroll to position [0, 0]
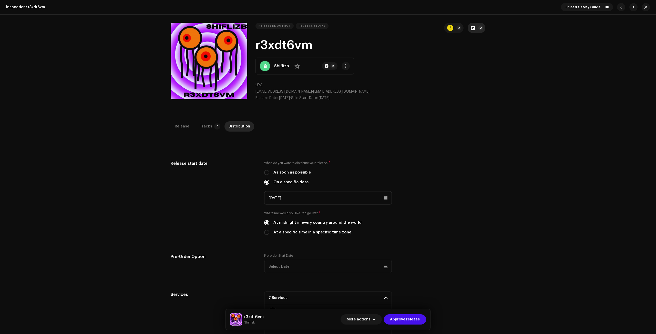
click at [472, 30] on span "button" at bounding box center [472, 28] width 4 height 4
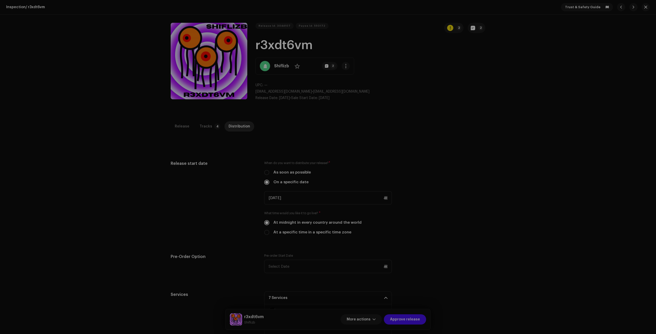
click at [453, 200] on div "Release notes Galang | TunePartner Oct 9, 2025 Free for profit beats are not al…" at bounding box center [328, 167] width 656 height 334
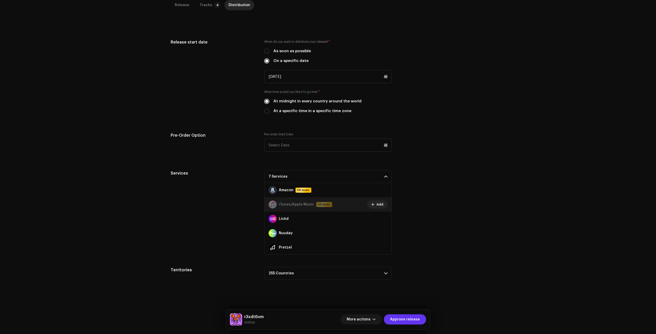
click at [413, 318] on span "Approve release" at bounding box center [405, 320] width 30 height 10
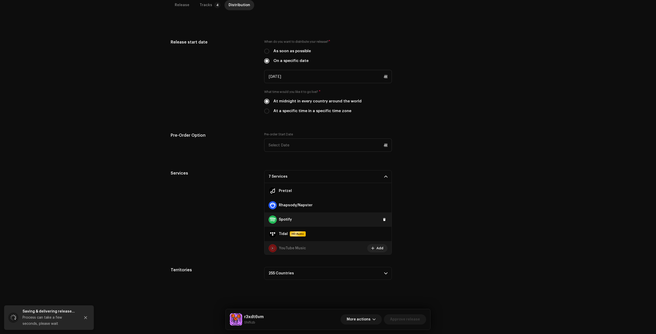
scroll to position [58, 0]
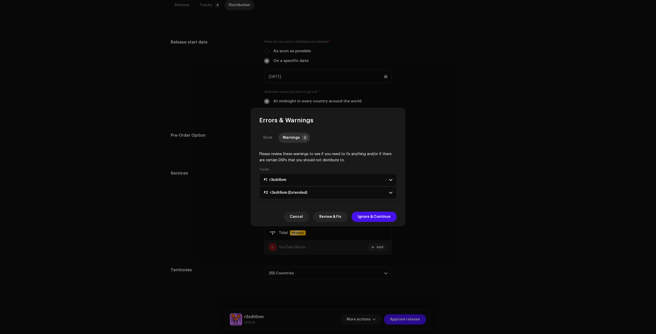
click at [389, 213] on span "Ignore & Continue" at bounding box center [374, 217] width 33 height 10
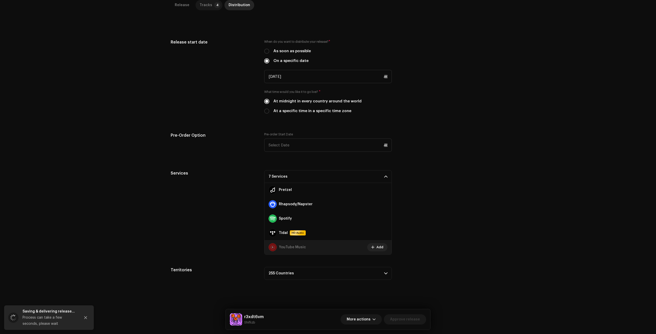
click at [209, 6] on p-tab "Tracks 4" at bounding box center [208, 5] width 27 height 10
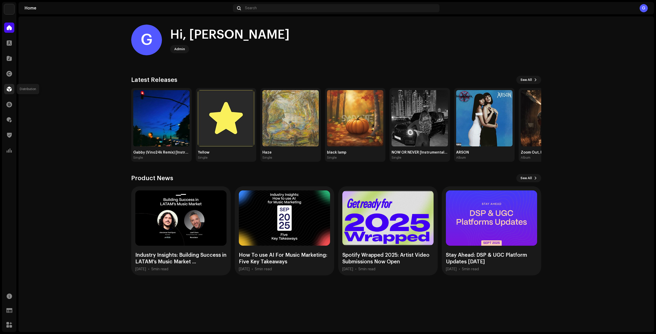
click at [13, 86] on div at bounding box center [9, 89] width 10 height 10
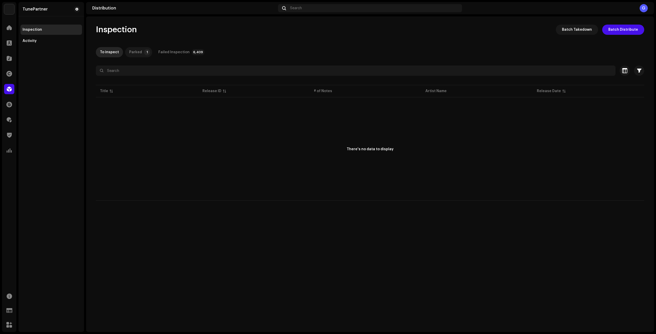
click at [136, 55] on div "Parked" at bounding box center [135, 52] width 13 height 10
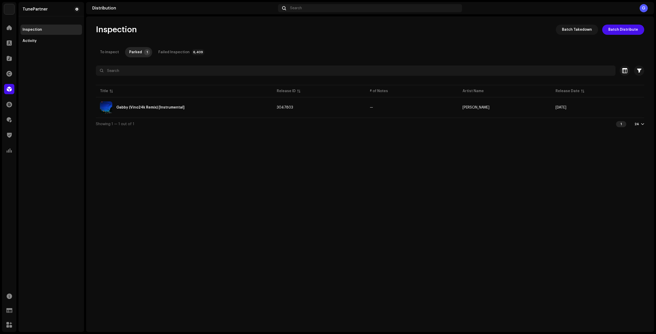
click at [107, 51] on div "To inspect" at bounding box center [109, 52] width 19 height 10
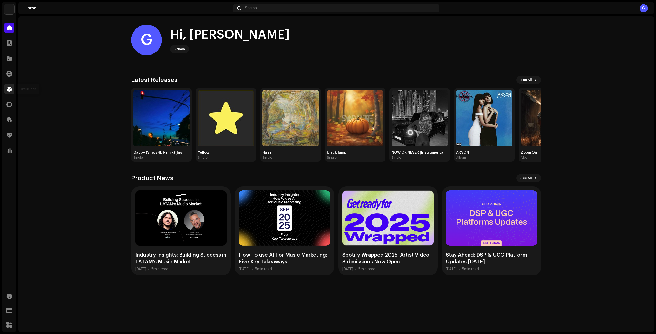
click at [13, 88] on div at bounding box center [9, 89] width 10 height 10
